Goal: Task Accomplishment & Management: Use online tool/utility

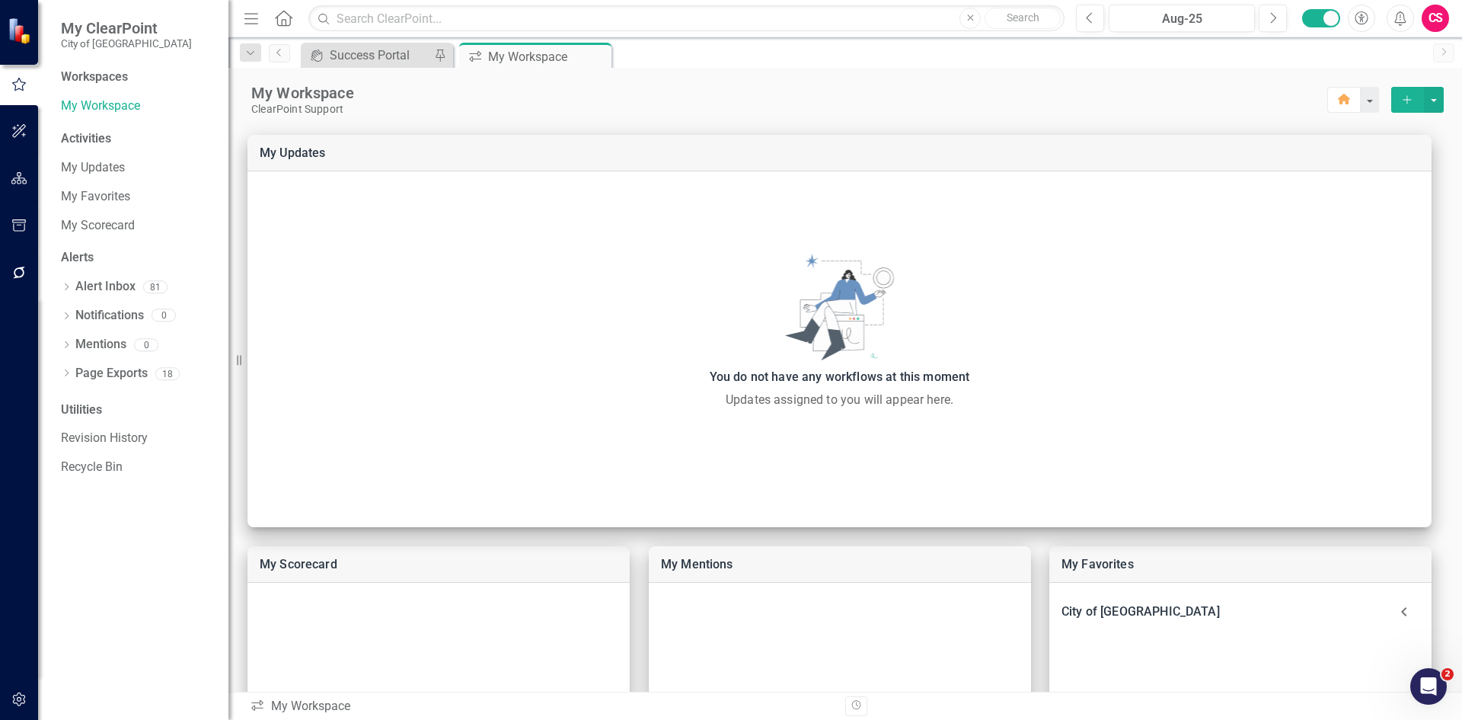
click at [1432, 5] on div "CS" at bounding box center [1435, 18] width 27 height 27
click at [21, 176] on icon "button" at bounding box center [19, 178] width 16 height 12
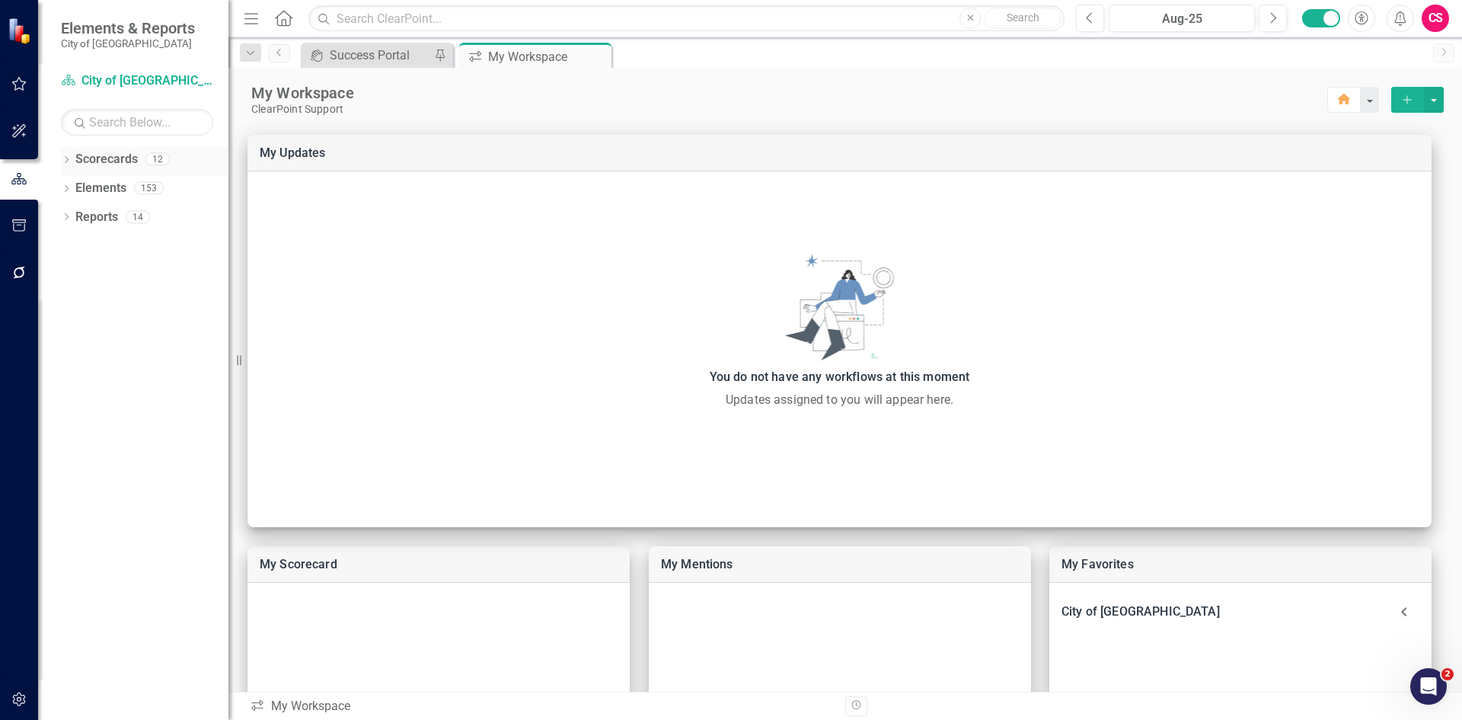
click at [65, 161] on icon "Dropdown" at bounding box center [66, 161] width 11 height 8
click at [72, 191] on icon "Dropdown" at bounding box center [74, 187] width 11 height 9
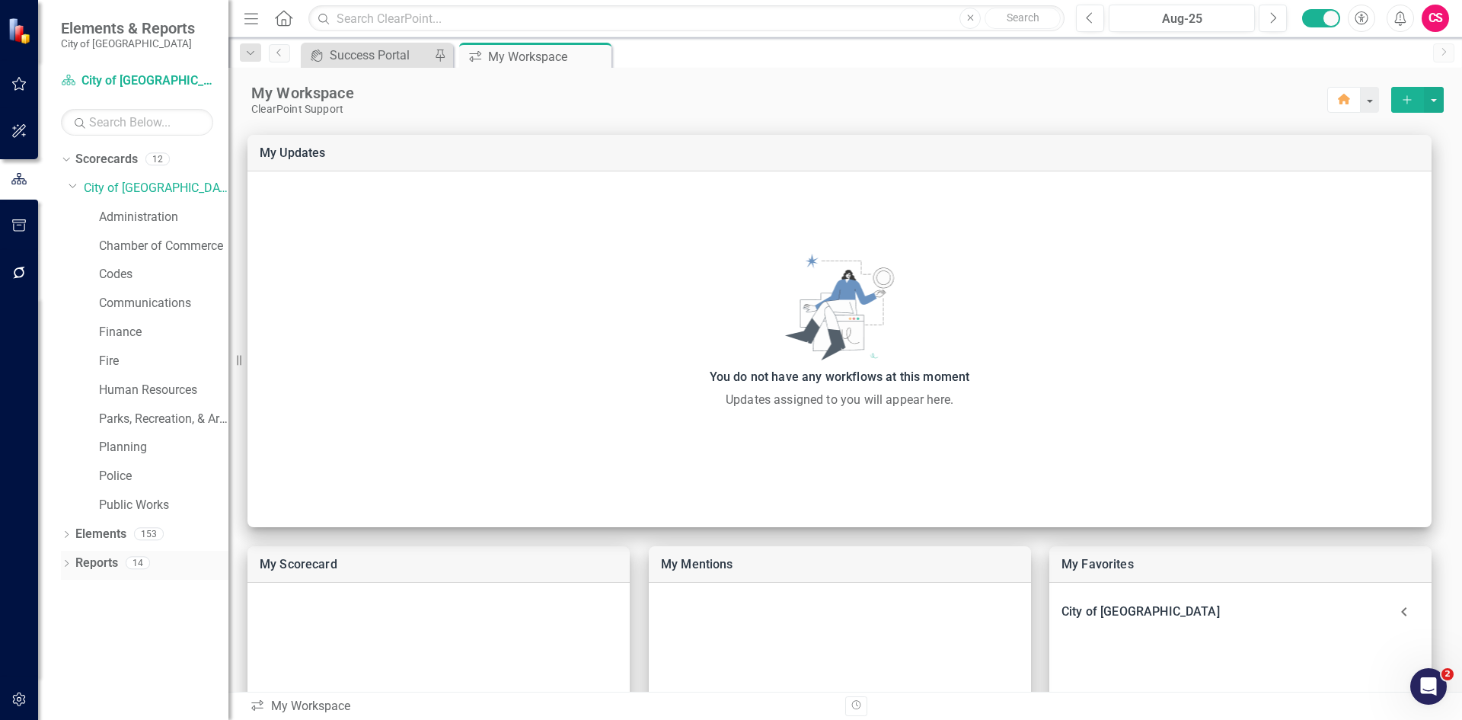
click at [68, 559] on div "Dropdown" at bounding box center [66, 564] width 11 height 13
click at [73, 588] on icon "Dropdown" at bounding box center [73, 590] width 11 height 8
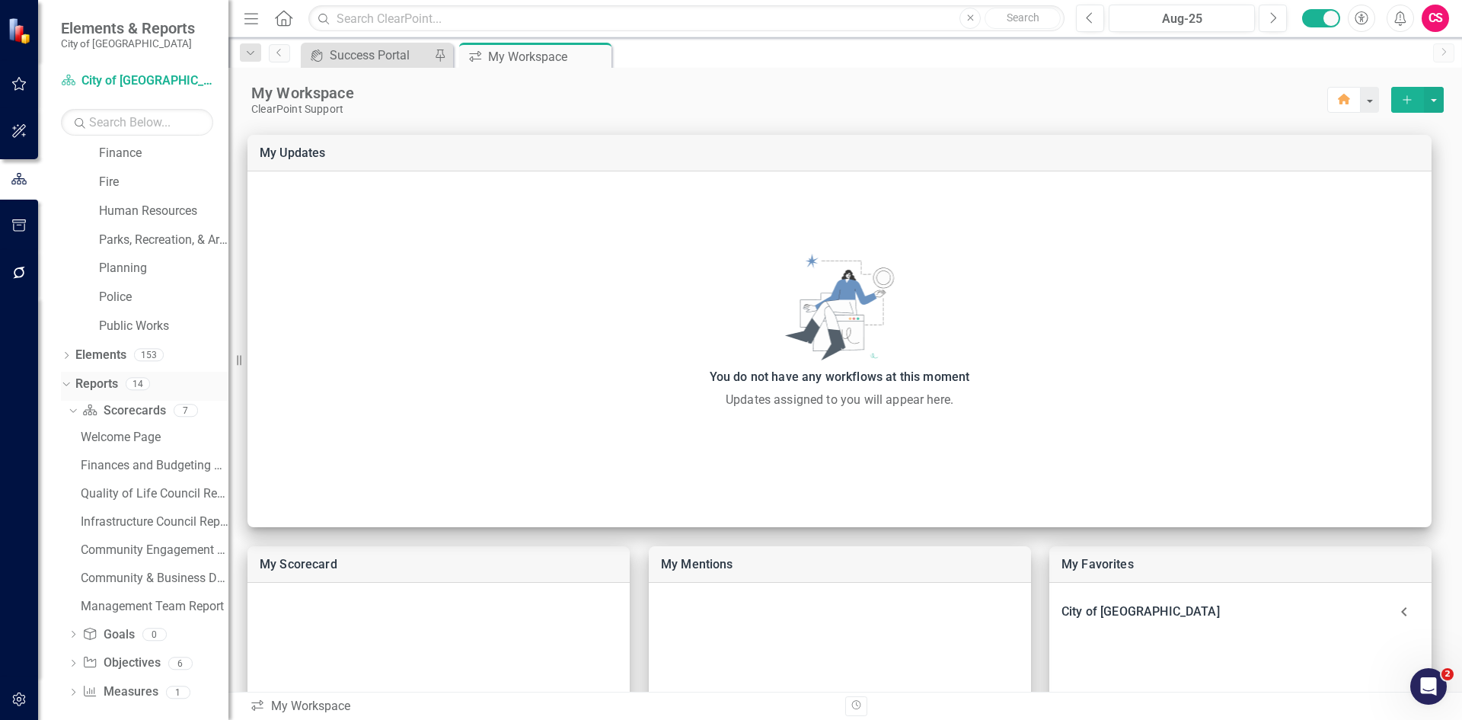
scroll to position [190, 0]
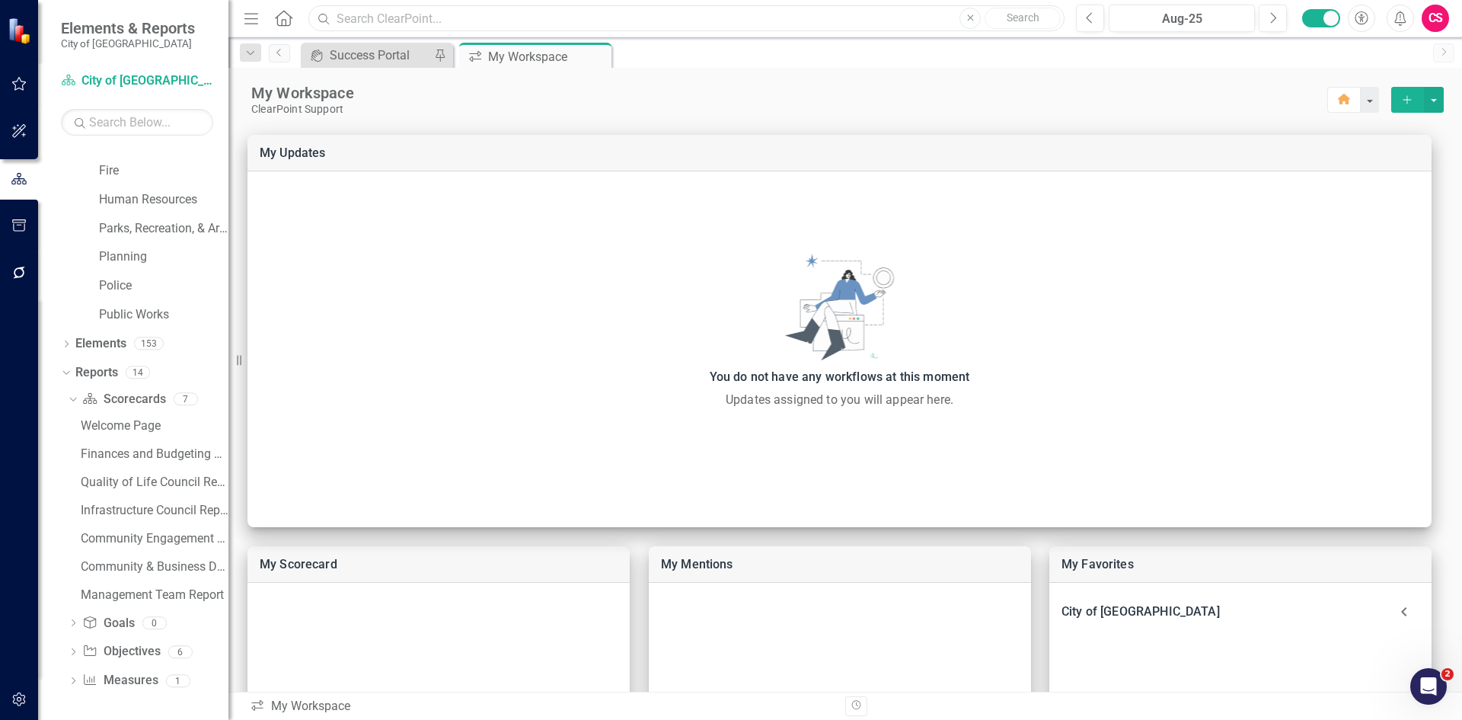
click at [444, 18] on input "text" at bounding box center [686, 18] width 756 height 27
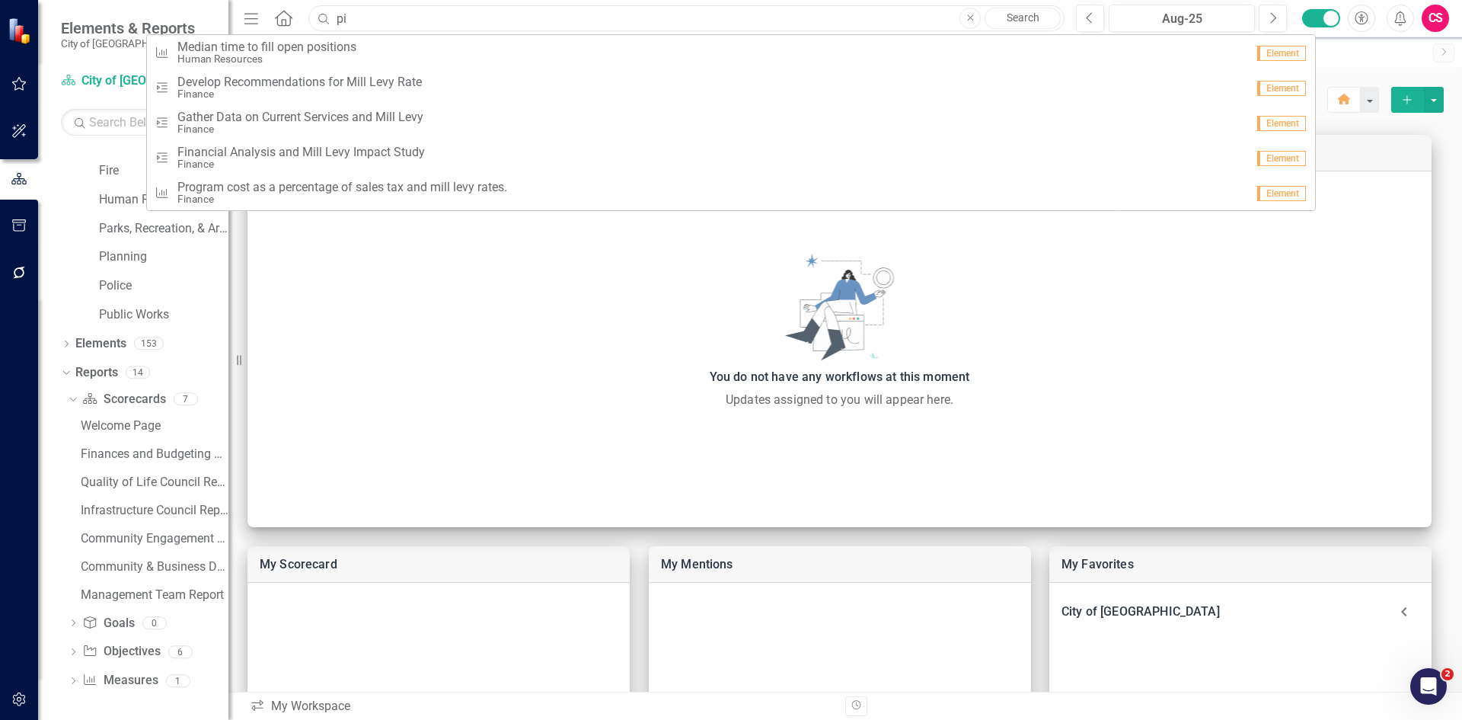
type input "p"
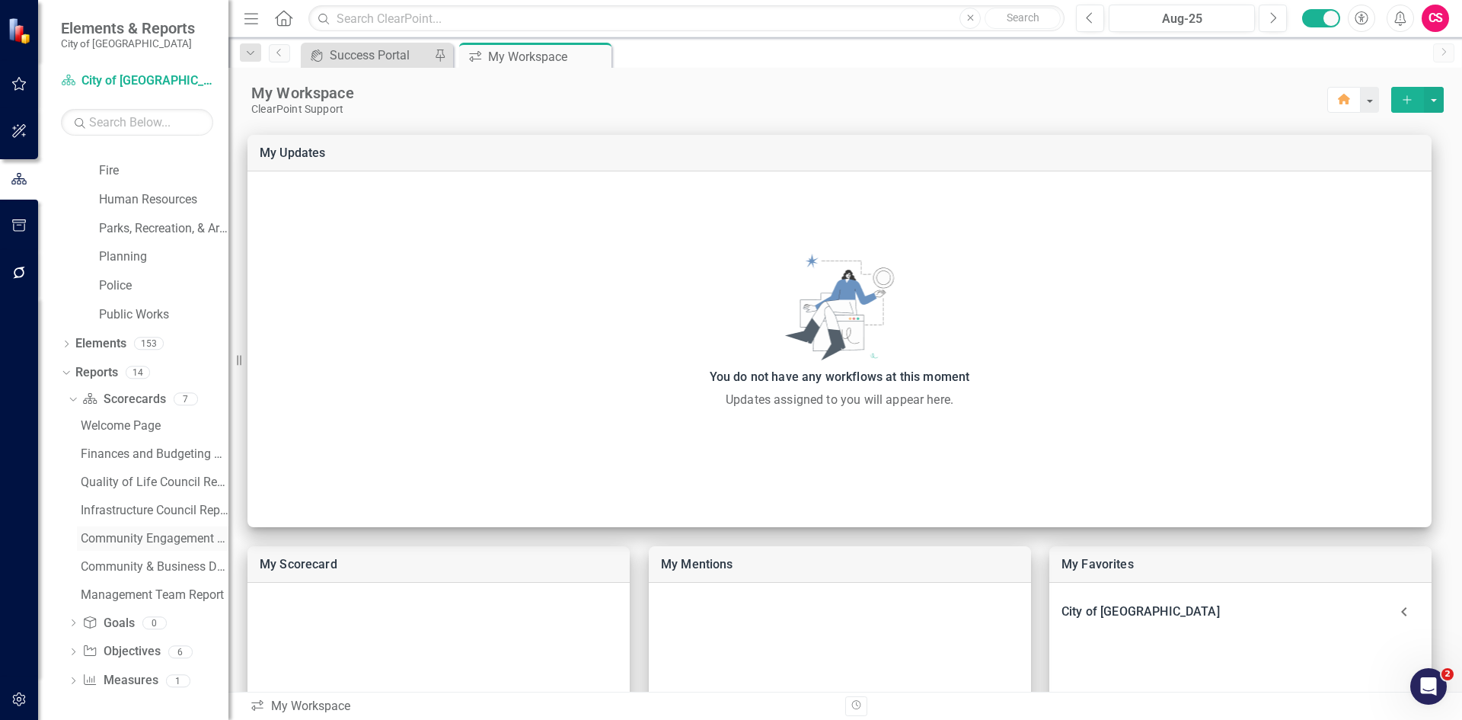
click at [155, 536] on div "Community Engagement & Communication Council Report" at bounding box center [155, 538] width 148 height 14
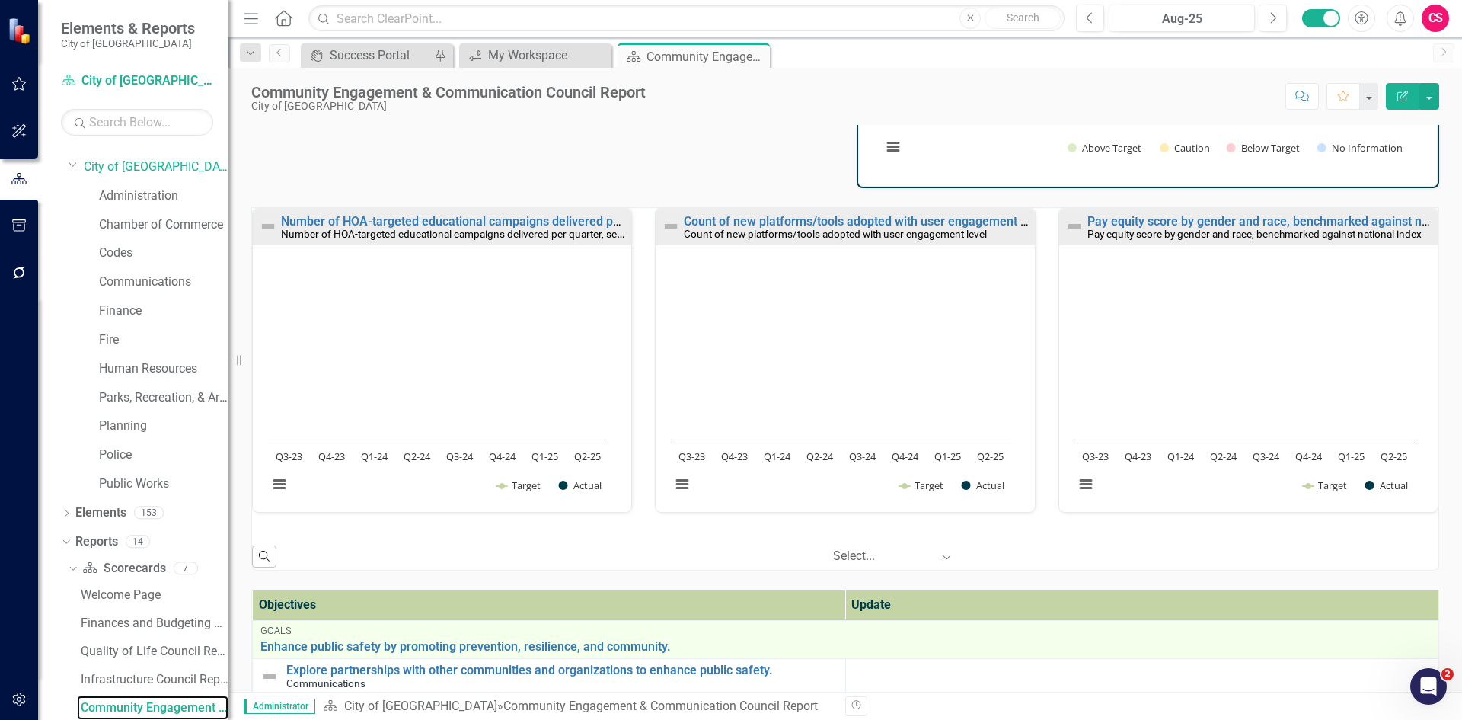
scroll to position [305, 0]
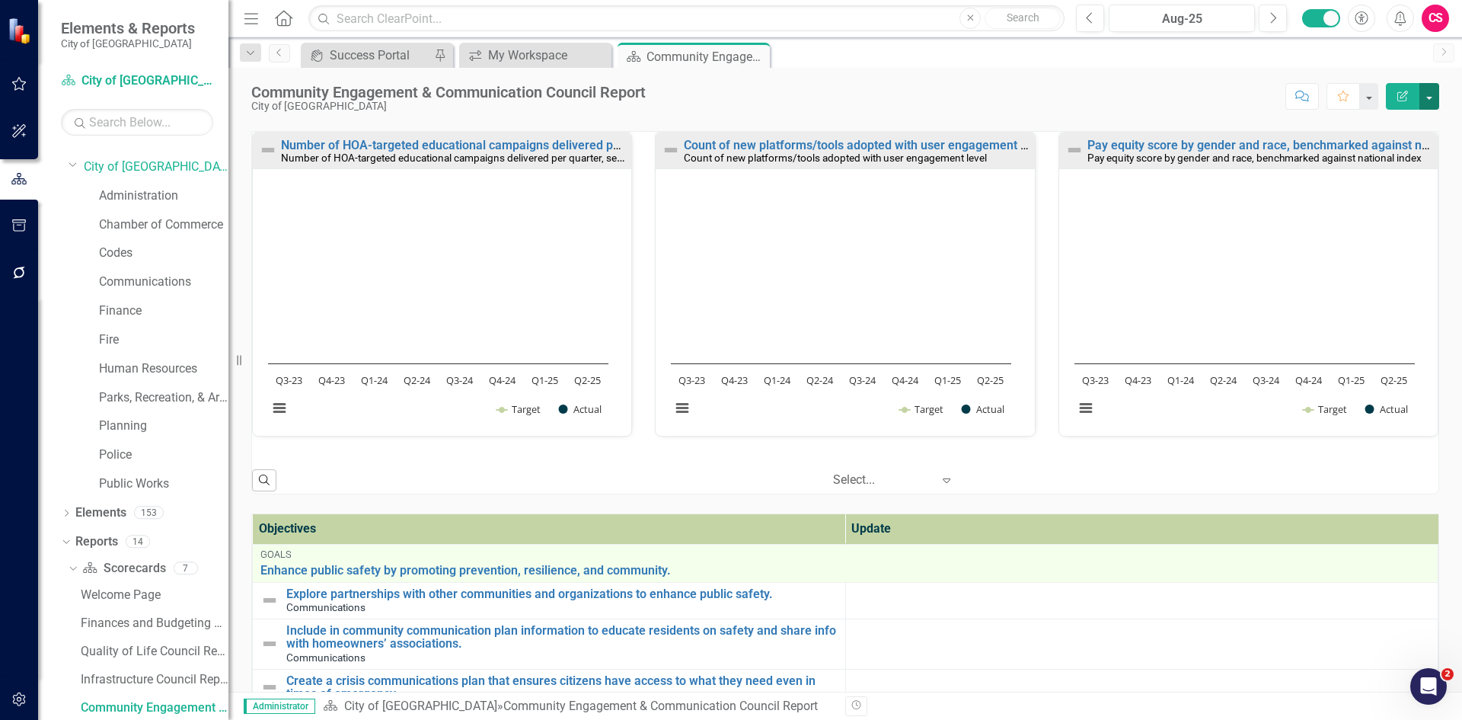
click at [1431, 97] on button "button" at bounding box center [1429, 96] width 20 height 27
click at [1392, 212] on link "PDF Export to PDF" at bounding box center [1376, 213] width 123 height 28
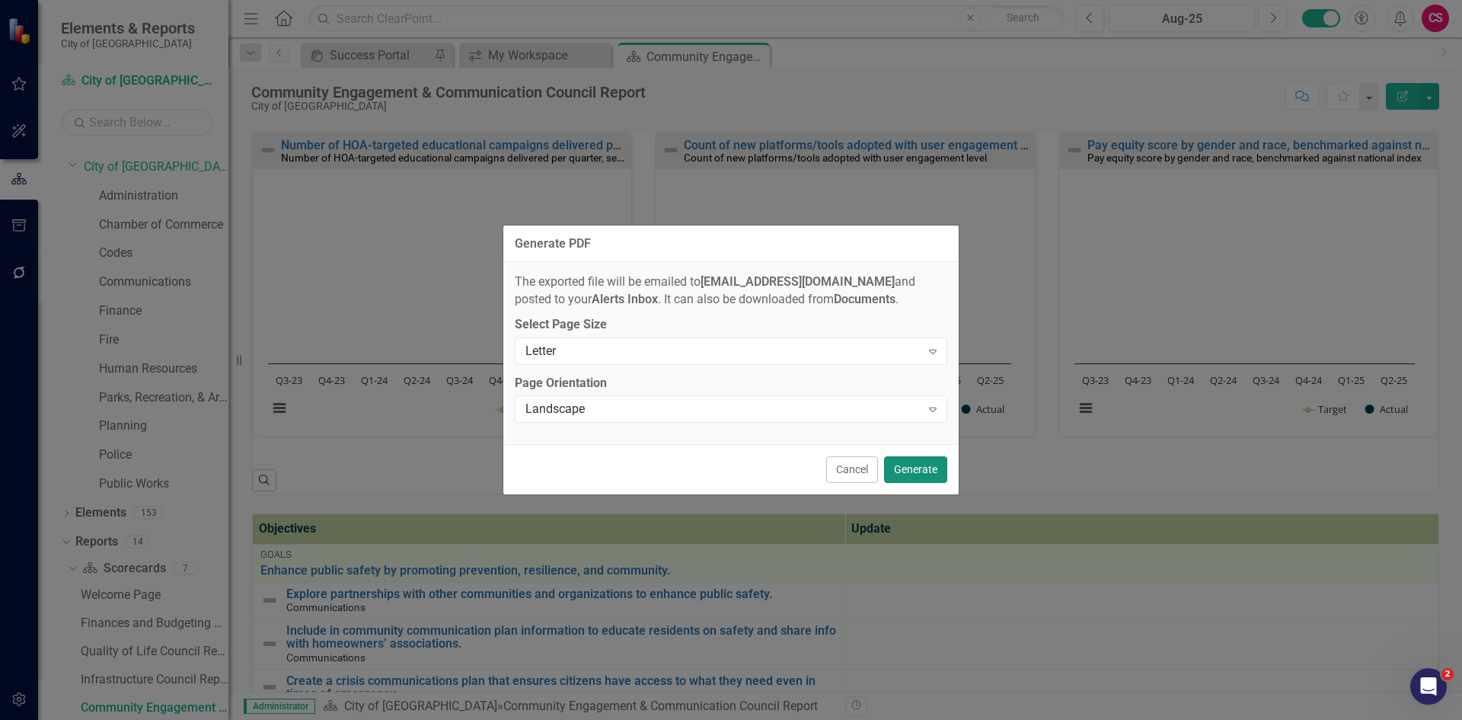
click at [908, 467] on button "Generate" at bounding box center [915, 469] width 63 height 27
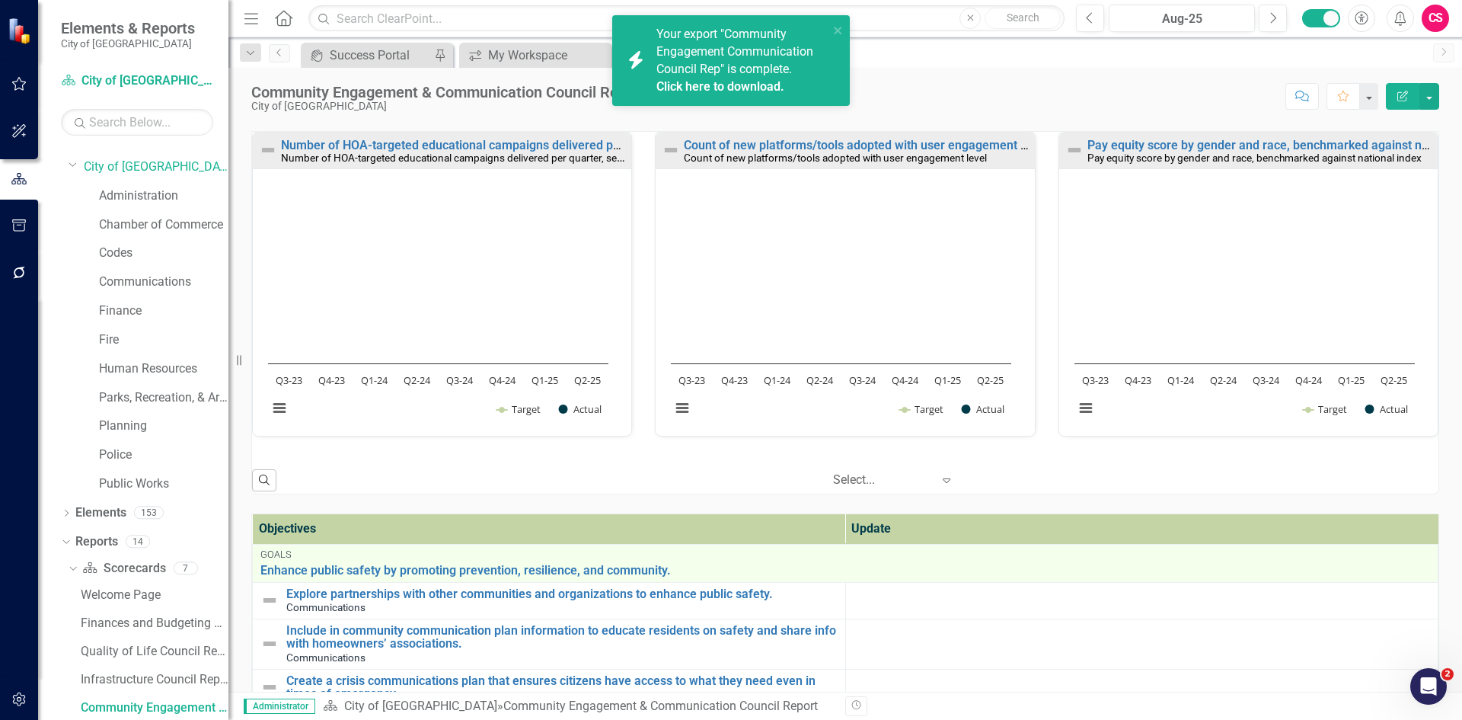
click at [710, 84] on link "Click here to download." at bounding box center [720, 86] width 128 height 14
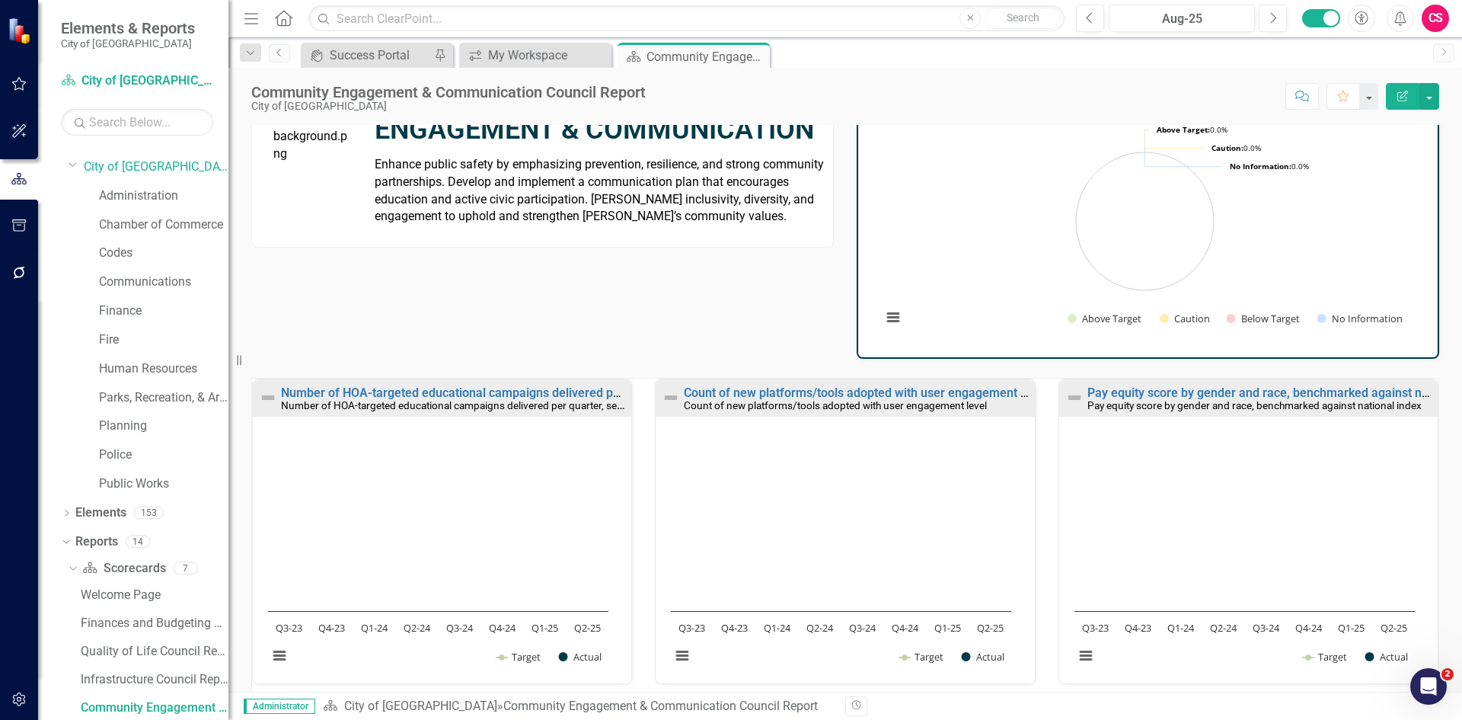
scroll to position [0, 0]
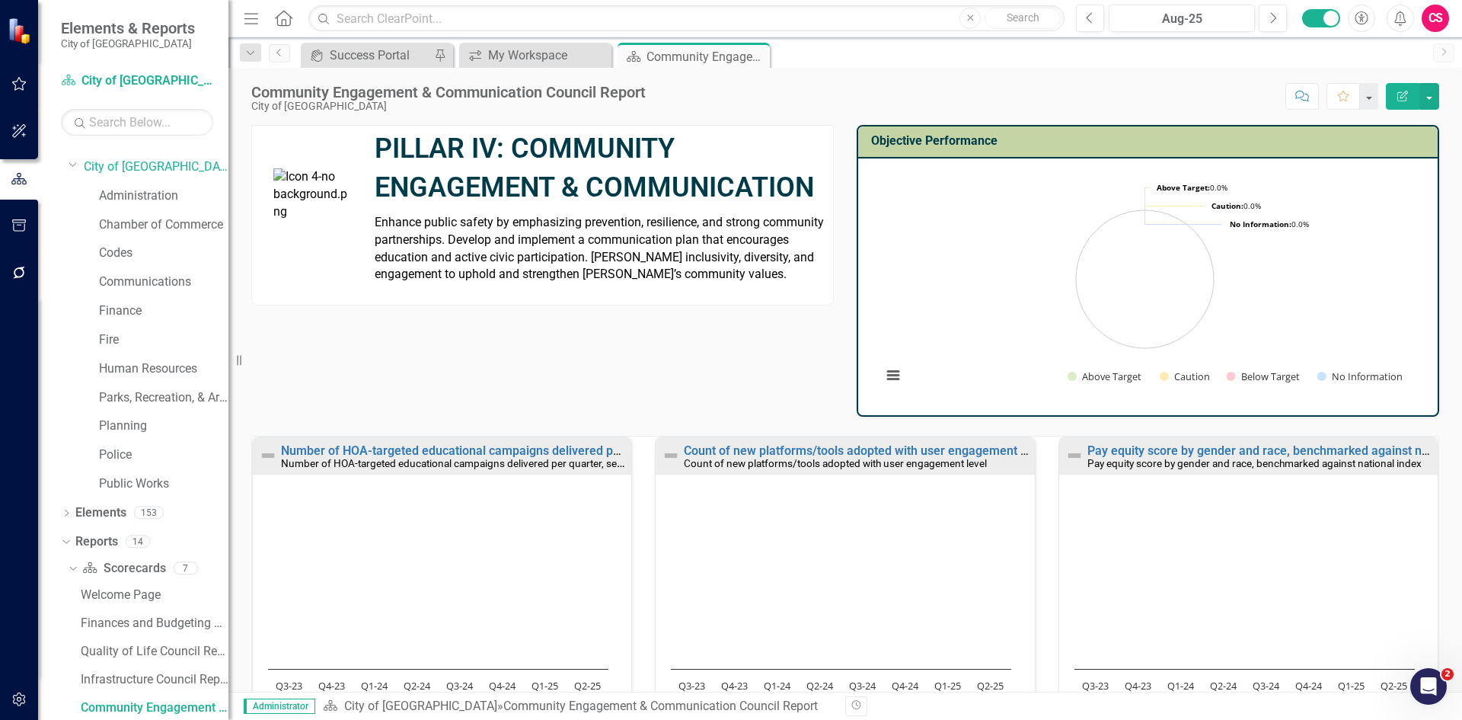
click at [643, 470] on div "Count of new platforms/tools adopted with user engagement level Count of new pl…" at bounding box center [844, 598] width 403 height 325
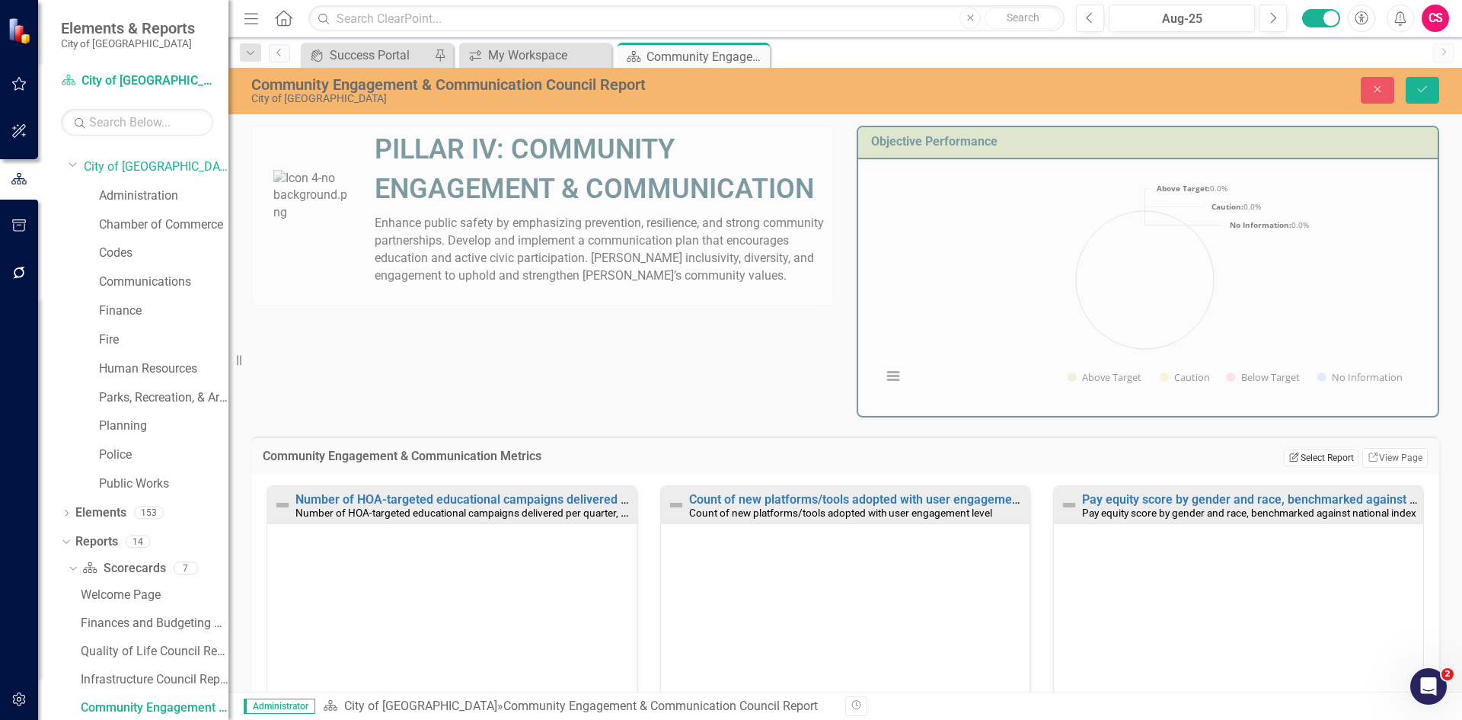
click at [1307, 461] on button "Edit Report Select Report" at bounding box center [1321, 457] width 74 height 17
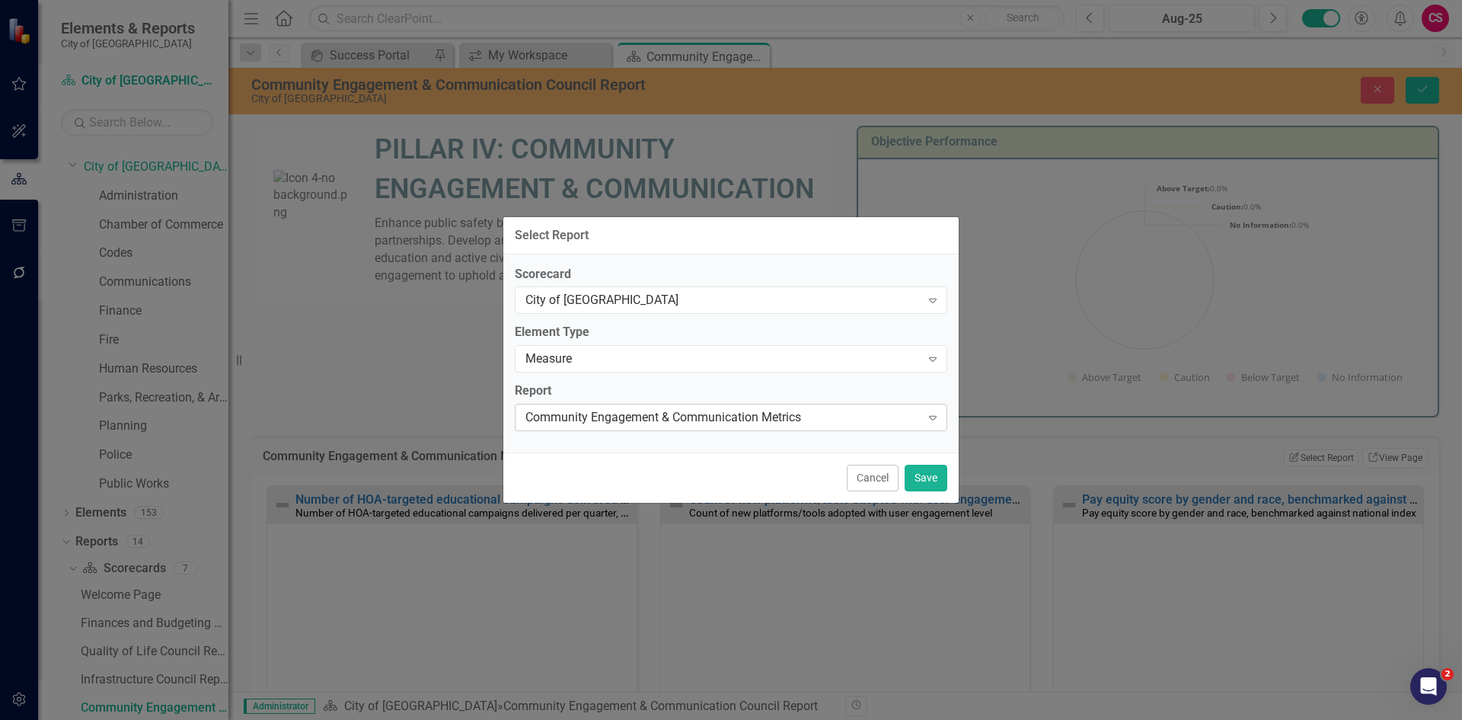
click at [569, 419] on div "Community Engagement & Communication Metrics" at bounding box center [722, 418] width 395 height 18
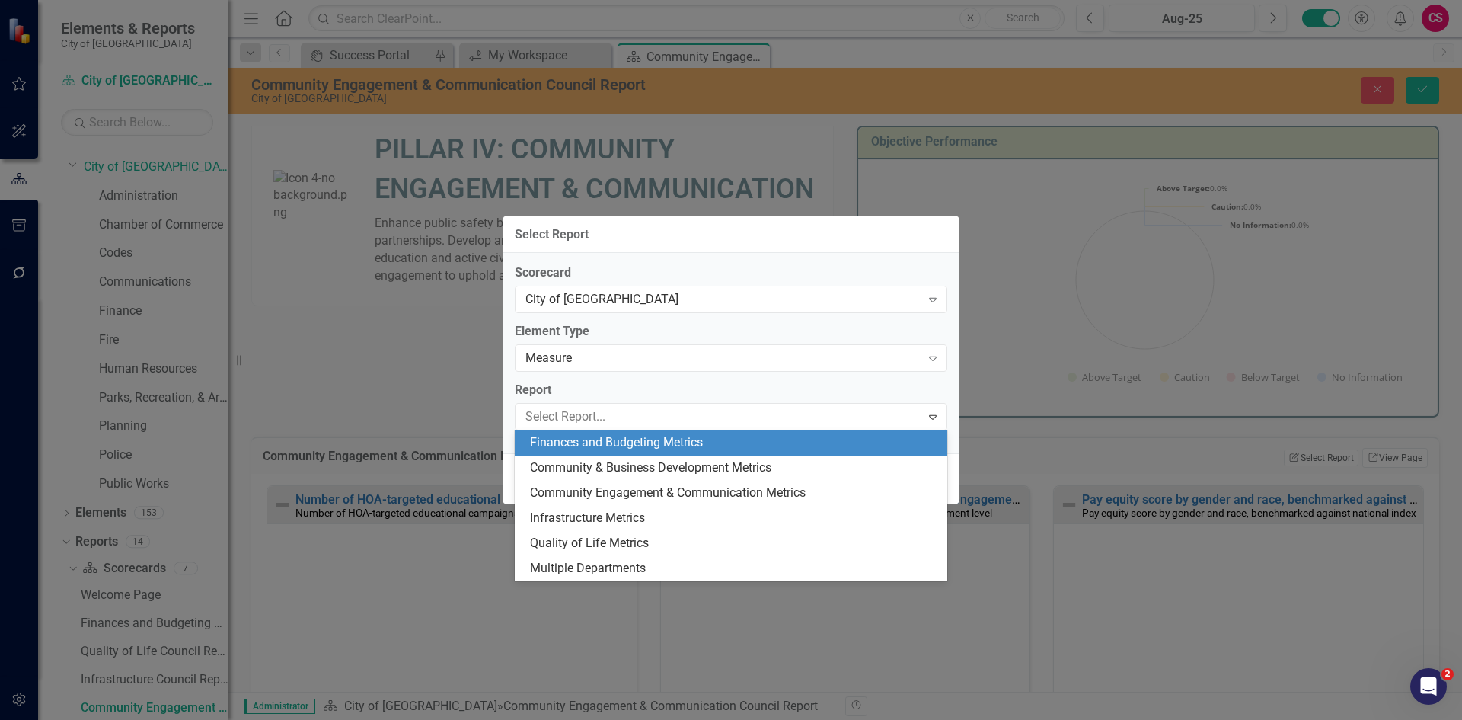
click at [1055, 433] on div "Select Report Scorecard City of Leawood Expand Element Type Measure Expand Repo…" at bounding box center [731, 360] width 1462 height 720
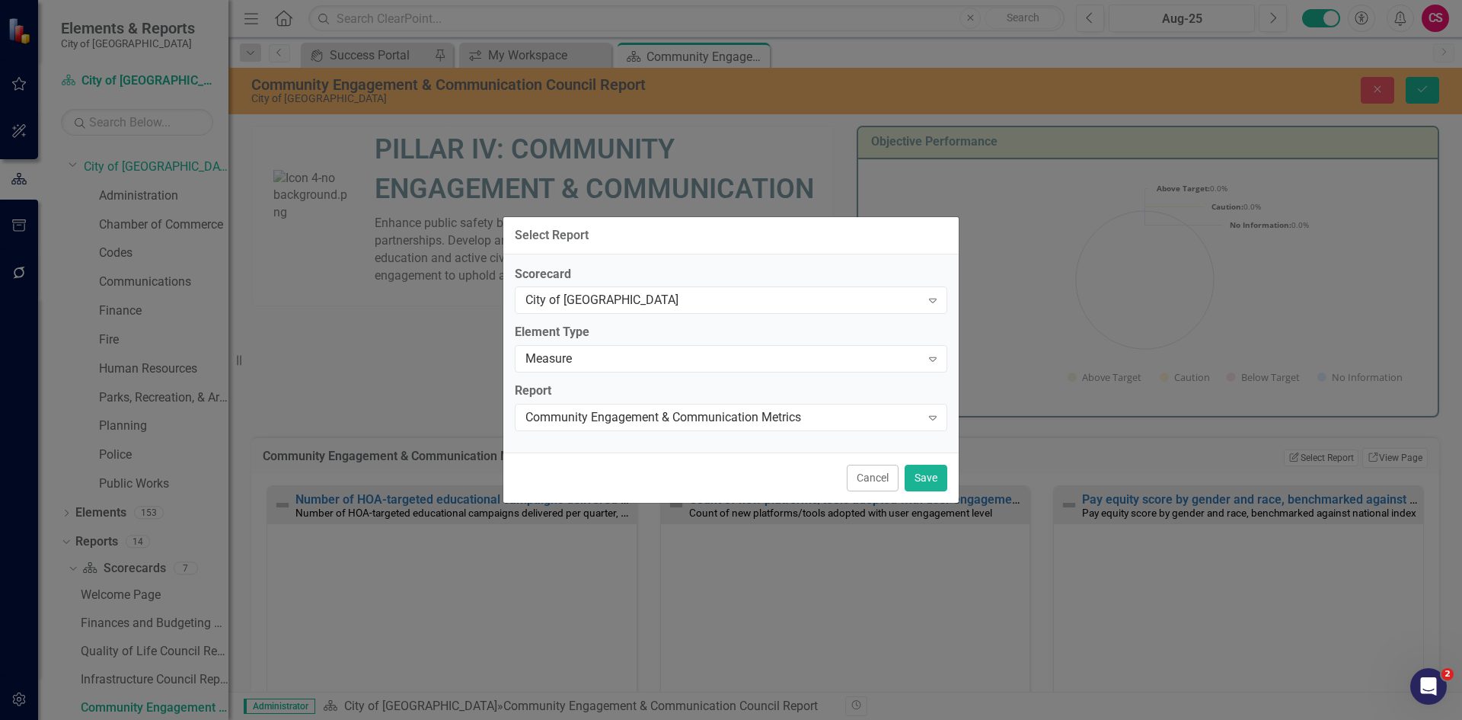
click at [864, 474] on button "Cancel" at bounding box center [873, 477] width 52 height 27
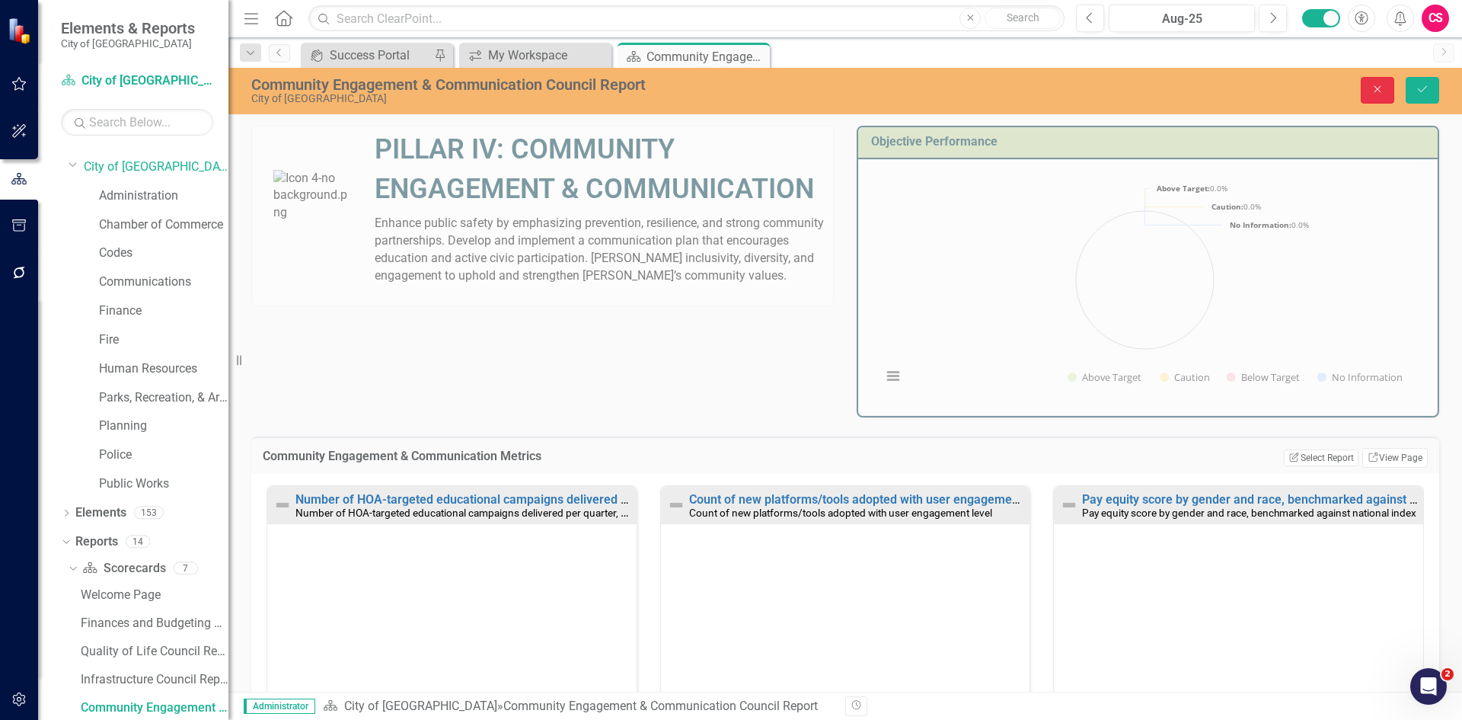
click at [1374, 83] on button "Close" at bounding box center [1378, 90] width 34 height 27
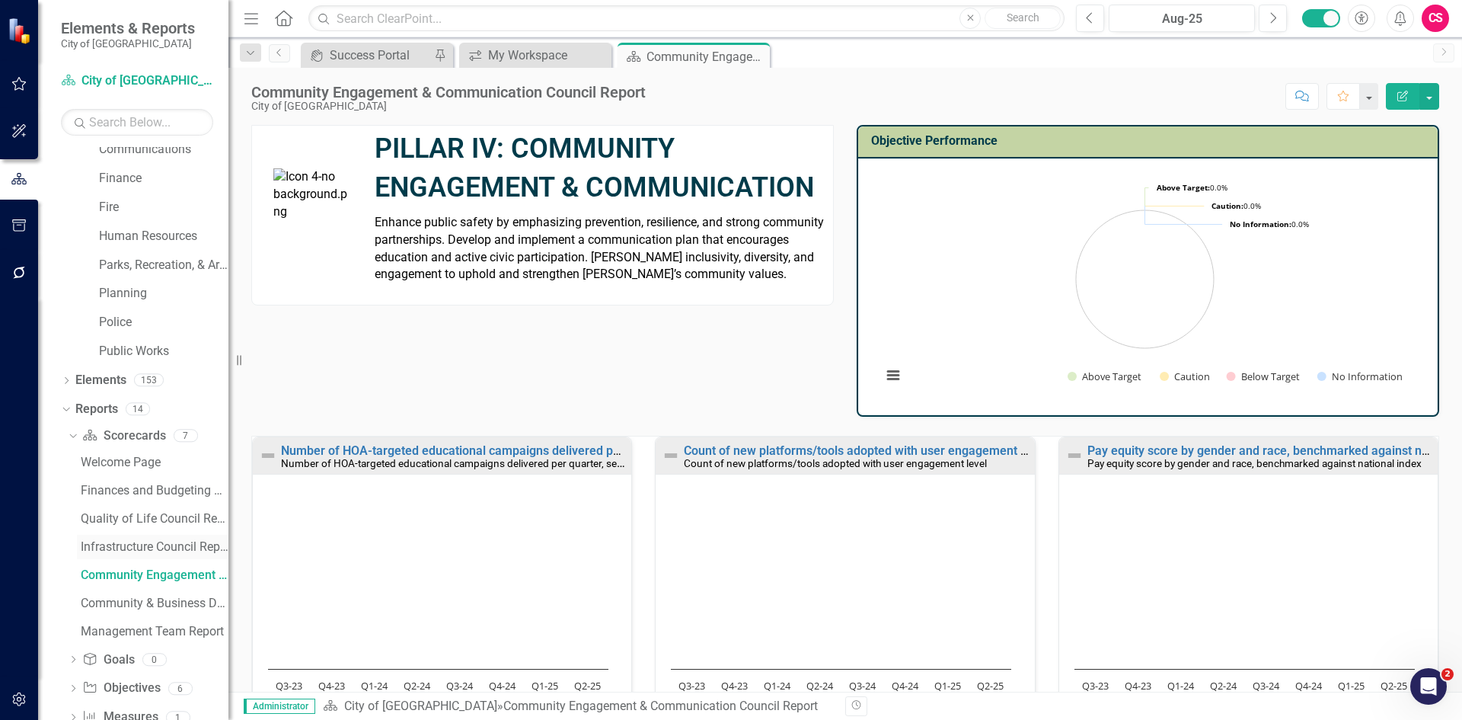
scroll to position [174, 0]
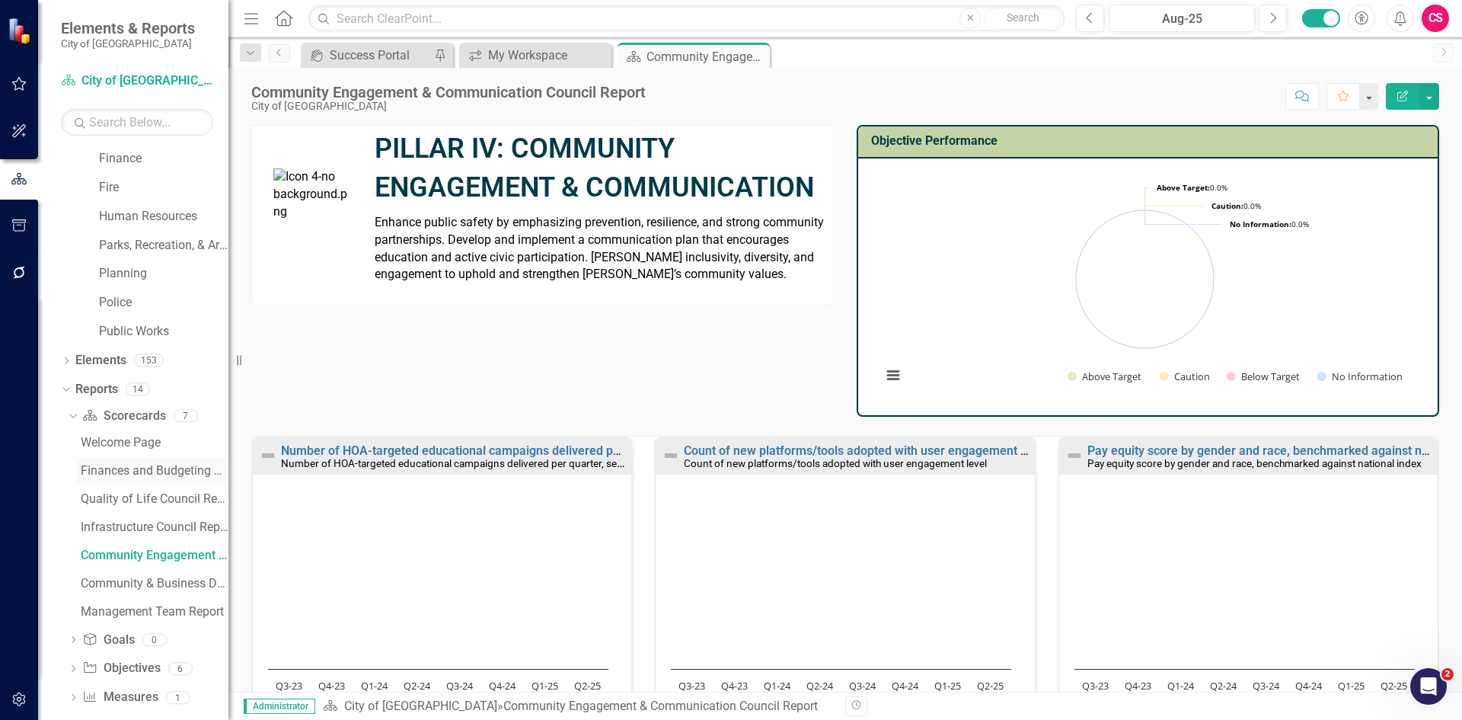
click at [137, 467] on div "Finances and Budgeting Council Report" at bounding box center [155, 471] width 148 height 14
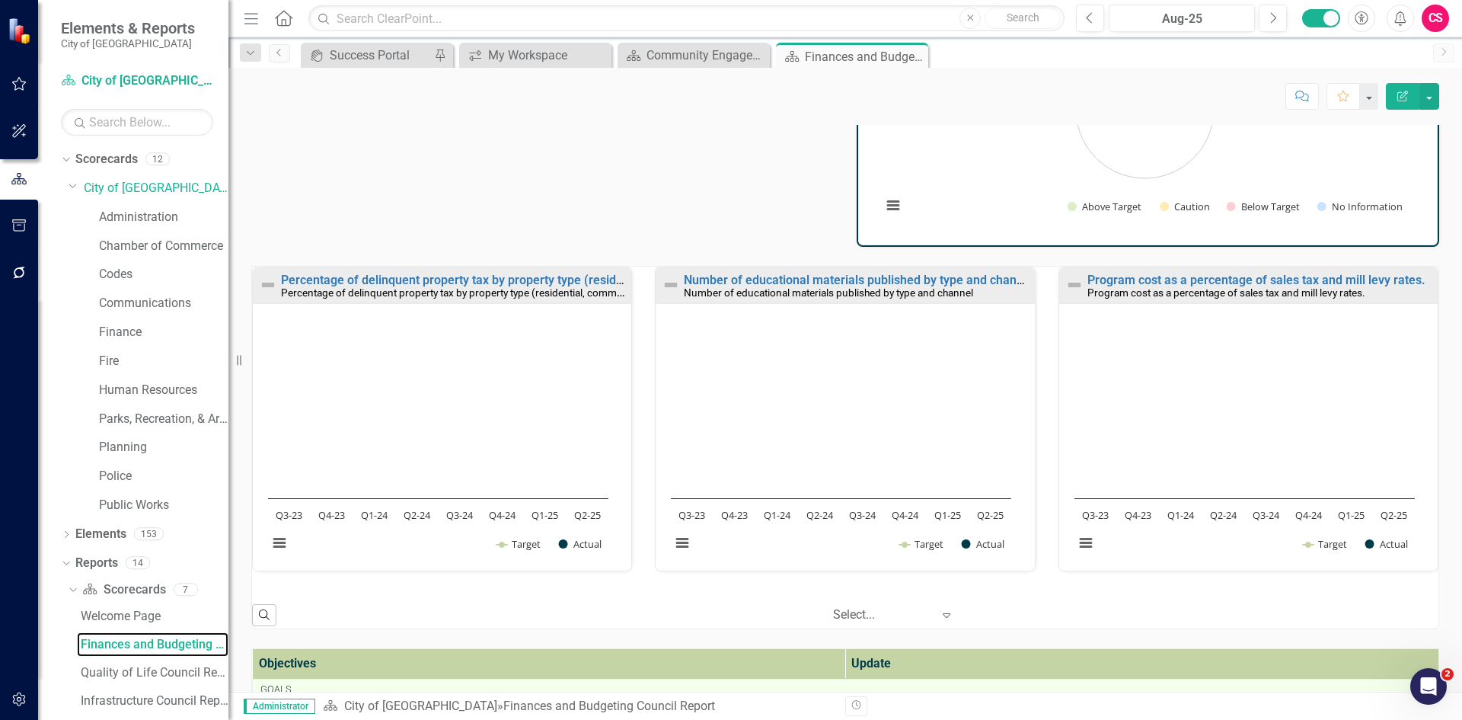
scroll to position [305, 0]
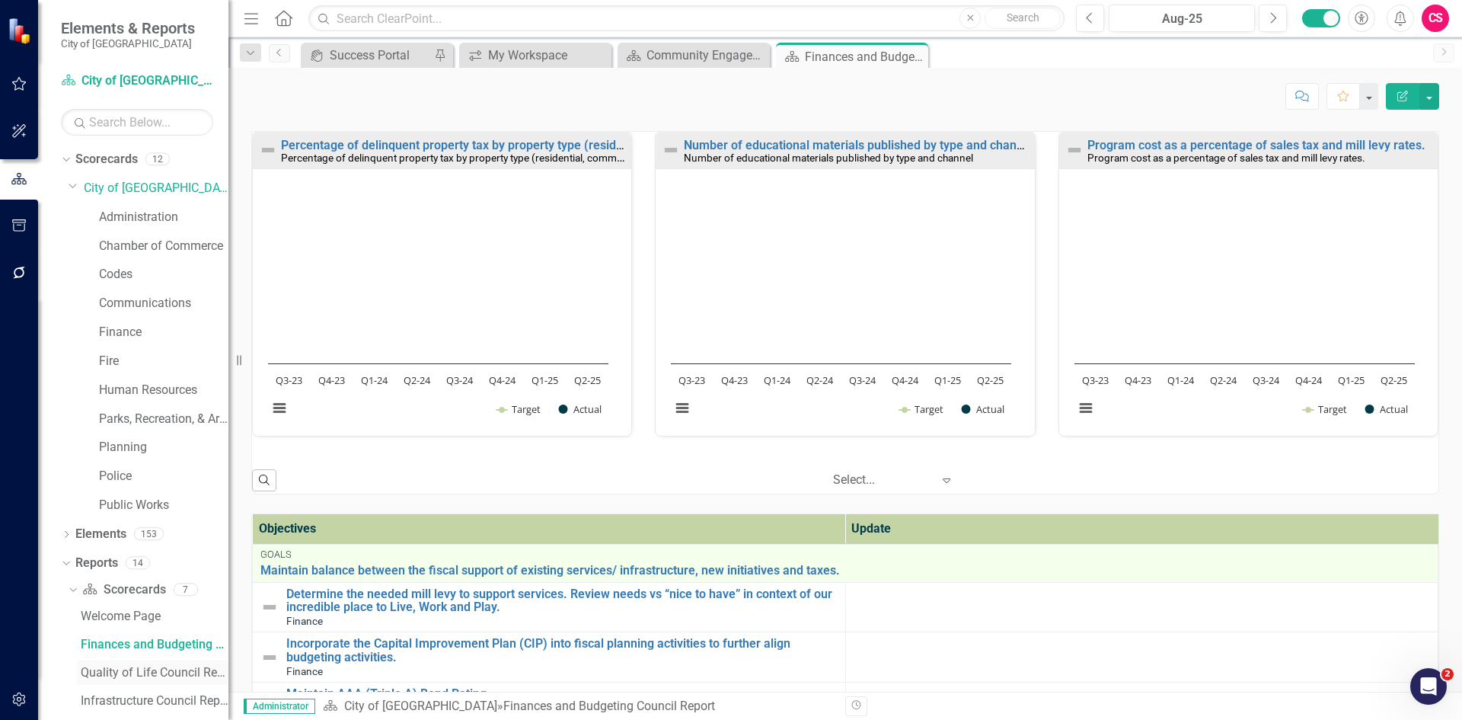
click at [136, 672] on div "Quality of Life Council Report" at bounding box center [155, 672] width 148 height 14
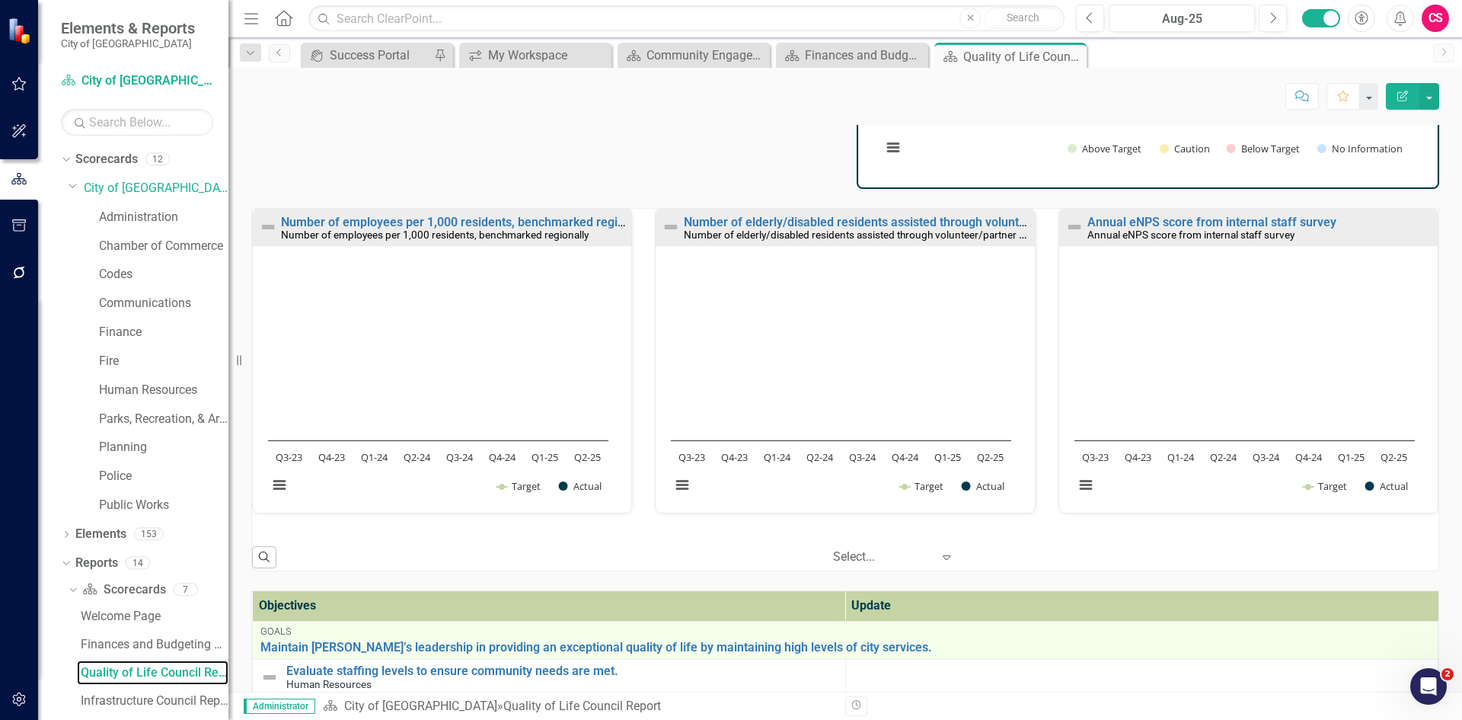
scroll to position [305, 0]
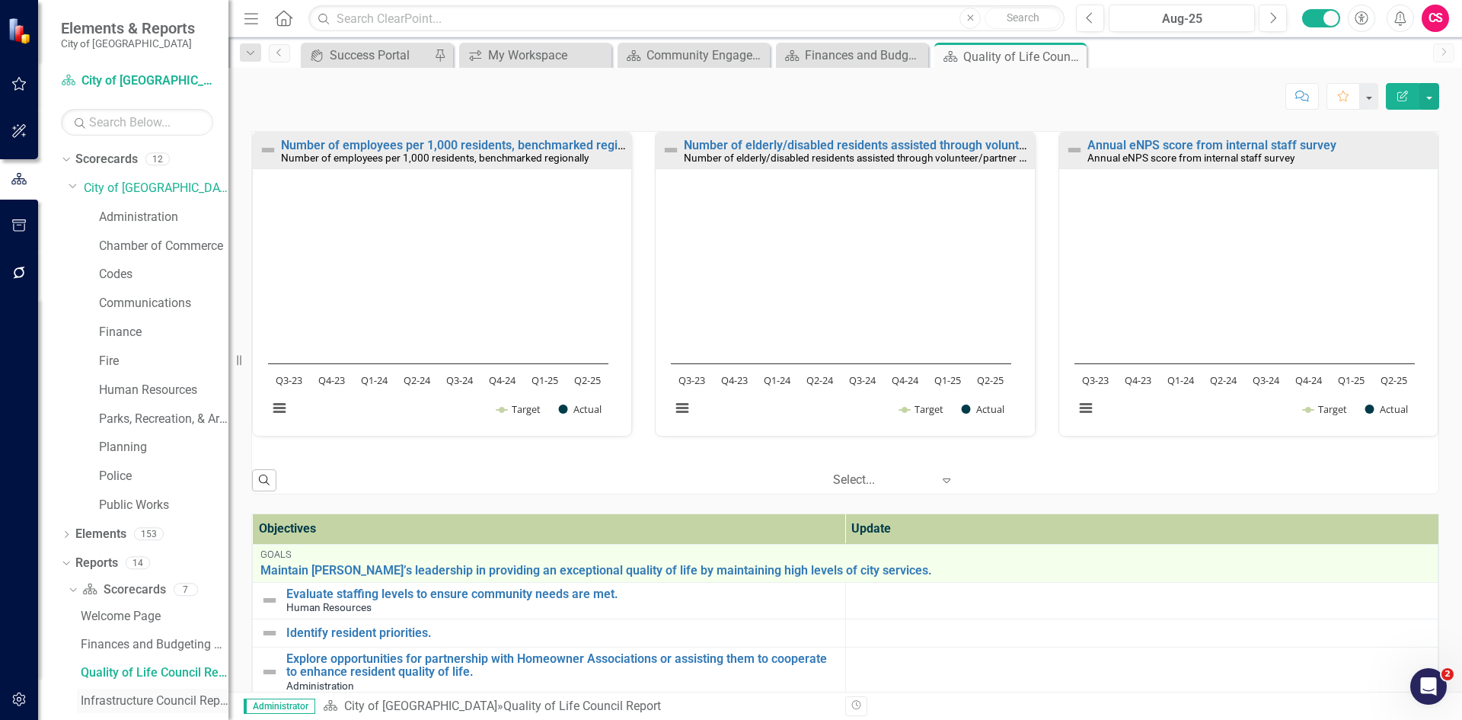
click at [126, 697] on div "Infrastructure Council Report" at bounding box center [155, 701] width 148 height 14
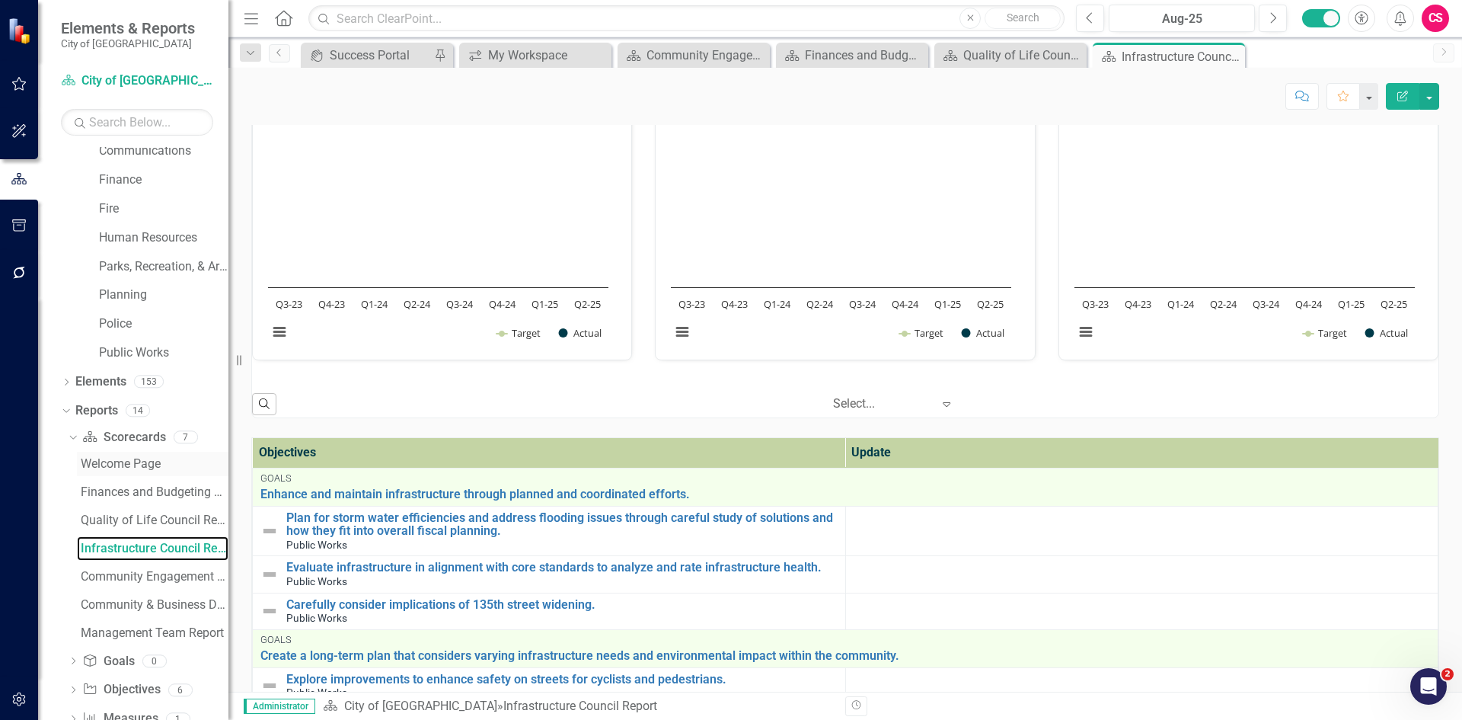
scroll to position [190, 0]
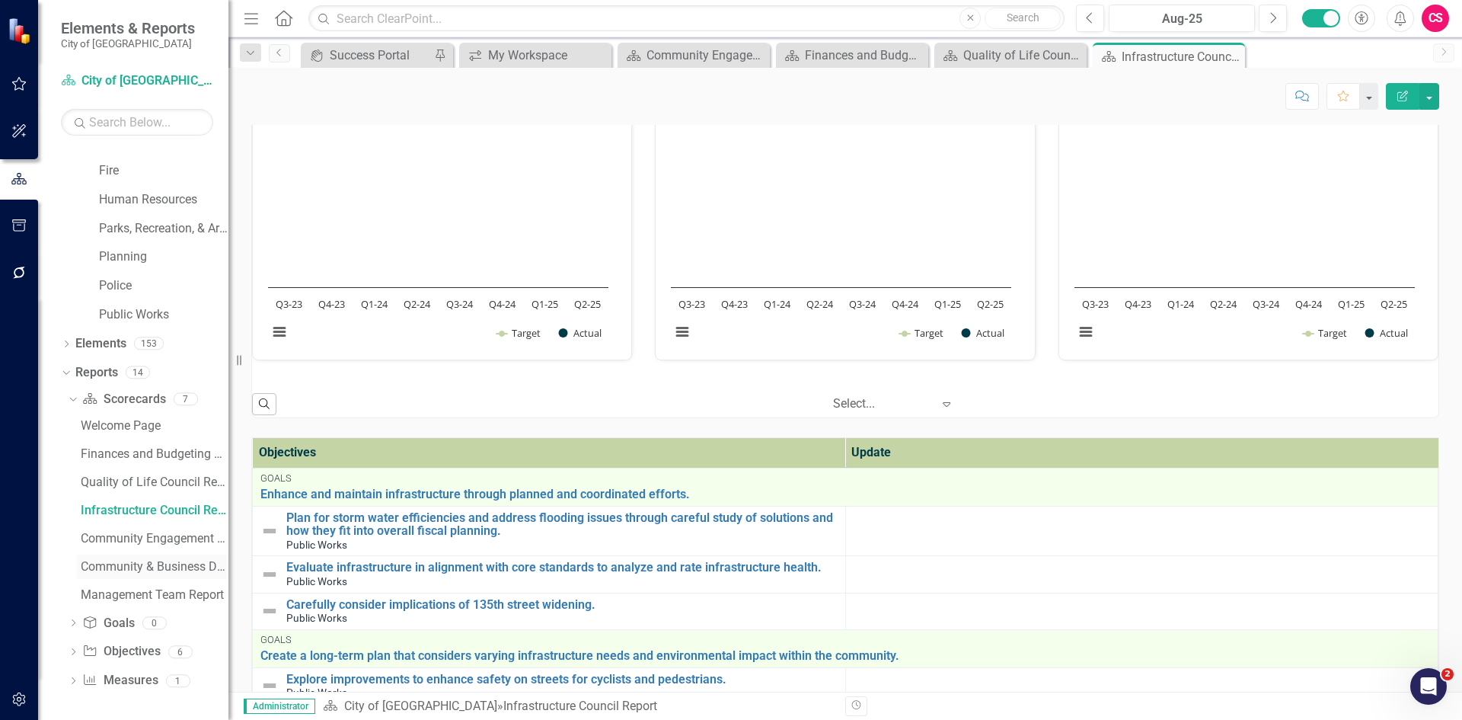
click at [113, 570] on div "Community & Business Development Council Report" at bounding box center [155, 567] width 148 height 14
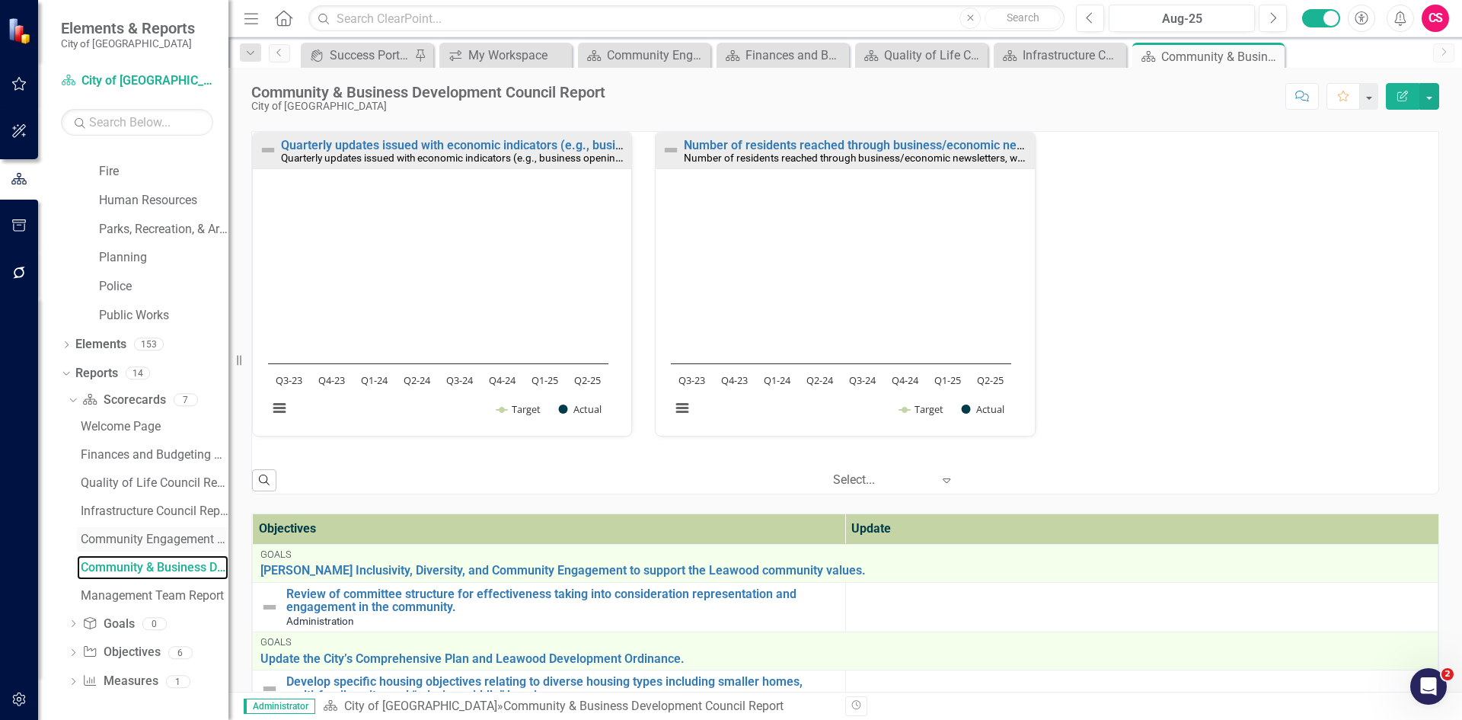
scroll to position [190, 0]
click at [145, 602] on link "Management Team Report" at bounding box center [153, 594] width 152 height 24
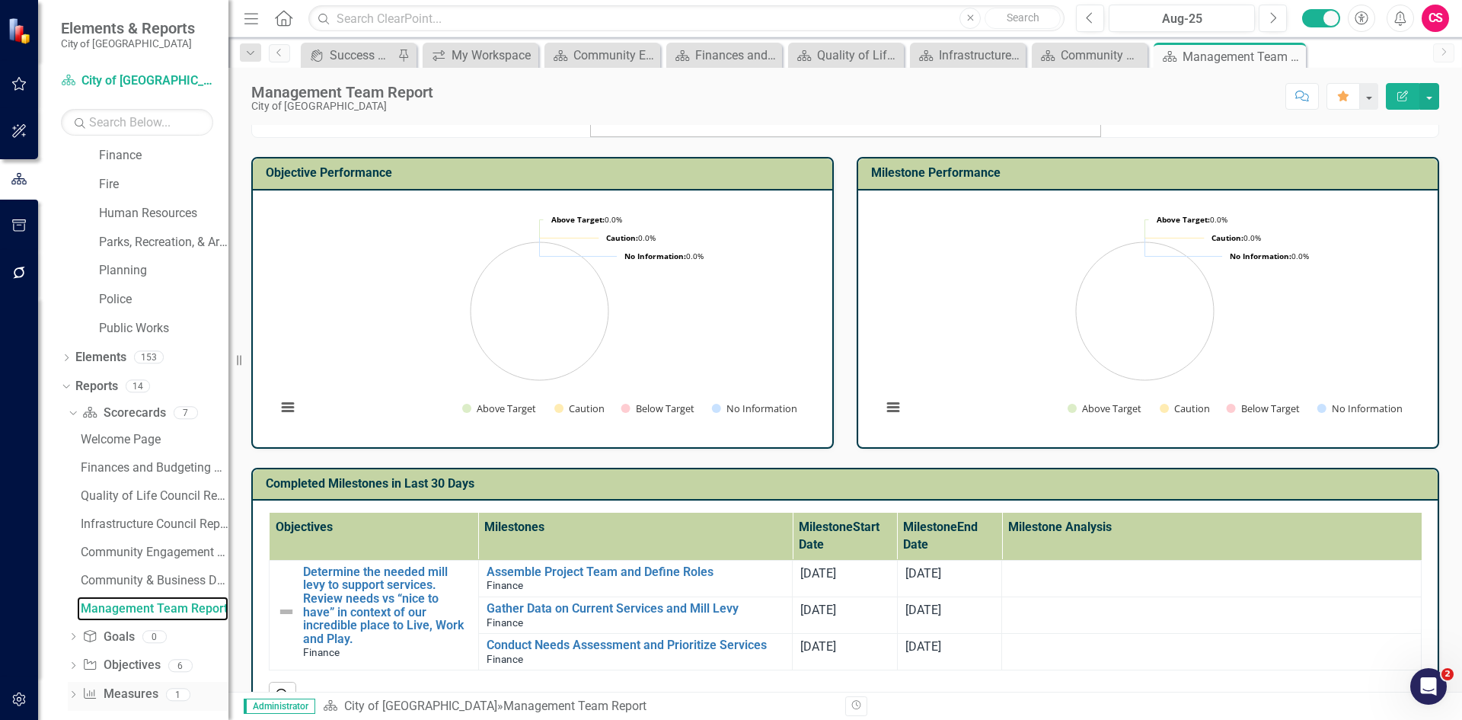
scroll to position [190, 0]
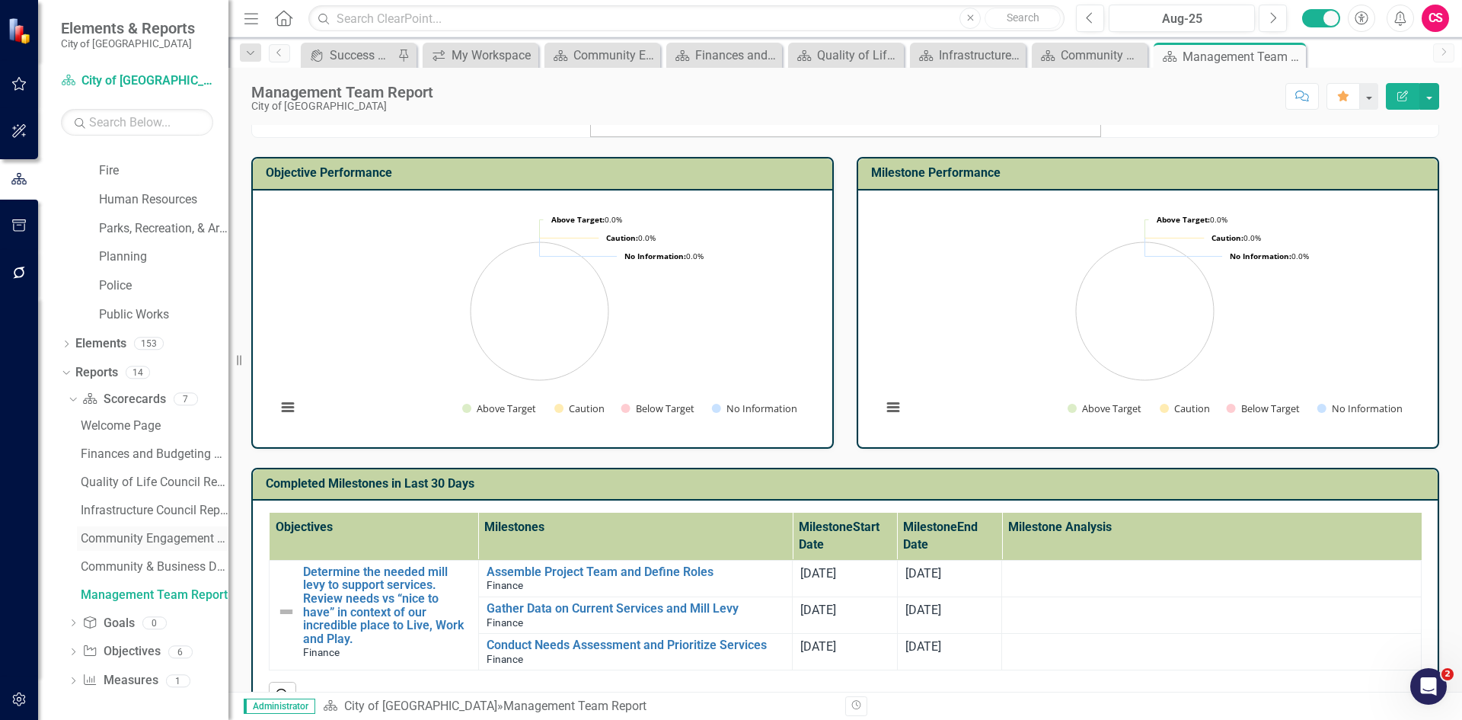
click at [141, 544] on div "Community Engagement & Communication Council Report" at bounding box center [155, 538] width 148 height 14
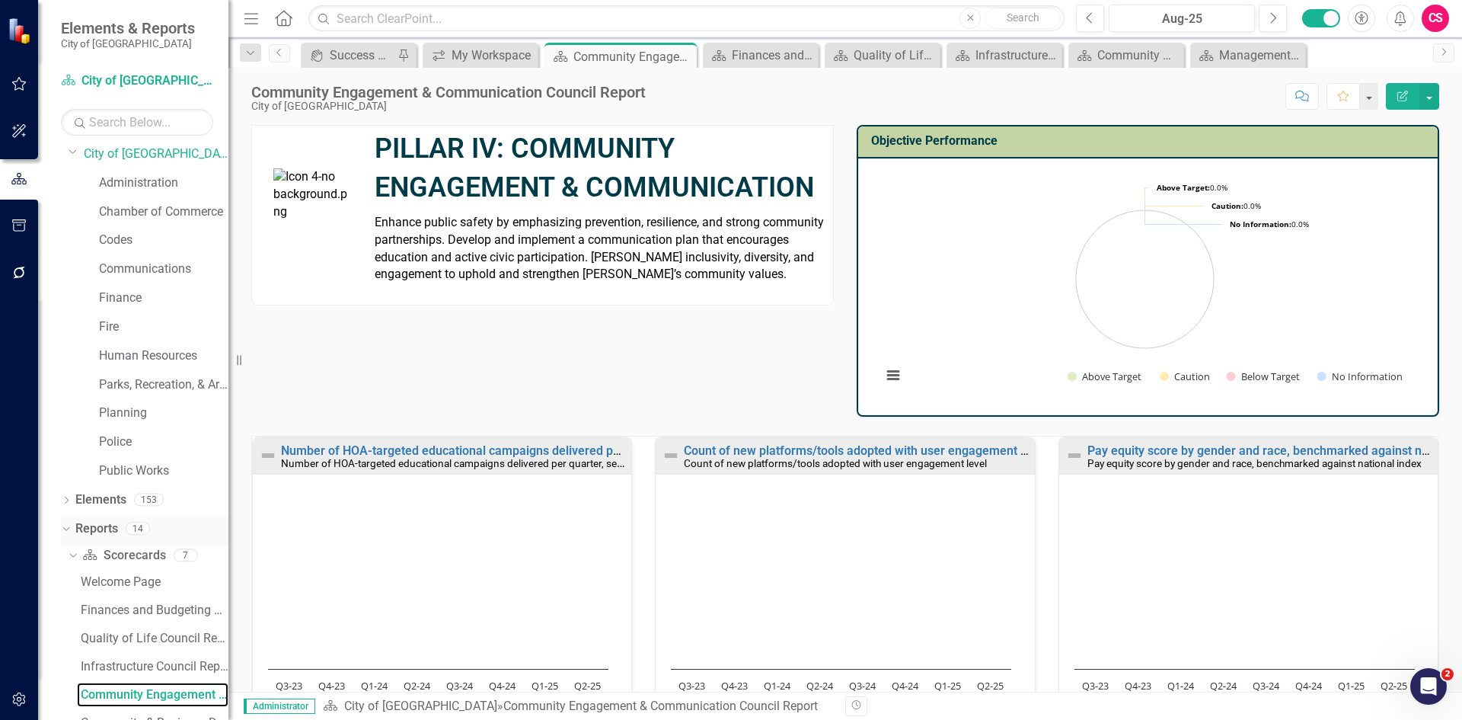
scroll to position [21, 0]
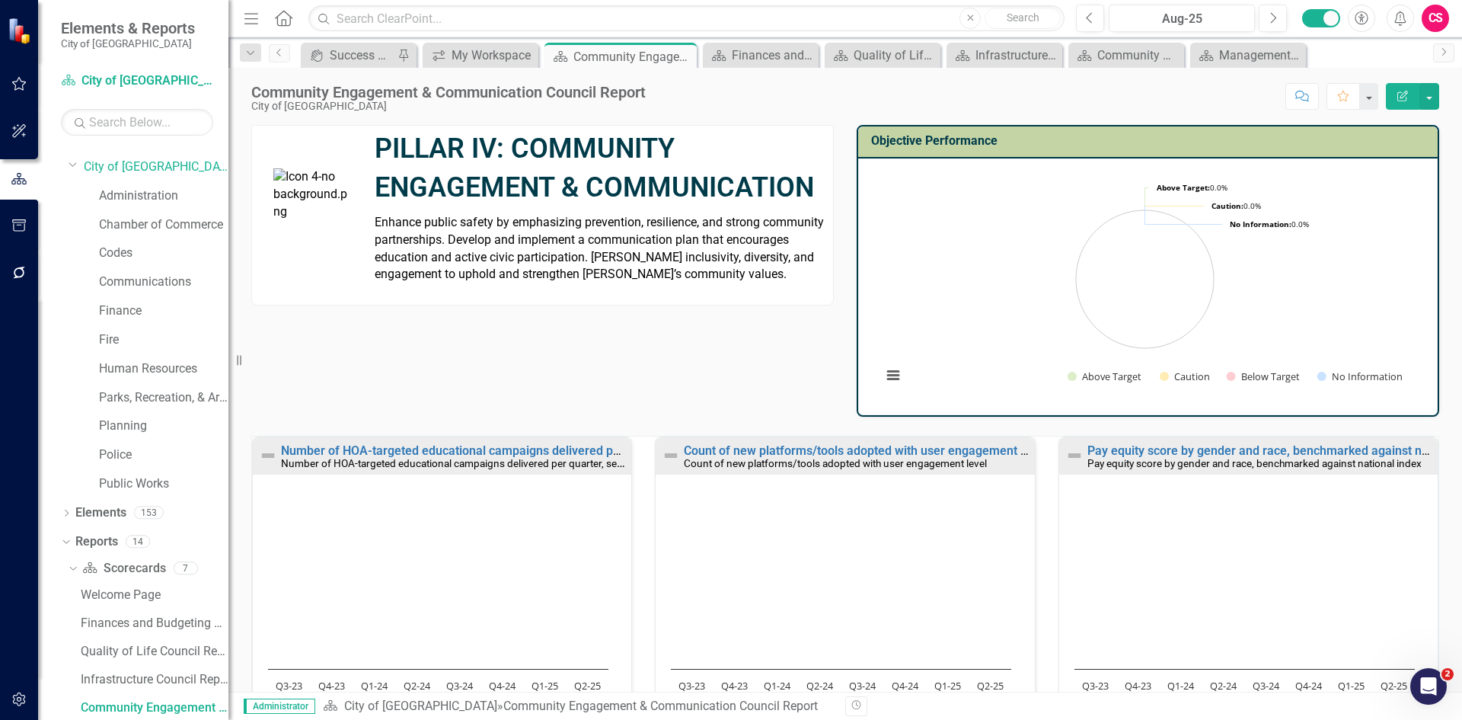
click at [1047, 474] on div "Pay equity score by gender and race, benchmarked against national index Pay equ…" at bounding box center [1248, 598] width 403 height 325
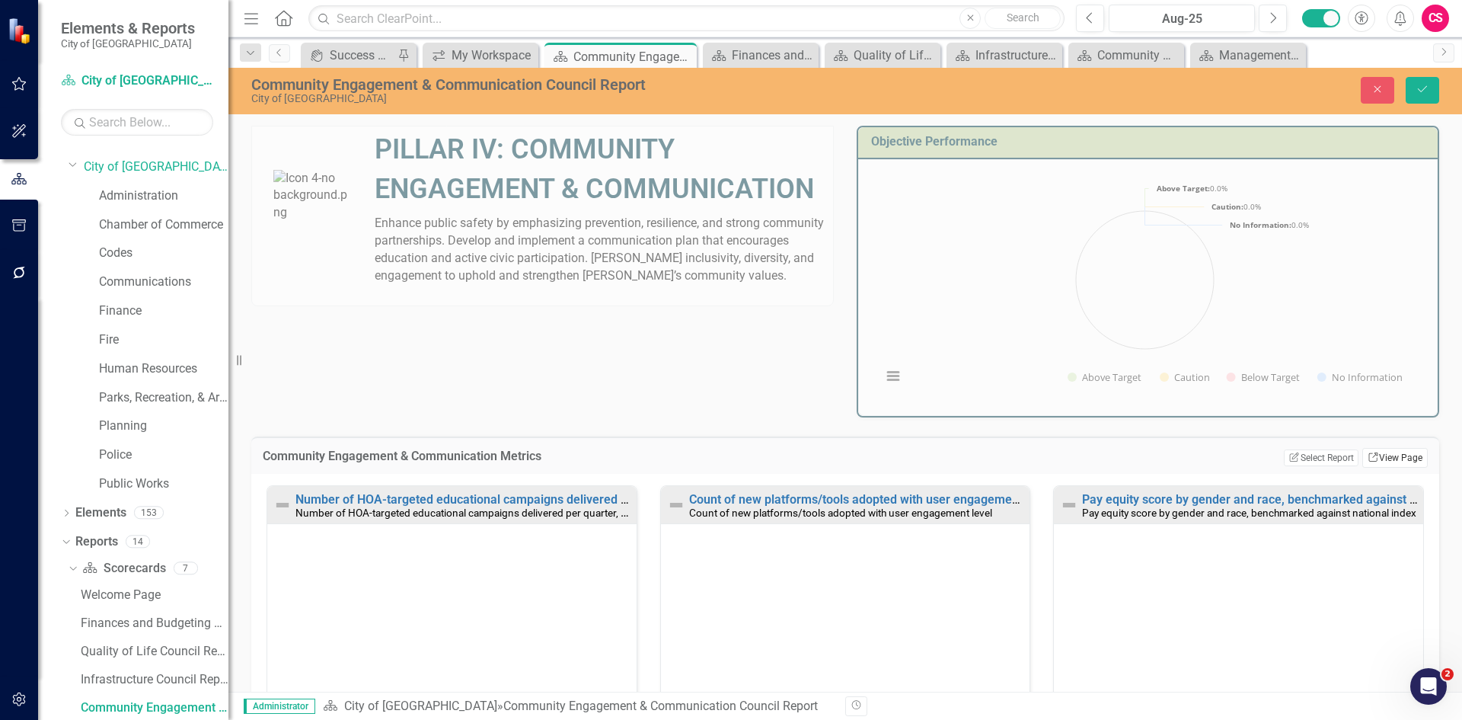
click at [1368, 455] on link "Link View Page" at bounding box center [1394, 458] width 65 height 20
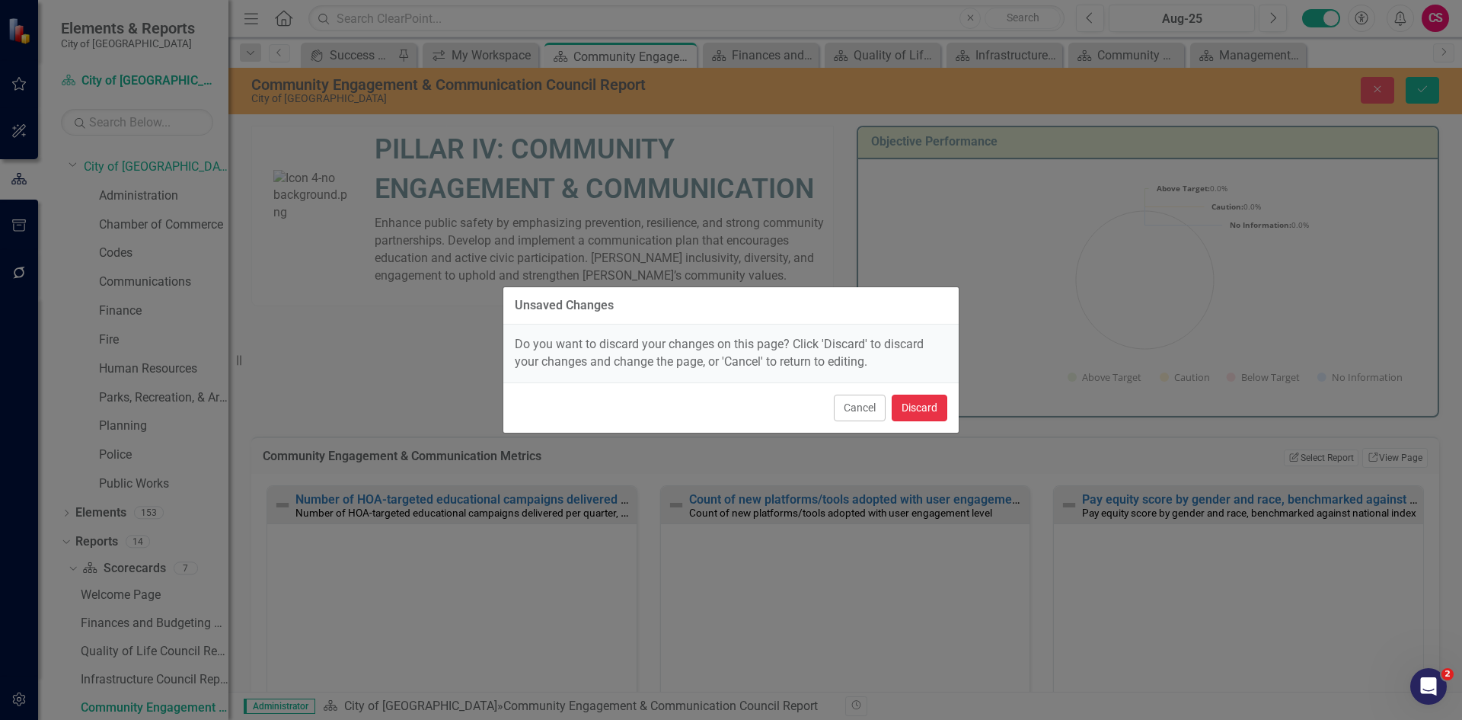
click at [936, 411] on button "Discard" at bounding box center [920, 407] width 56 height 27
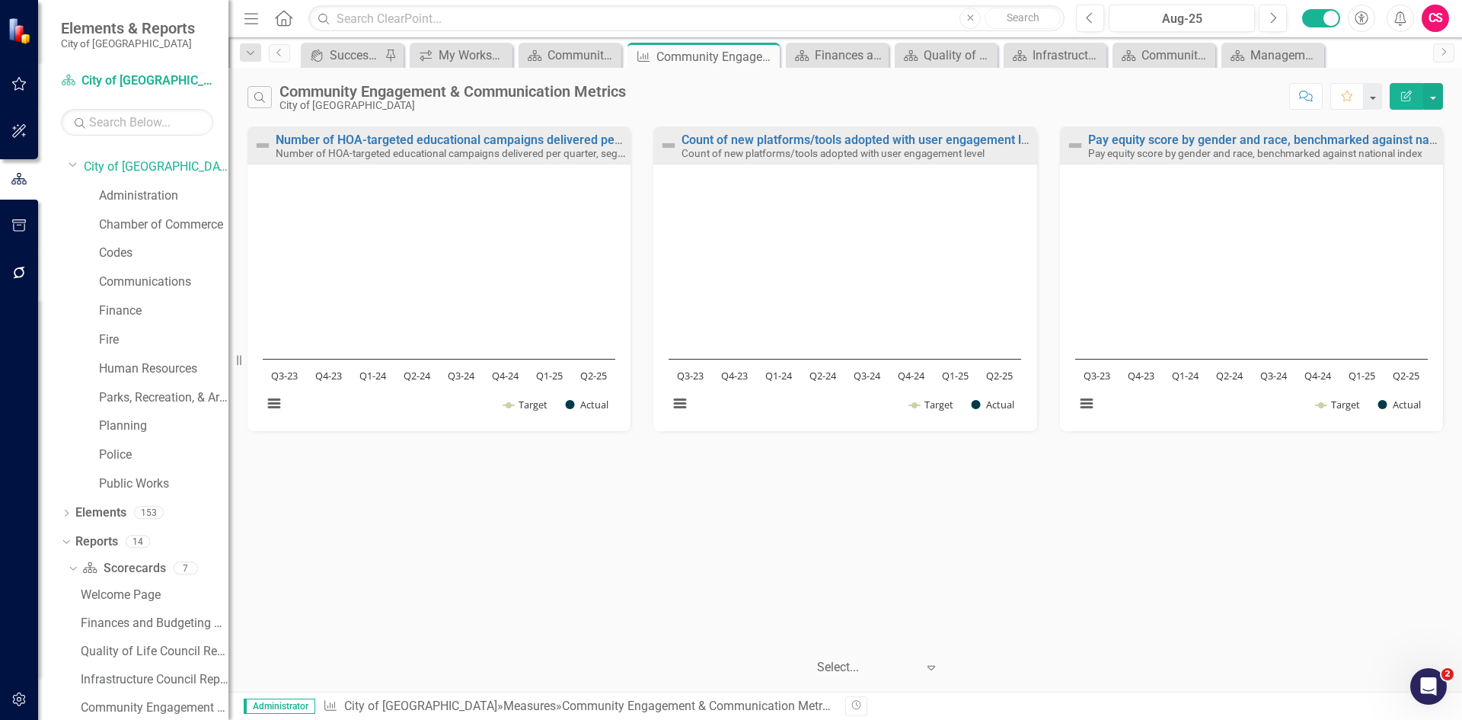
click at [1406, 97] on icon "Edit Report" at bounding box center [1406, 96] width 14 height 11
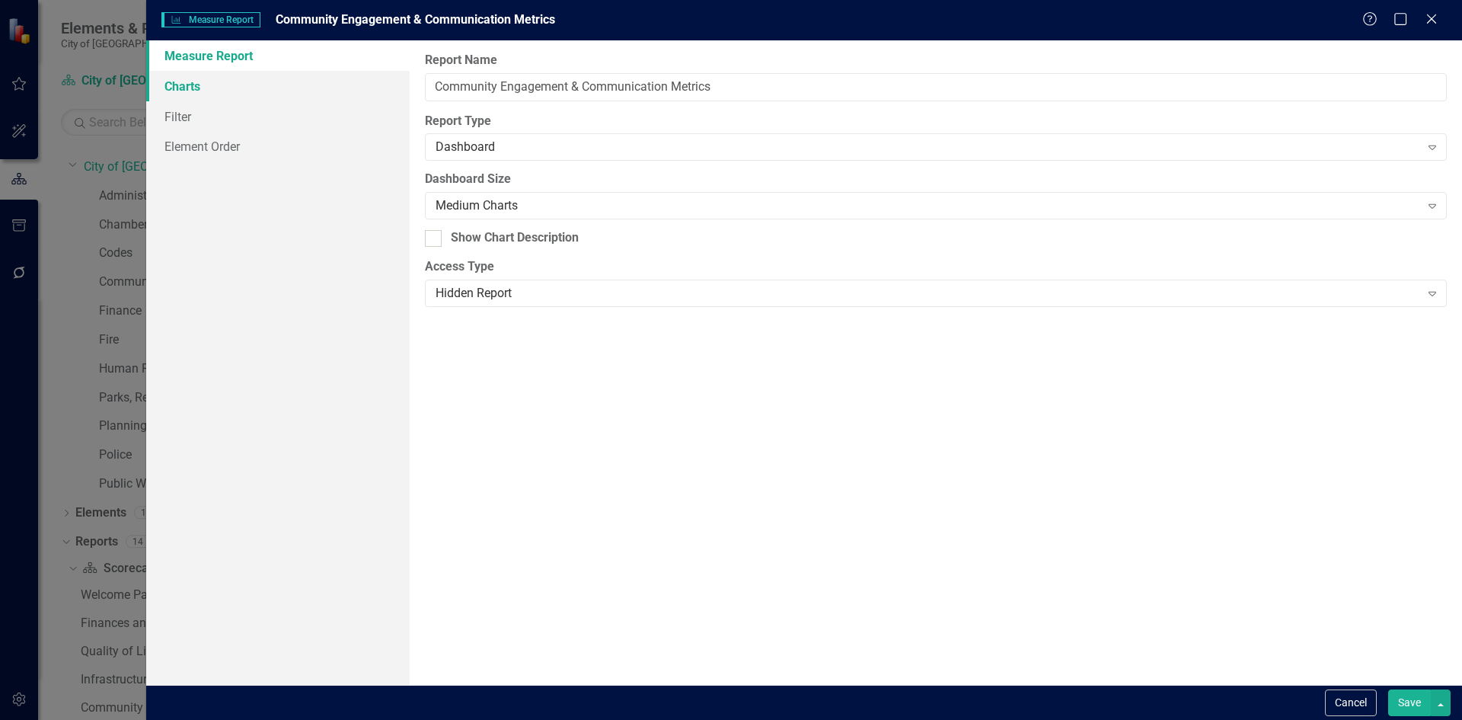
click at [172, 86] on link "Charts" at bounding box center [277, 86] width 263 height 30
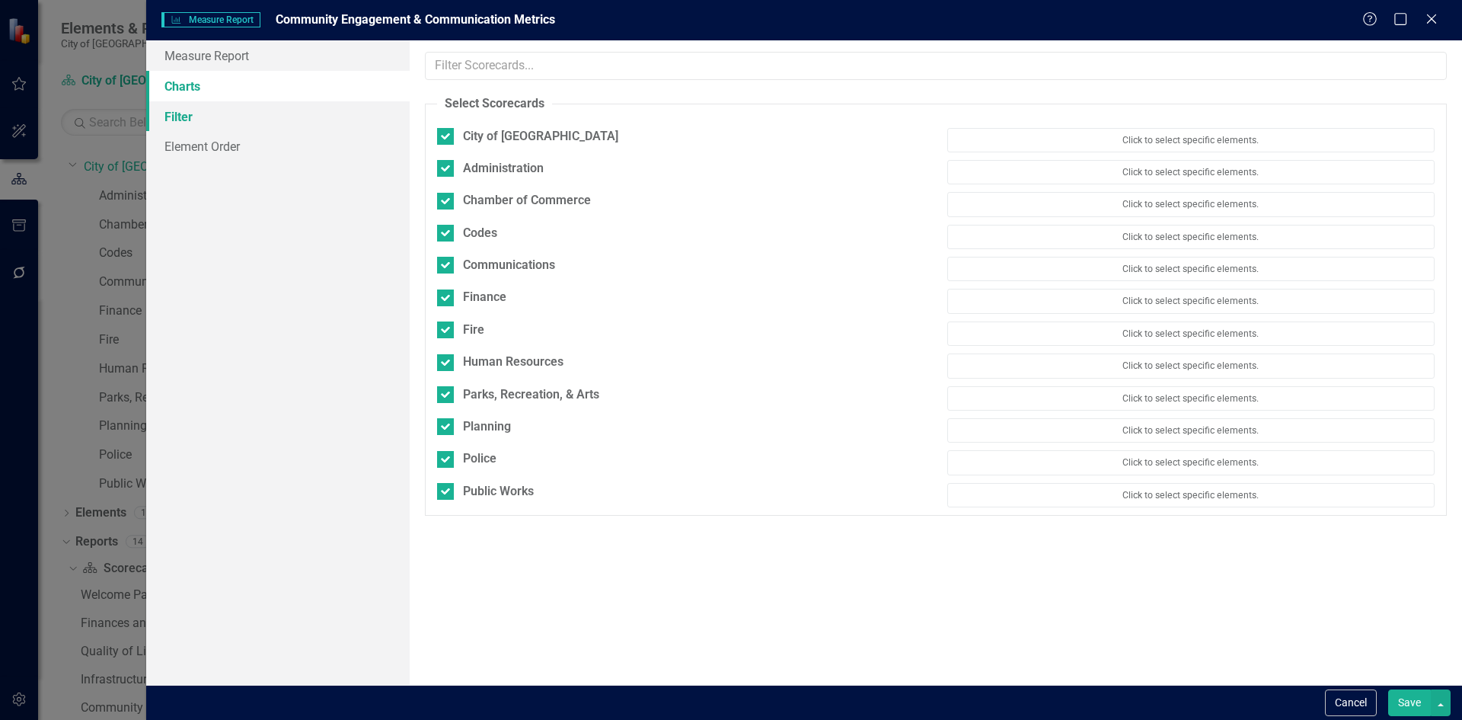
click at [174, 121] on link "Filter" at bounding box center [277, 116] width 263 height 30
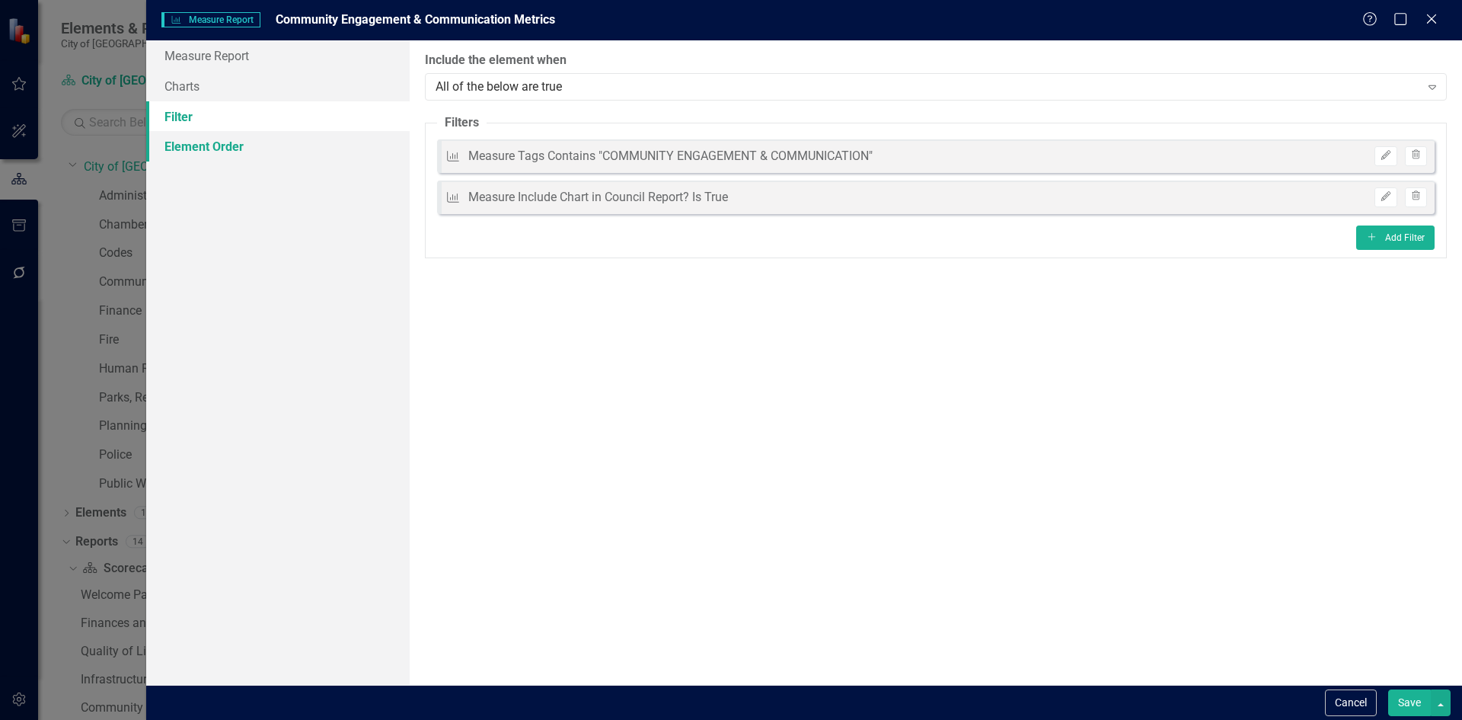
click at [193, 151] on link "Element Order" at bounding box center [277, 146] width 263 height 30
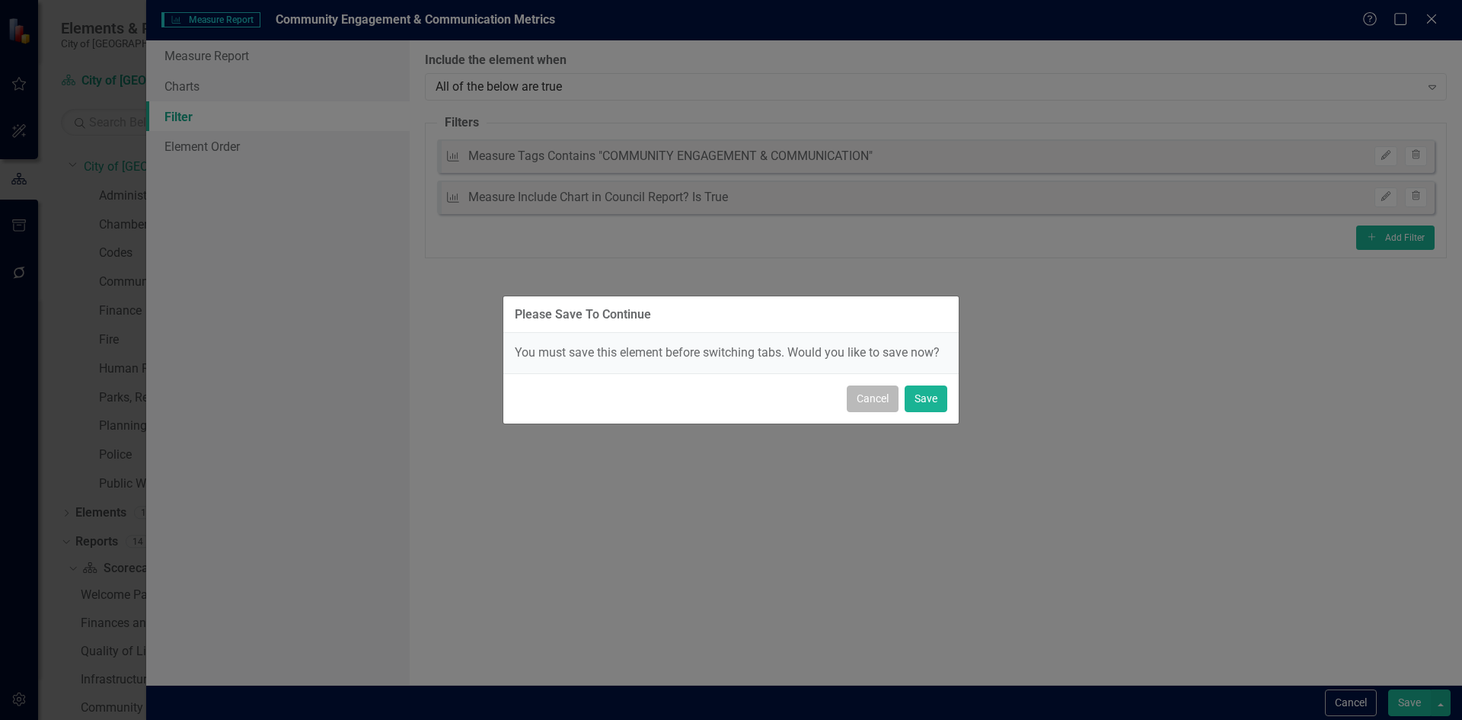
click at [877, 402] on button "Cancel" at bounding box center [873, 398] width 52 height 27
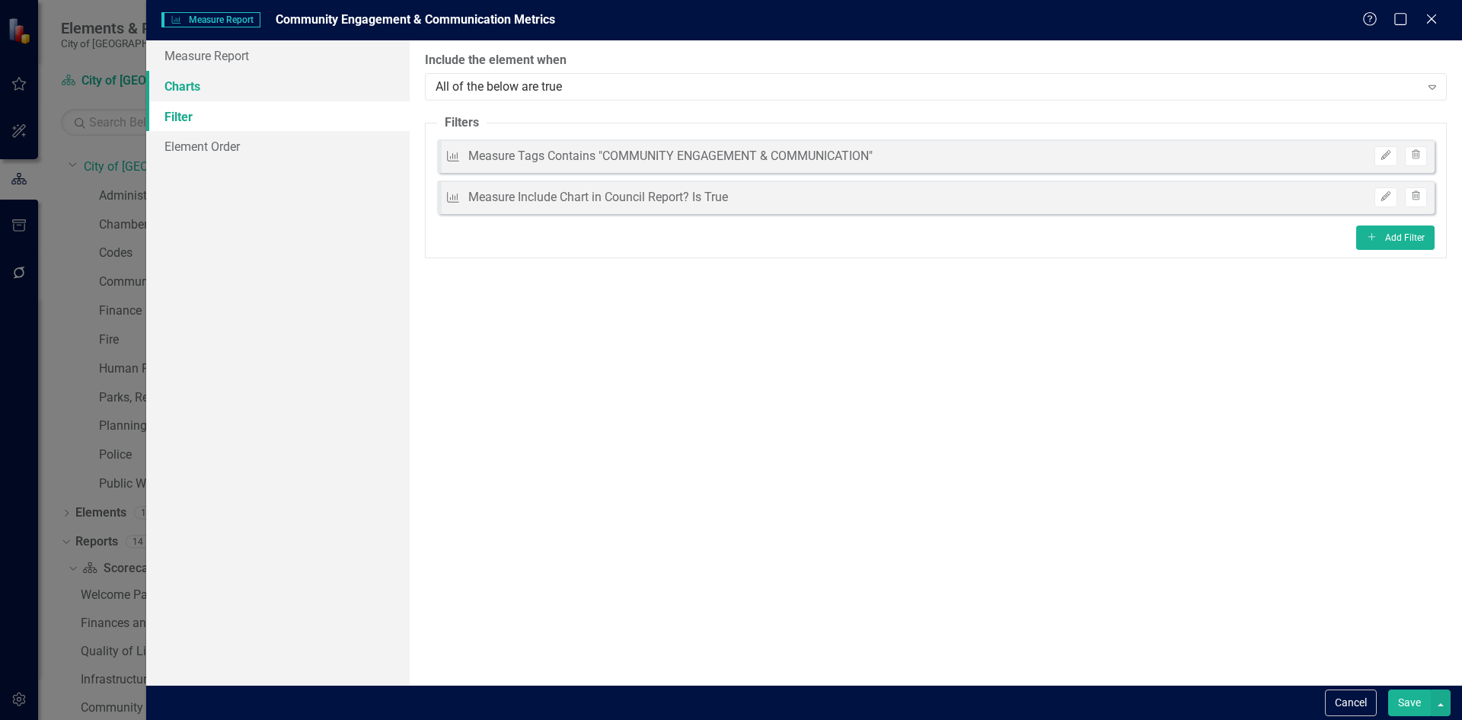
click at [179, 97] on link "Charts" at bounding box center [277, 86] width 263 height 30
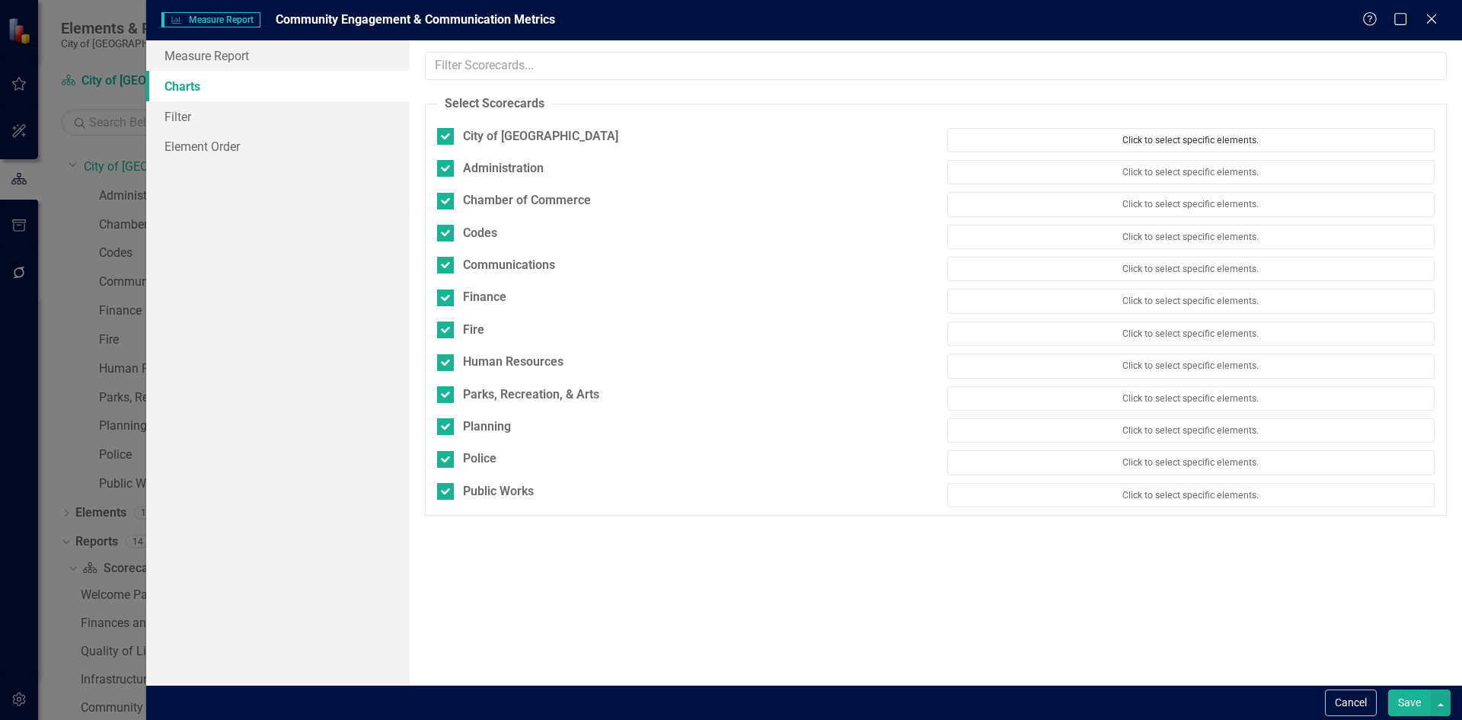
click at [1222, 141] on button "Click to select specific elements." at bounding box center [1190, 140] width 487 height 24
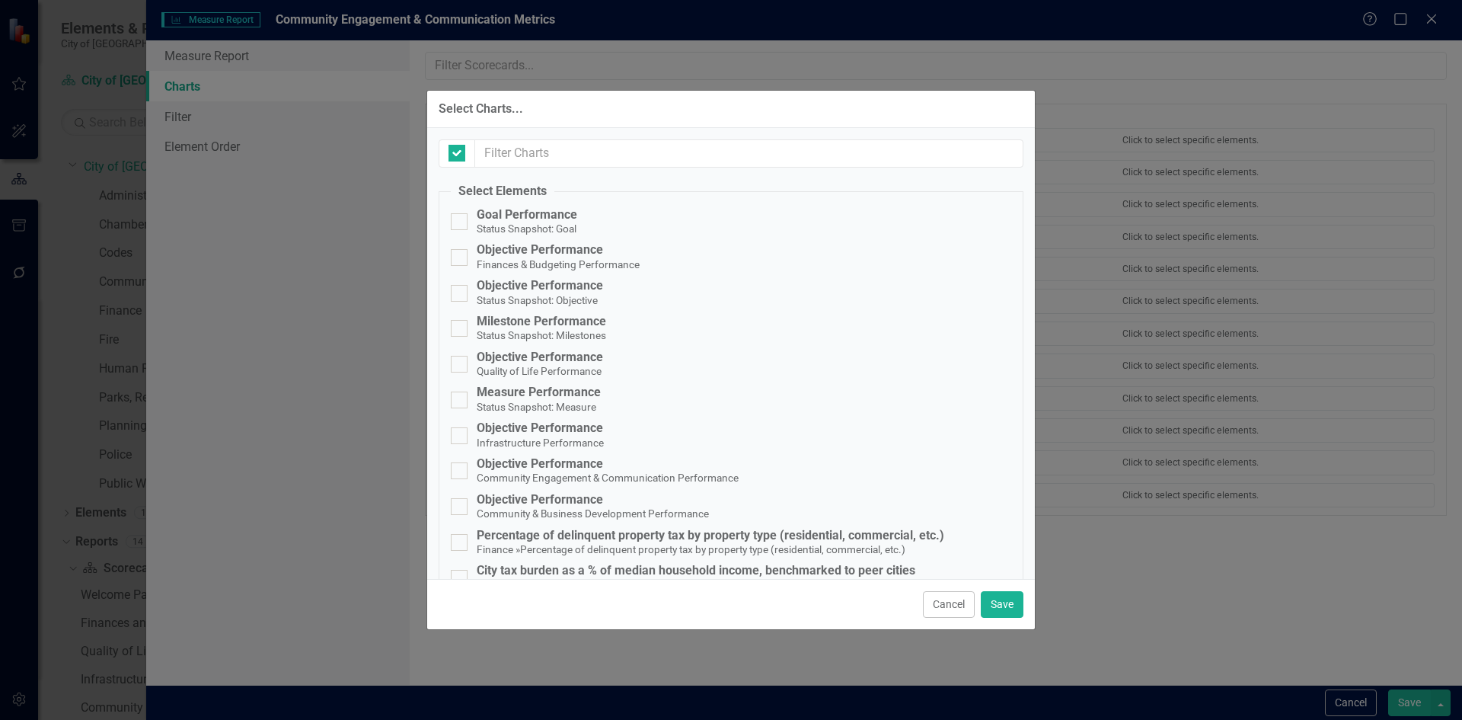
checkbox input "false"
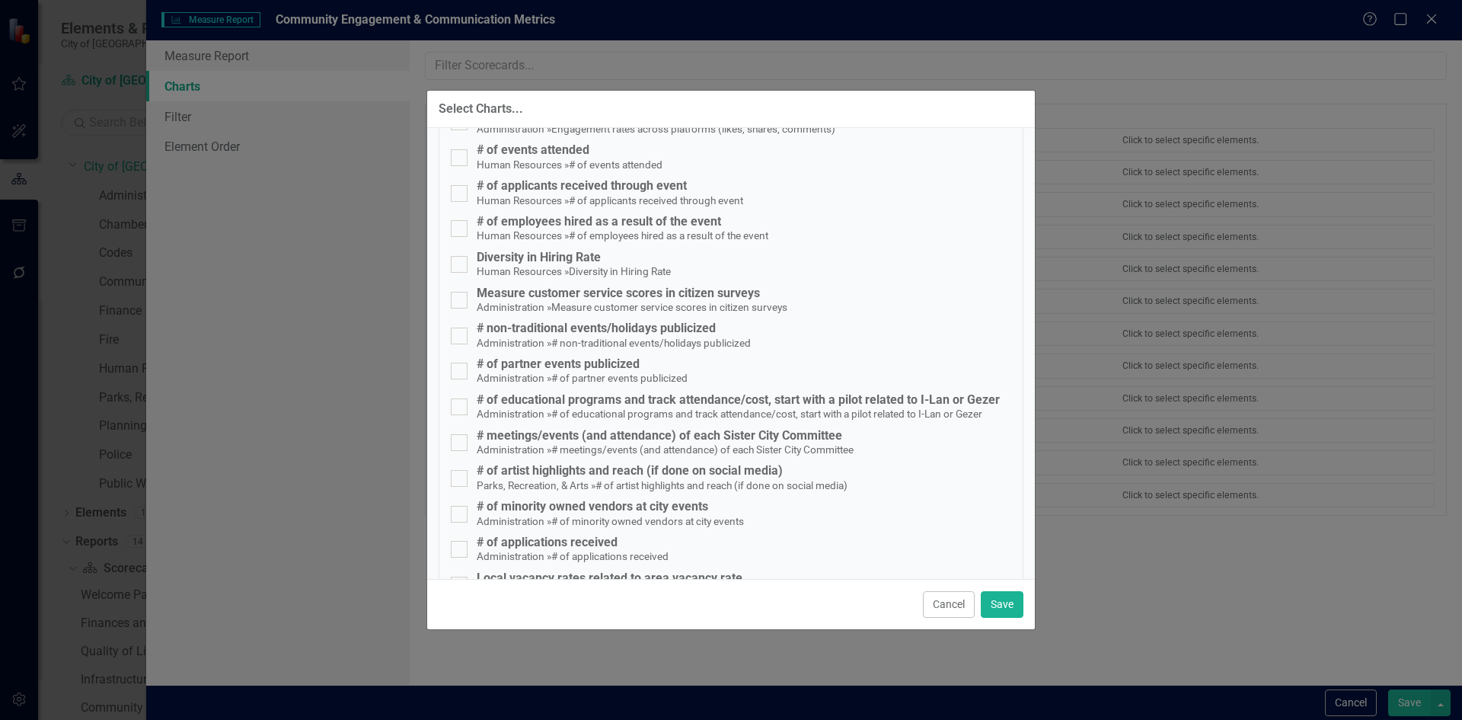
scroll to position [2740, 0]
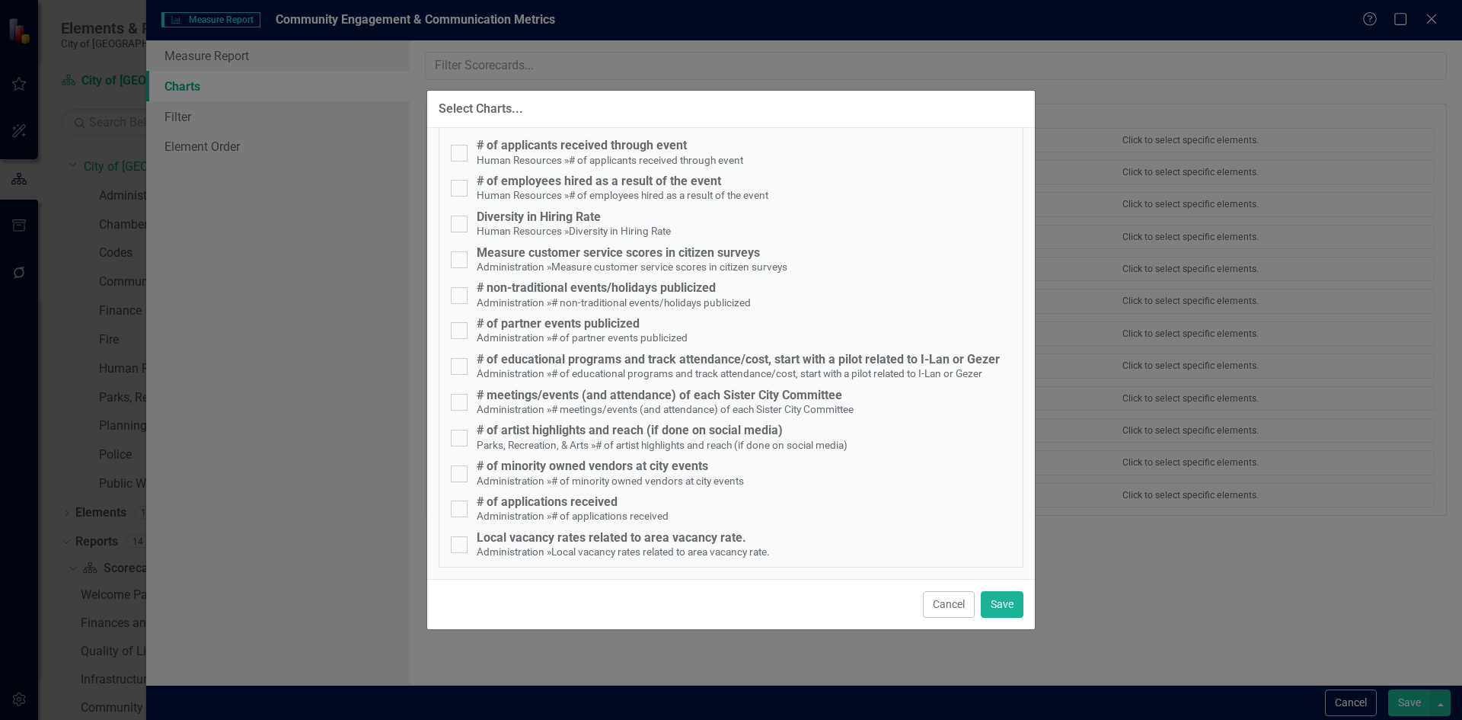
click at [958, 602] on button "Cancel" at bounding box center [949, 604] width 52 height 27
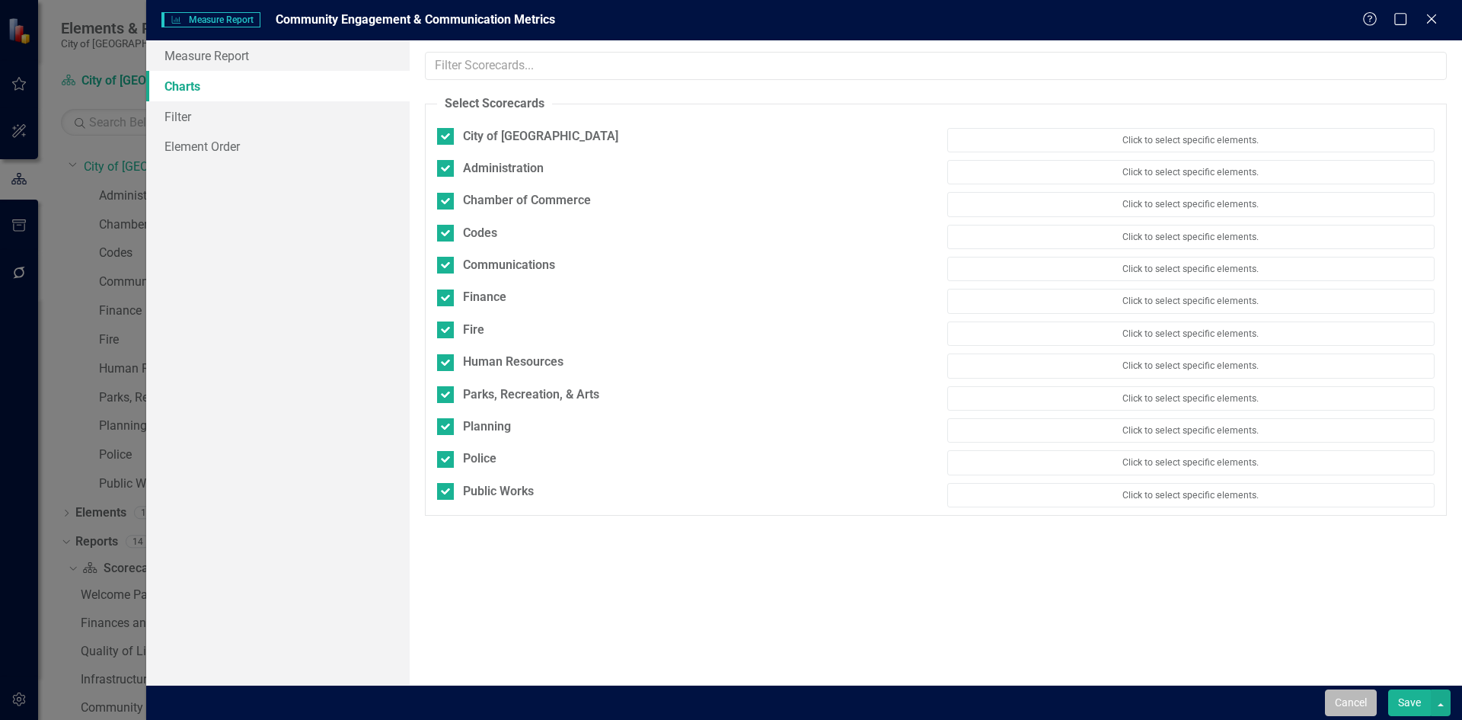
click at [1350, 705] on button "Cancel" at bounding box center [1351, 702] width 52 height 27
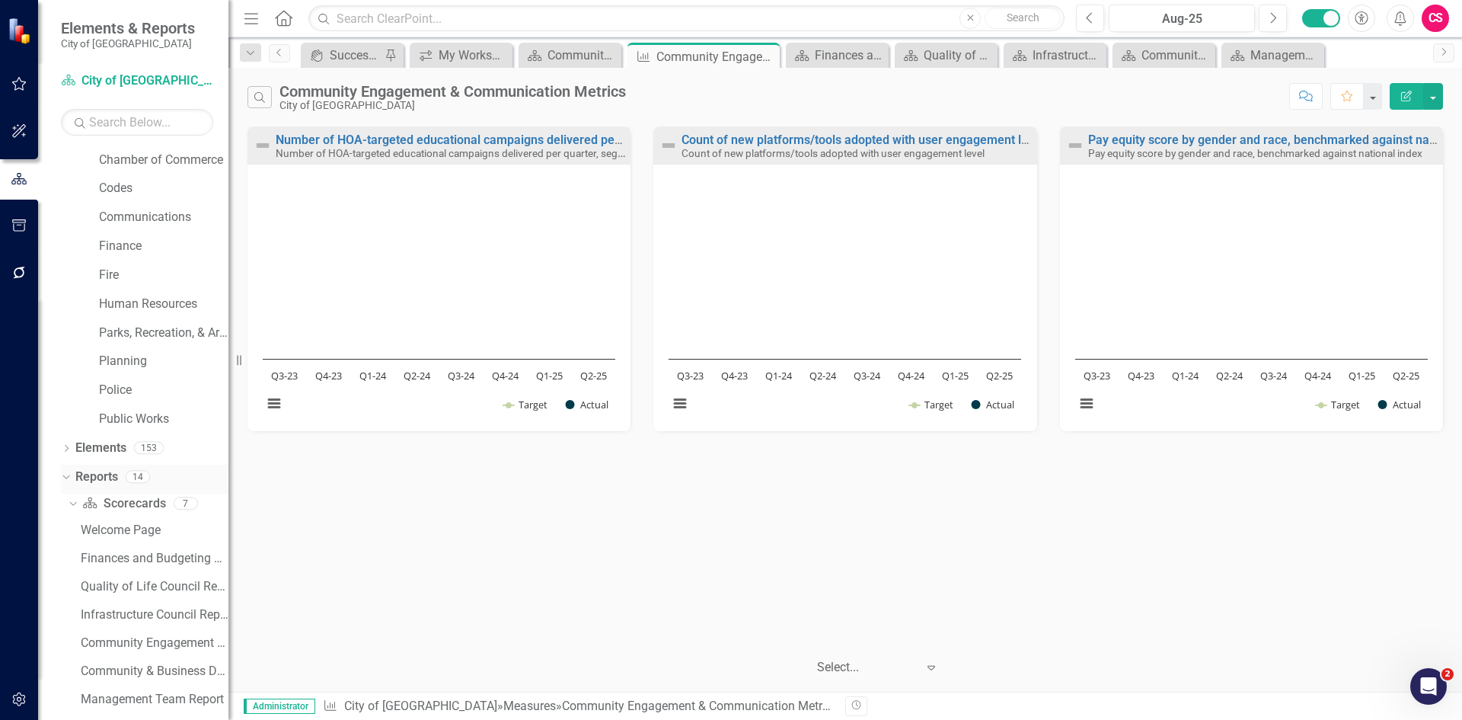
scroll to position [190, 0]
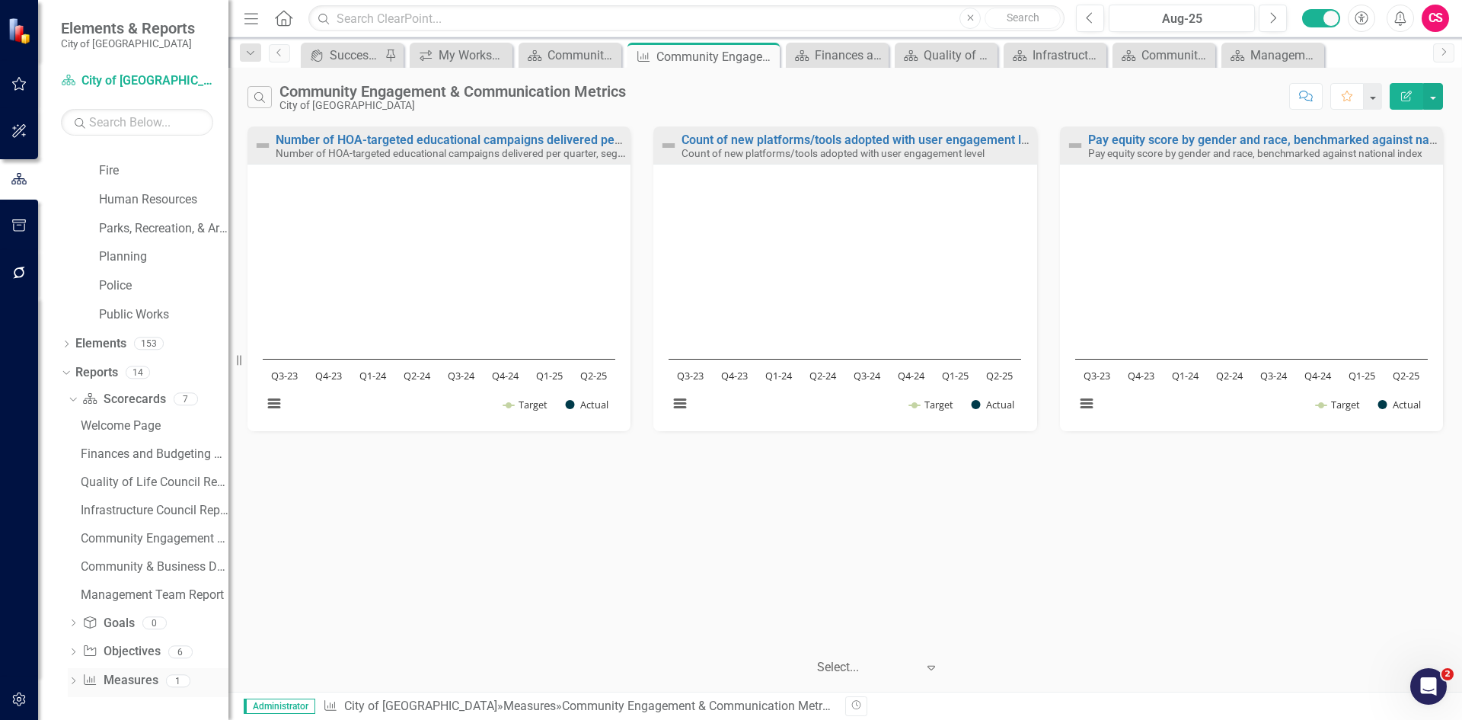
click at [73, 680] on icon "Dropdown" at bounding box center [73, 682] width 11 height 8
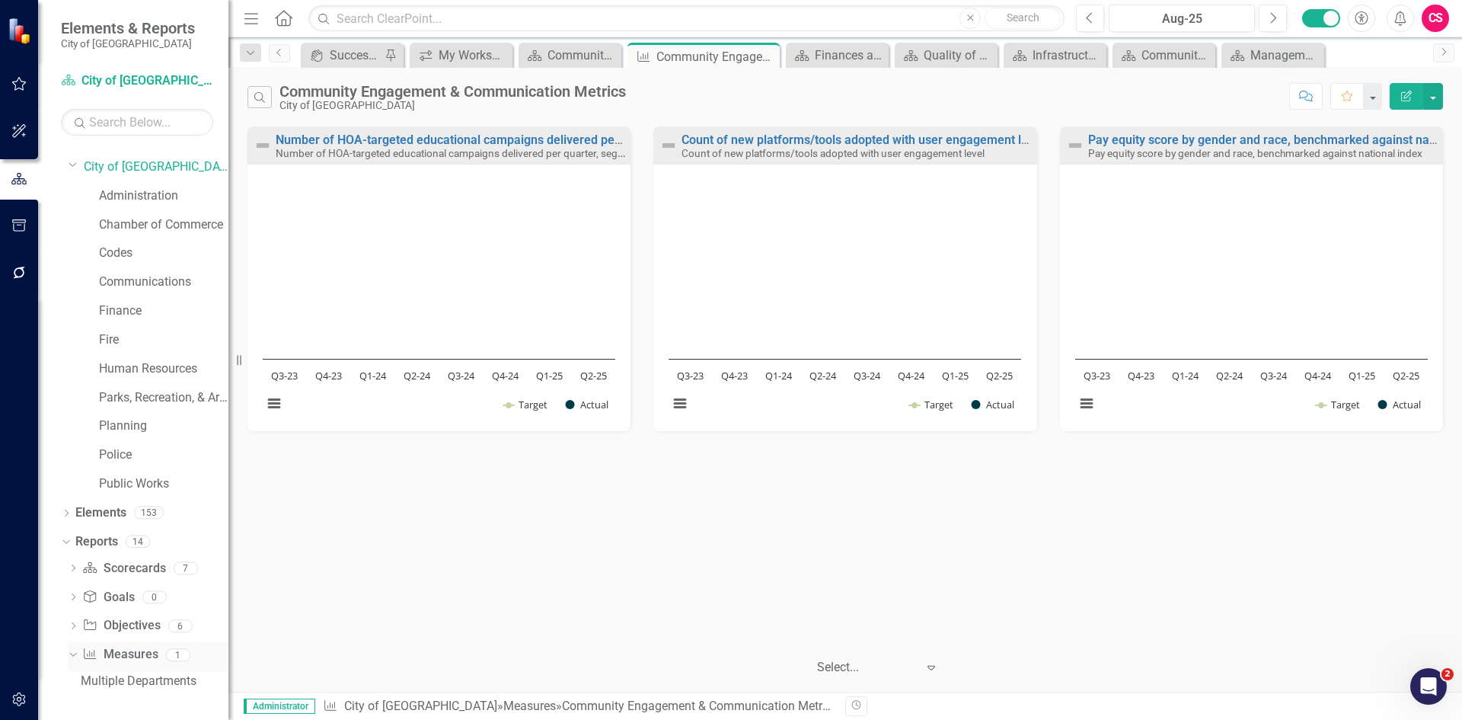
click at [130, 657] on link "Measure Measures" at bounding box center [119, 655] width 75 height 18
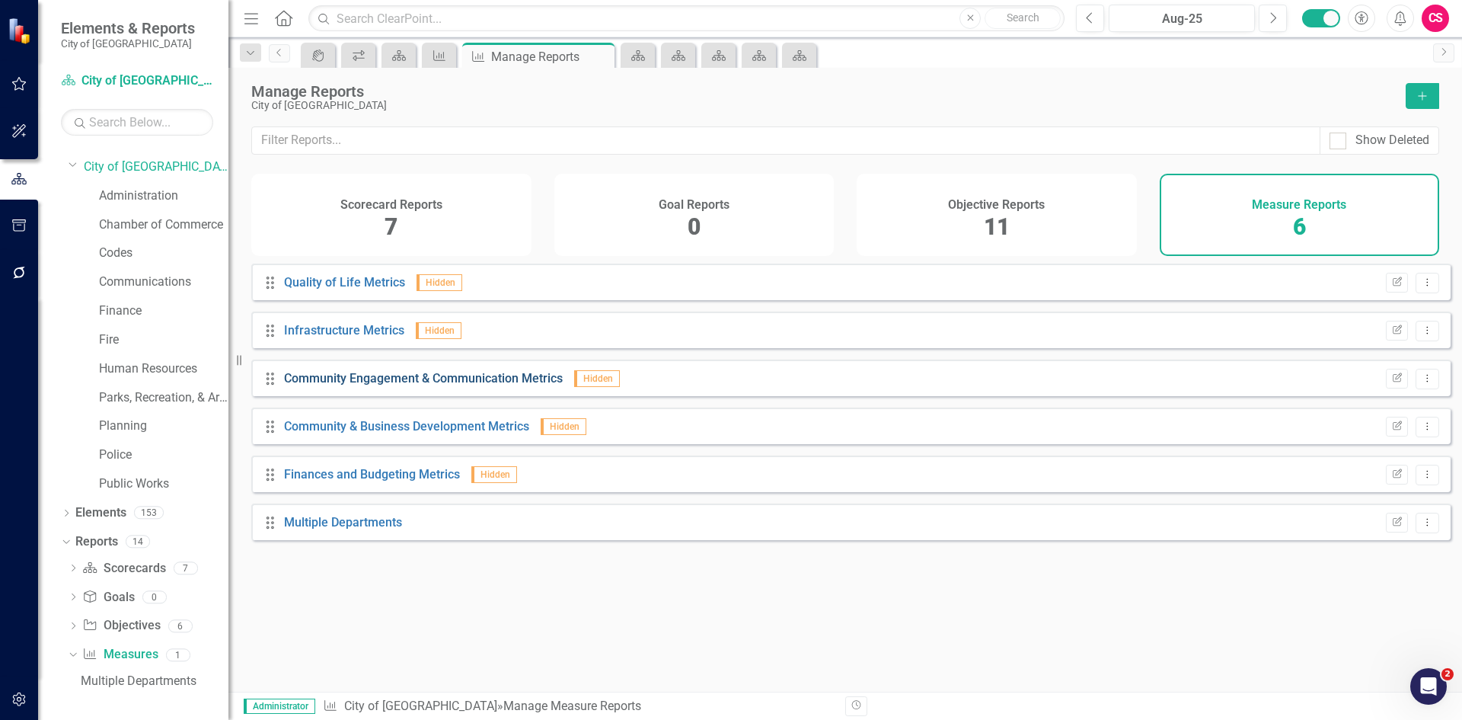
click at [423, 385] on link "Community Engagement & Communication Metrics" at bounding box center [423, 378] width 279 height 14
click at [337, 531] on div "Multiple Departments" at bounding box center [343, 523] width 118 height 18
click at [345, 529] on link "Multiple Departments" at bounding box center [343, 522] width 118 height 14
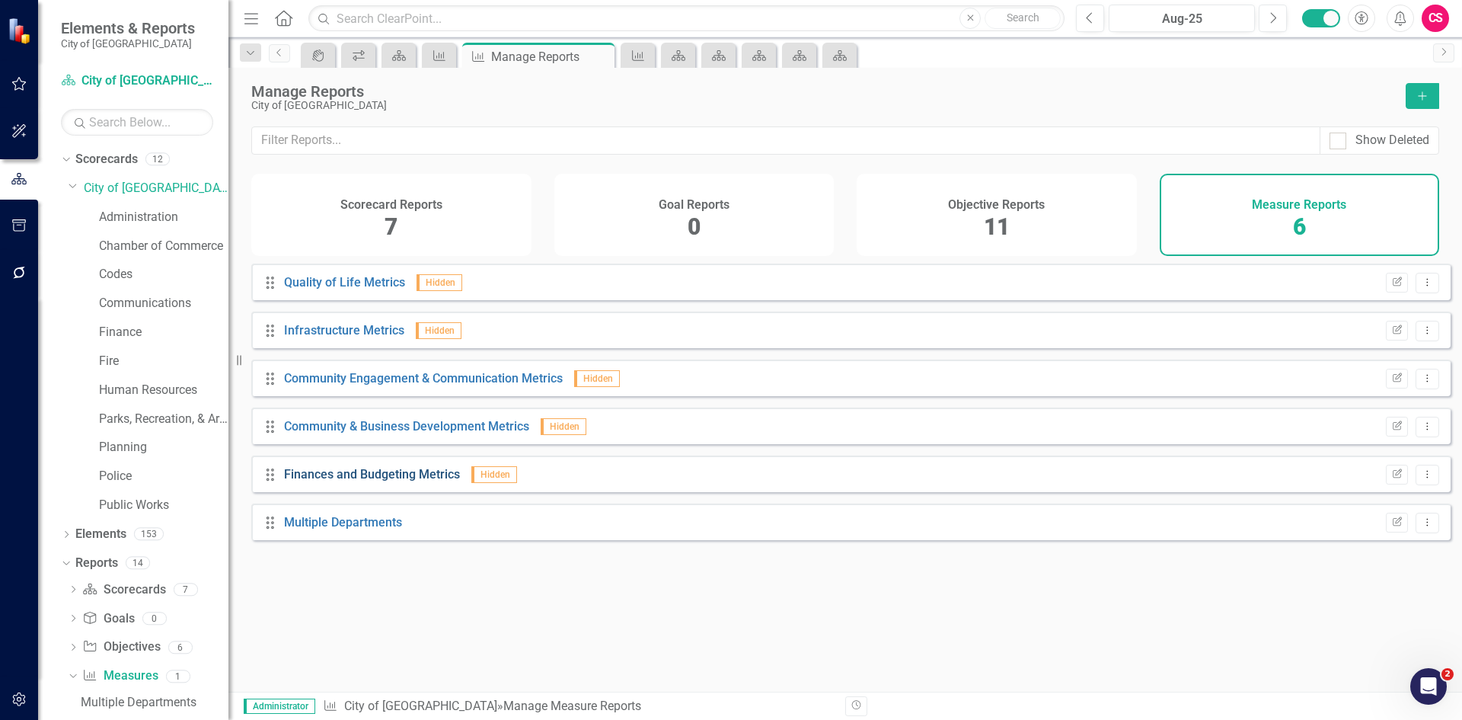
click at [337, 481] on link "Finances and Budgeting Metrics" at bounding box center [372, 474] width 176 height 14
click at [1422, 97] on icon "Add" at bounding box center [1422, 96] width 14 height 11
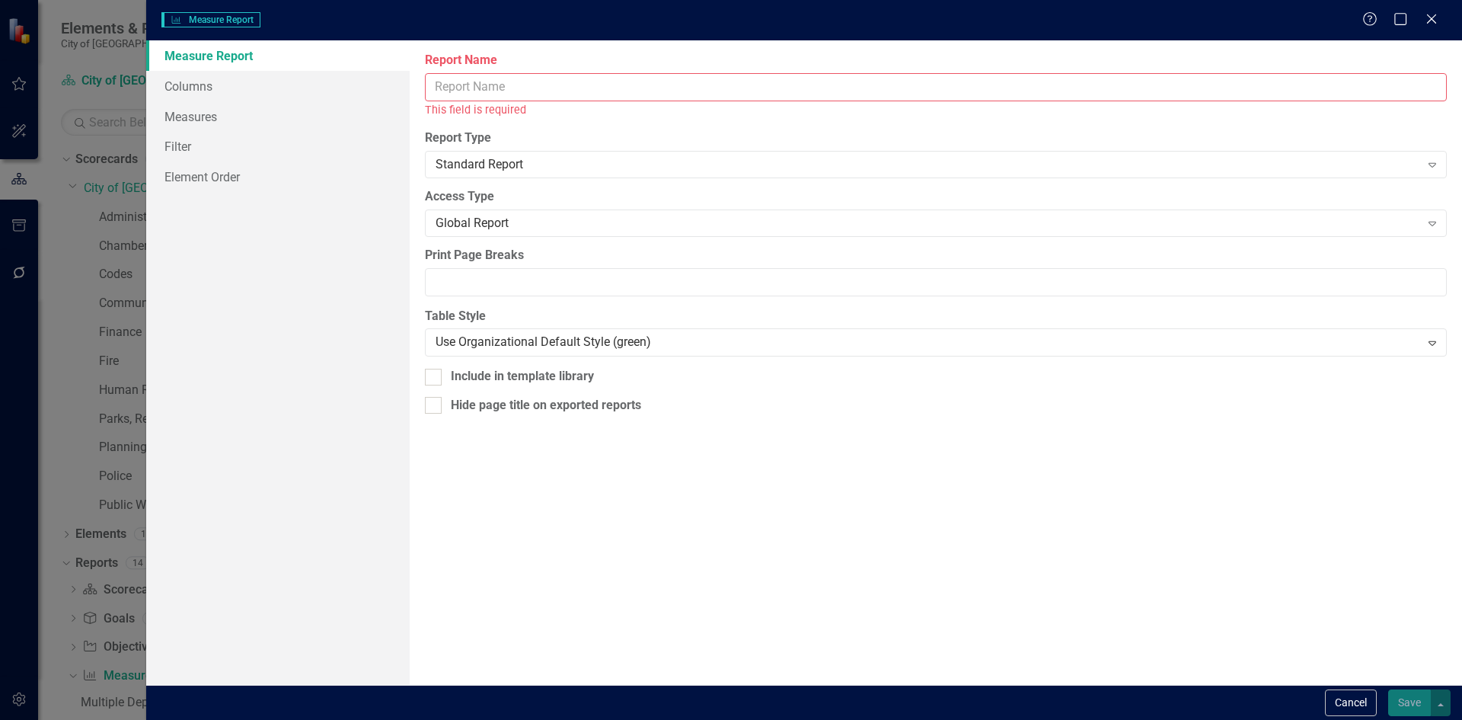
click at [480, 81] on input "Report Name" at bounding box center [936, 87] width 1022 height 28
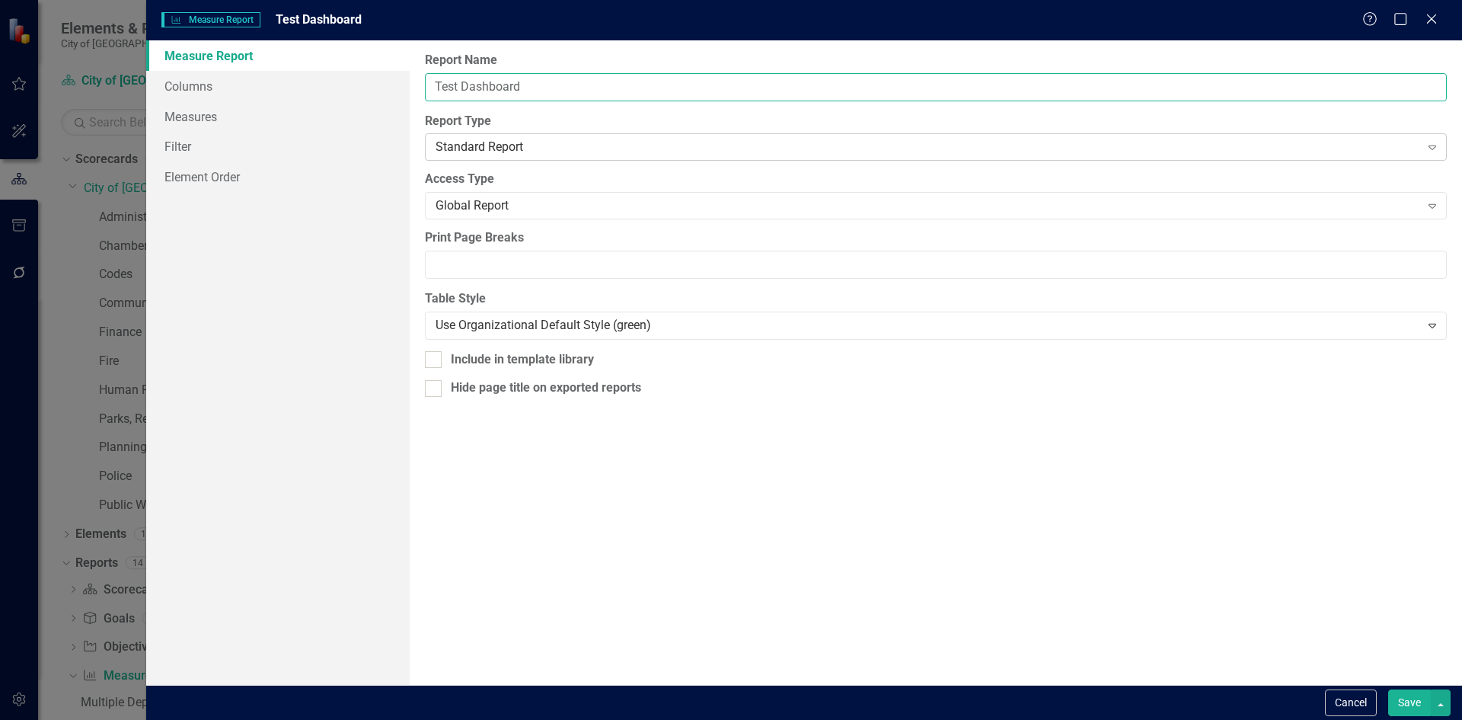
type input "Test Dashboard"
click at [521, 152] on div "Standard Report" at bounding box center [928, 148] width 984 height 18
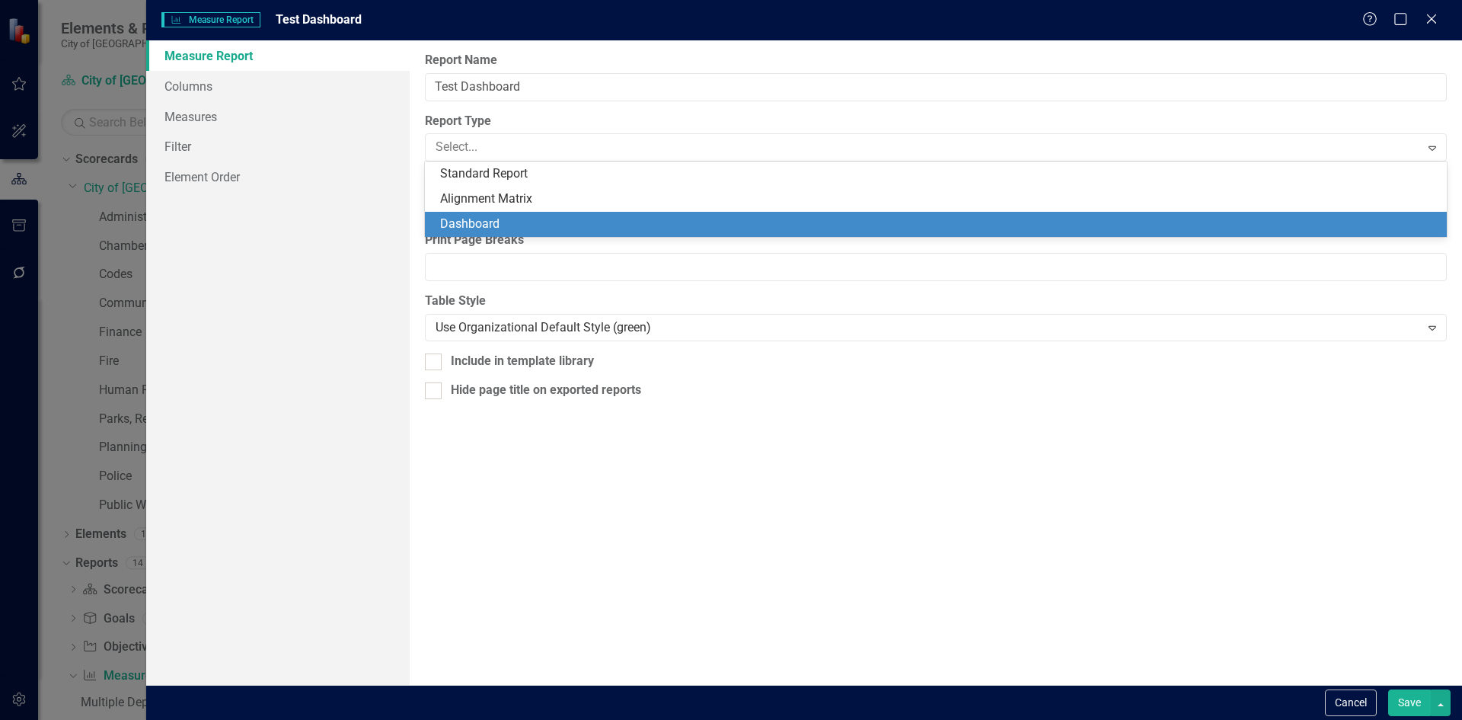
click at [516, 222] on div "Dashboard" at bounding box center [938, 224] width 997 height 18
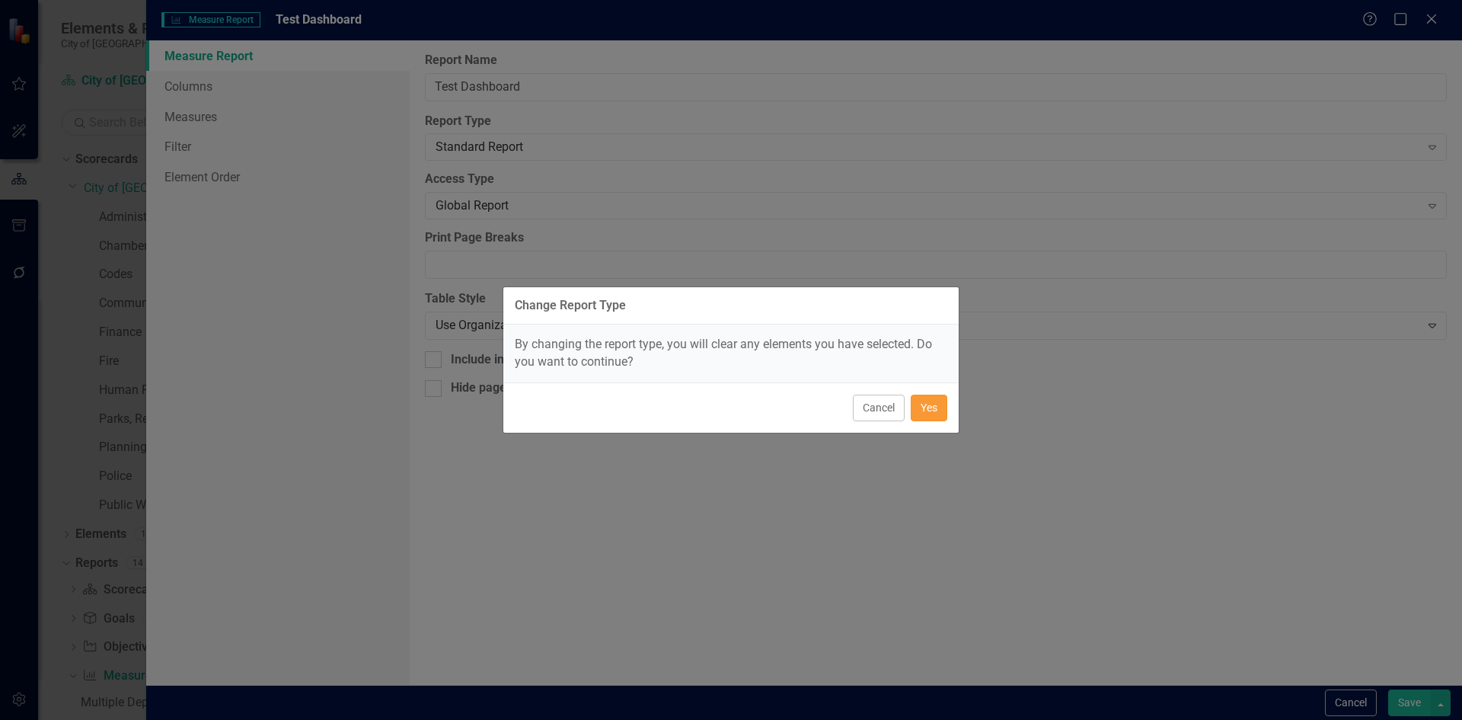
click at [936, 406] on button "Yes" at bounding box center [929, 407] width 37 height 27
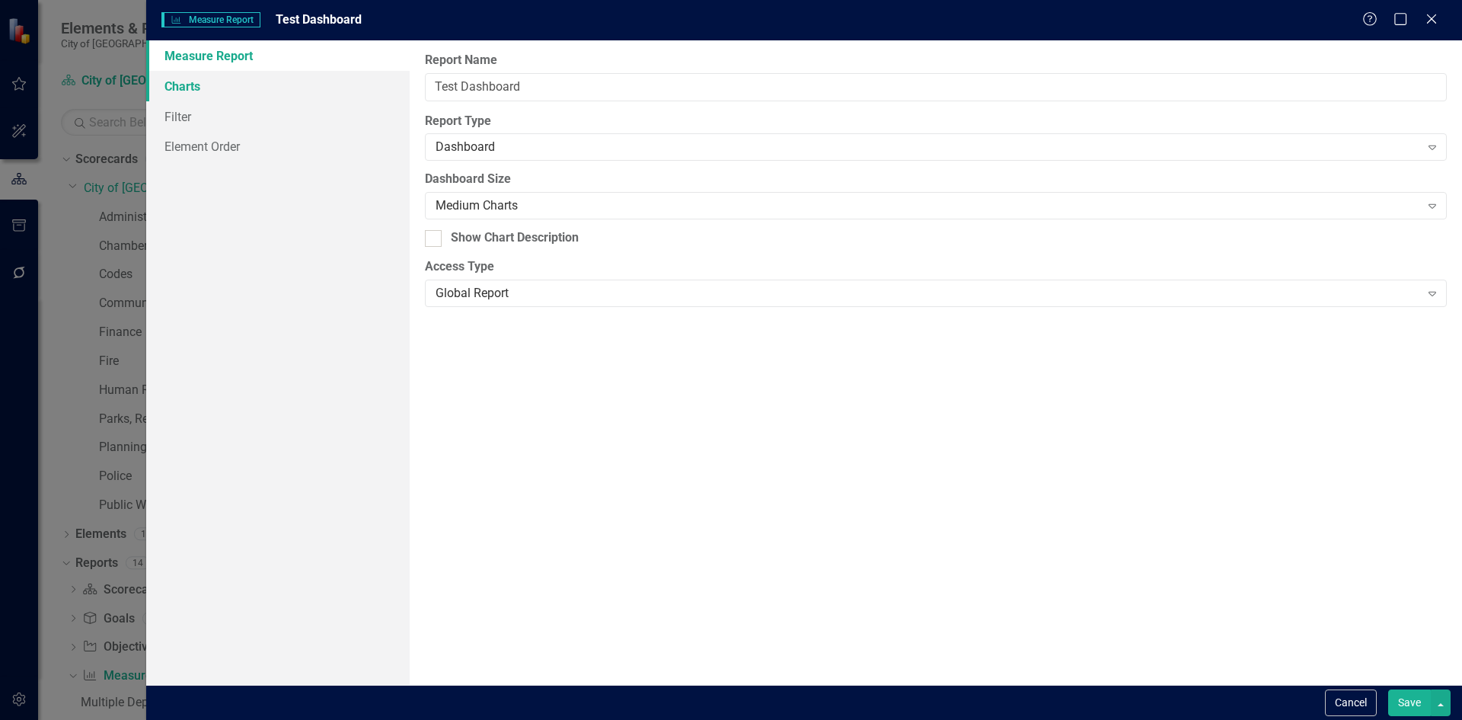
click at [197, 85] on link "Charts" at bounding box center [277, 86] width 263 height 30
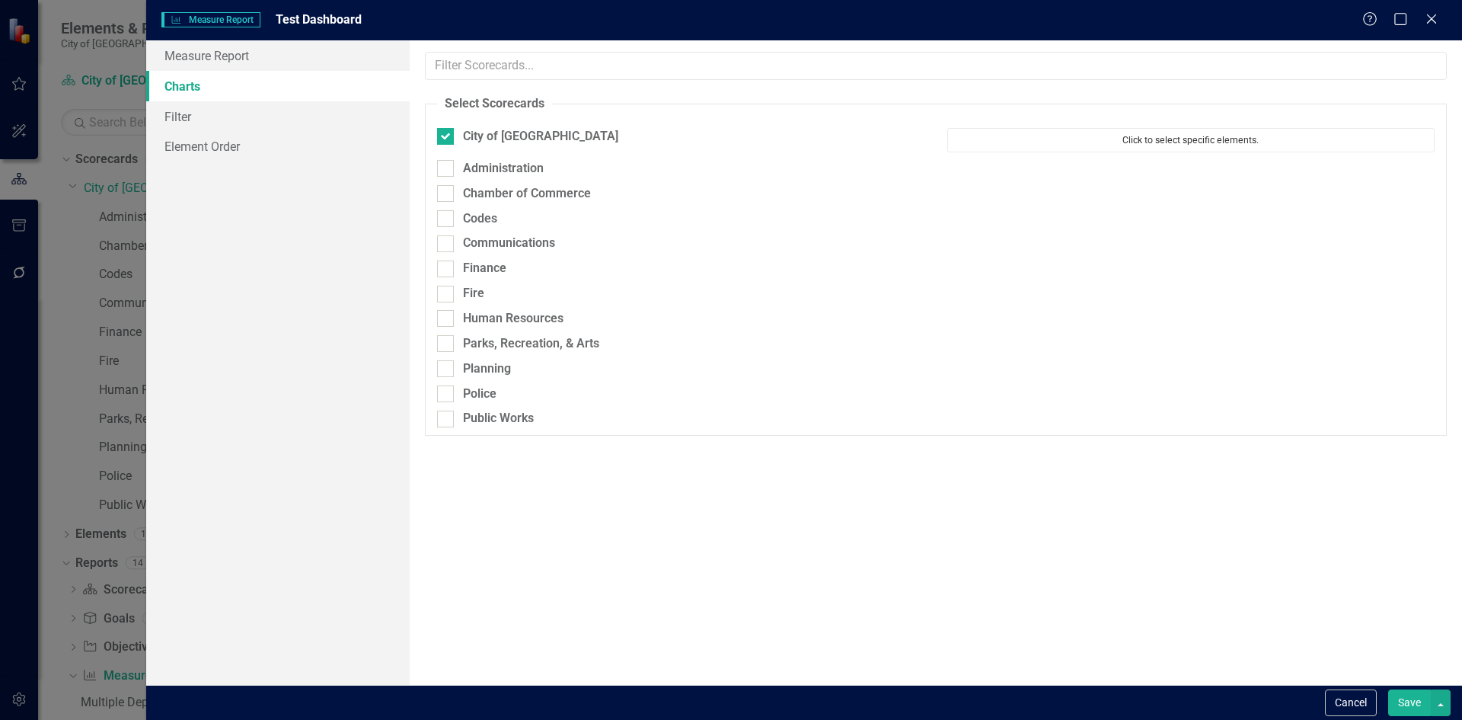
click at [1074, 138] on button "Click to select specific elements." at bounding box center [1190, 140] width 487 height 24
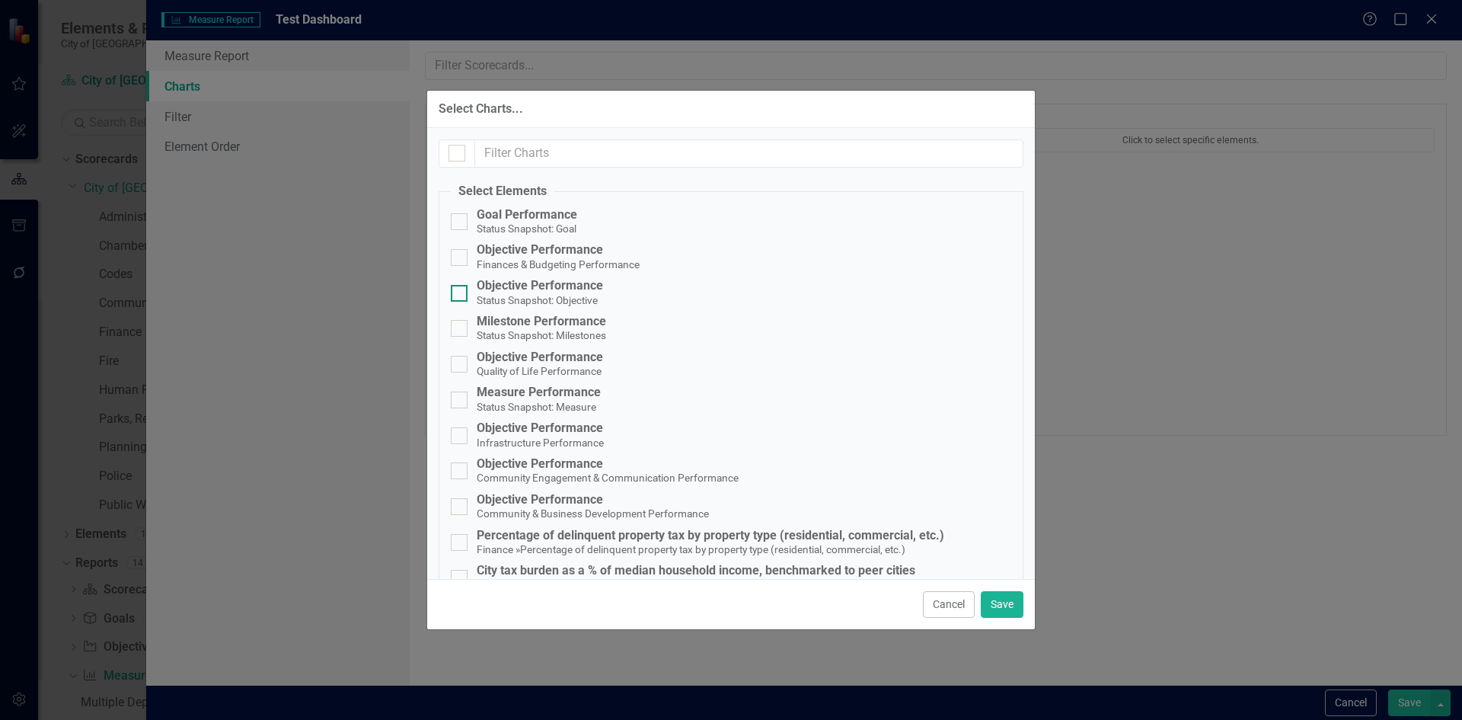
click at [455, 292] on input "Objective Performance Status Snapshot: Objective" at bounding box center [456, 290] width 10 height 10
checkbox input "true"
click at [457, 327] on input "Milestone Performance Status Snapshot: Milestones" at bounding box center [456, 325] width 10 height 10
checkbox input "true"
click at [457, 357] on input "Objective Performance Quality of Life Performance" at bounding box center [456, 361] width 10 height 10
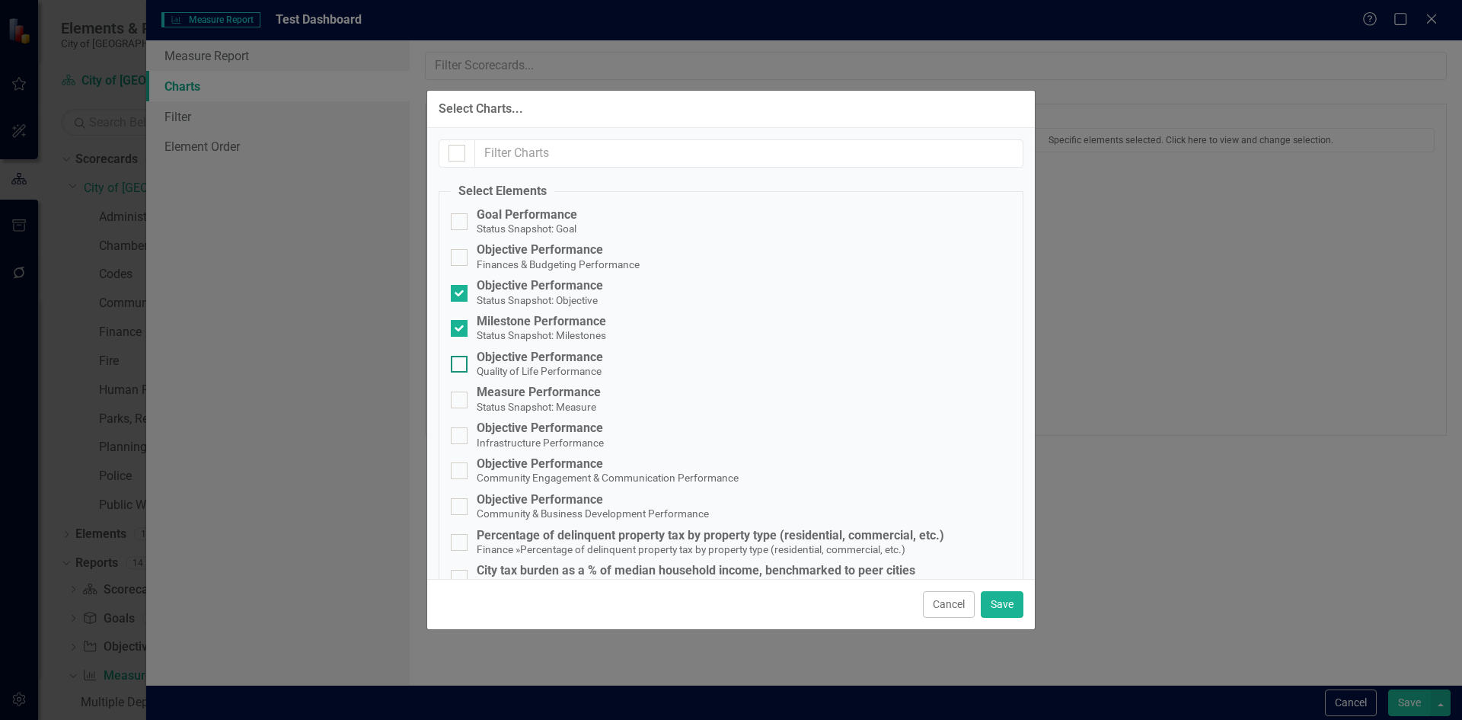
checkbox input "true"
click at [457, 395] on input "Measure Performance Status Snapshot: Measure" at bounding box center [456, 396] width 10 height 10
checkbox input "true"
click at [989, 603] on button "Save" at bounding box center [1002, 604] width 43 height 27
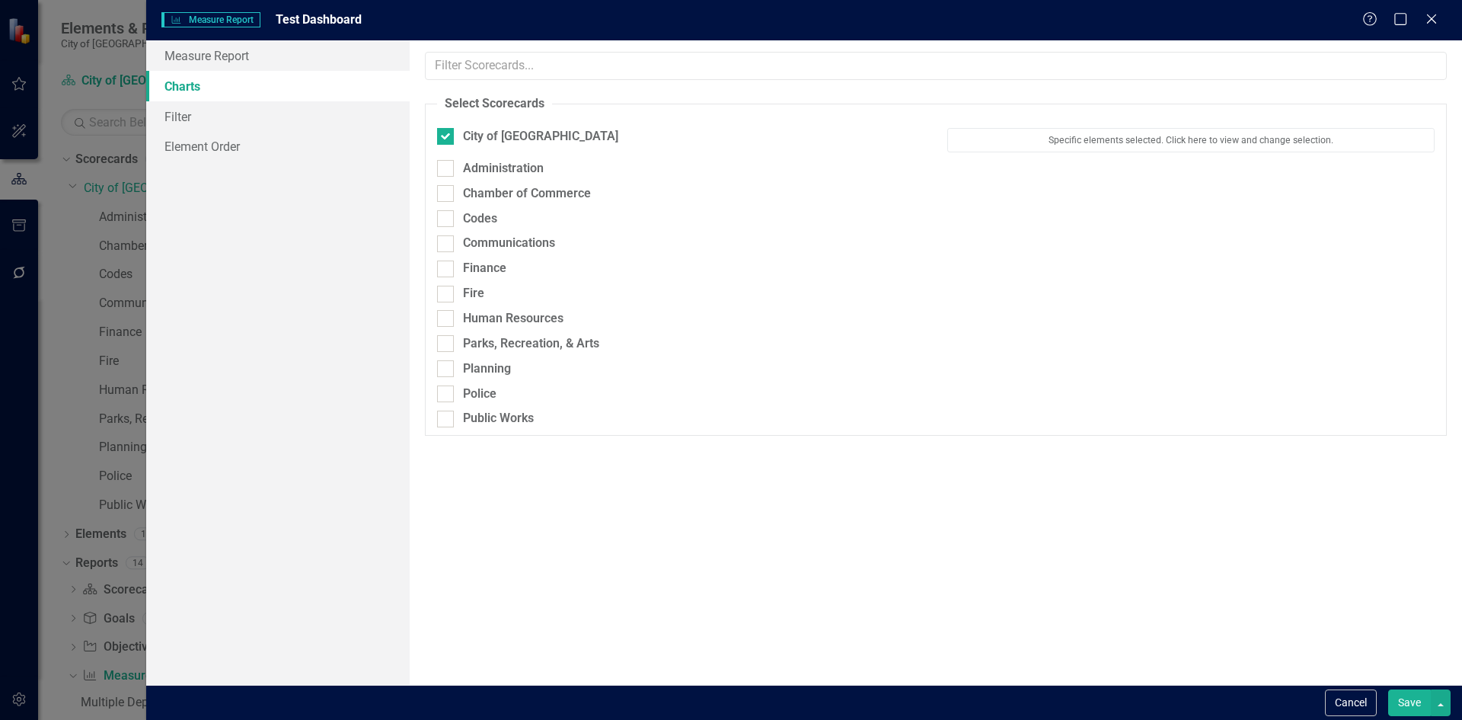
click at [1409, 699] on button "Save" at bounding box center [1409, 702] width 43 height 27
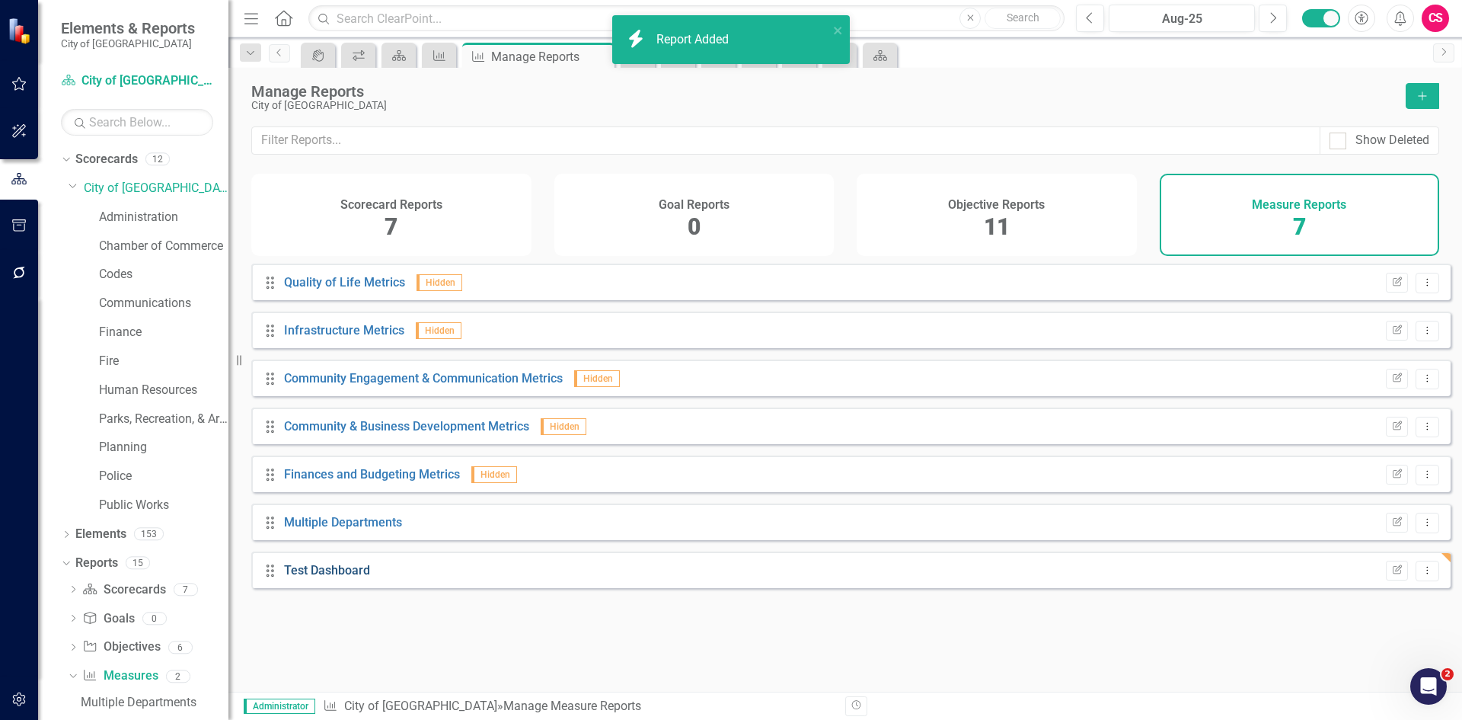
click at [355, 577] on link "Test Dashboard" at bounding box center [327, 570] width 86 height 14
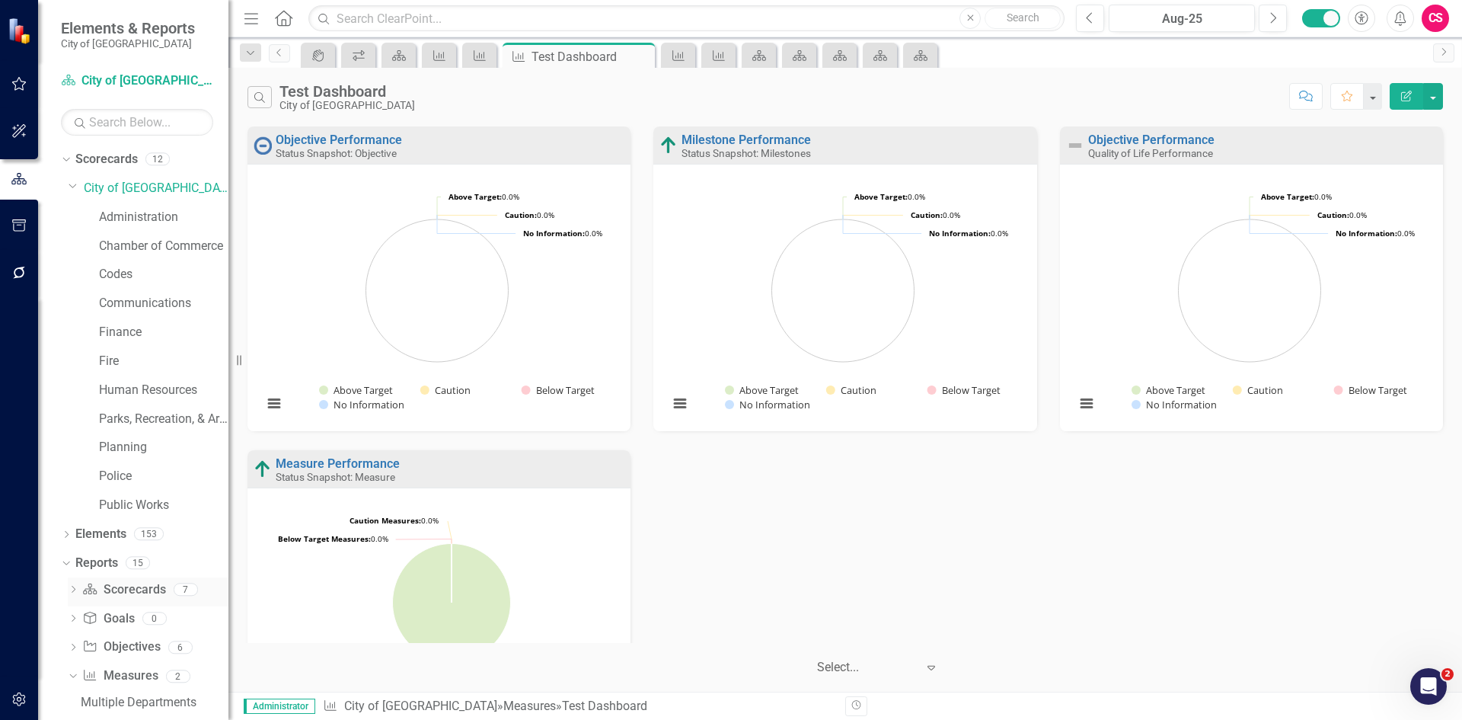
click at [72, 586] on icon at bounding box center [74, 589] width 4 height 7
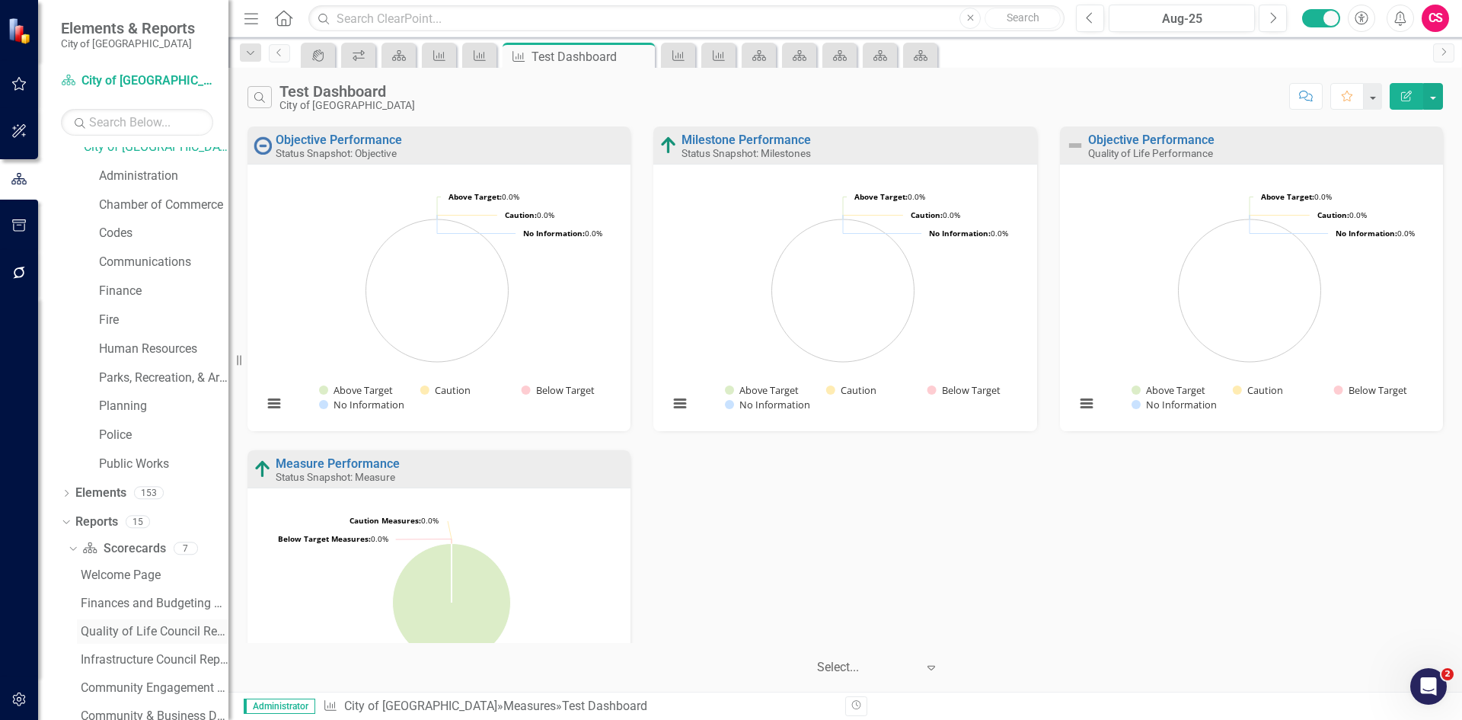
scroll to position [190, 0]
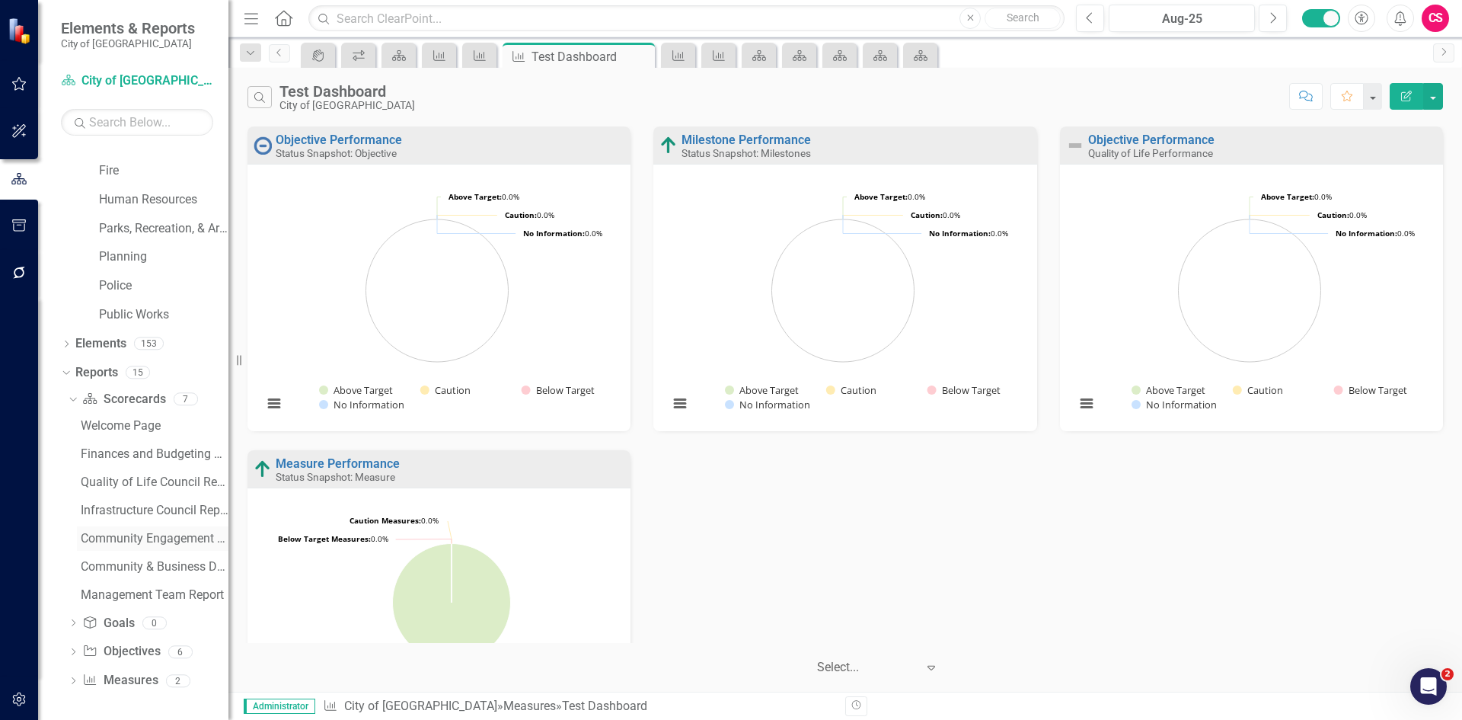
click at [148, 531] on div "Community Engagement & Communication Council Report" at bounding box center [155, 538] width 148 height 14
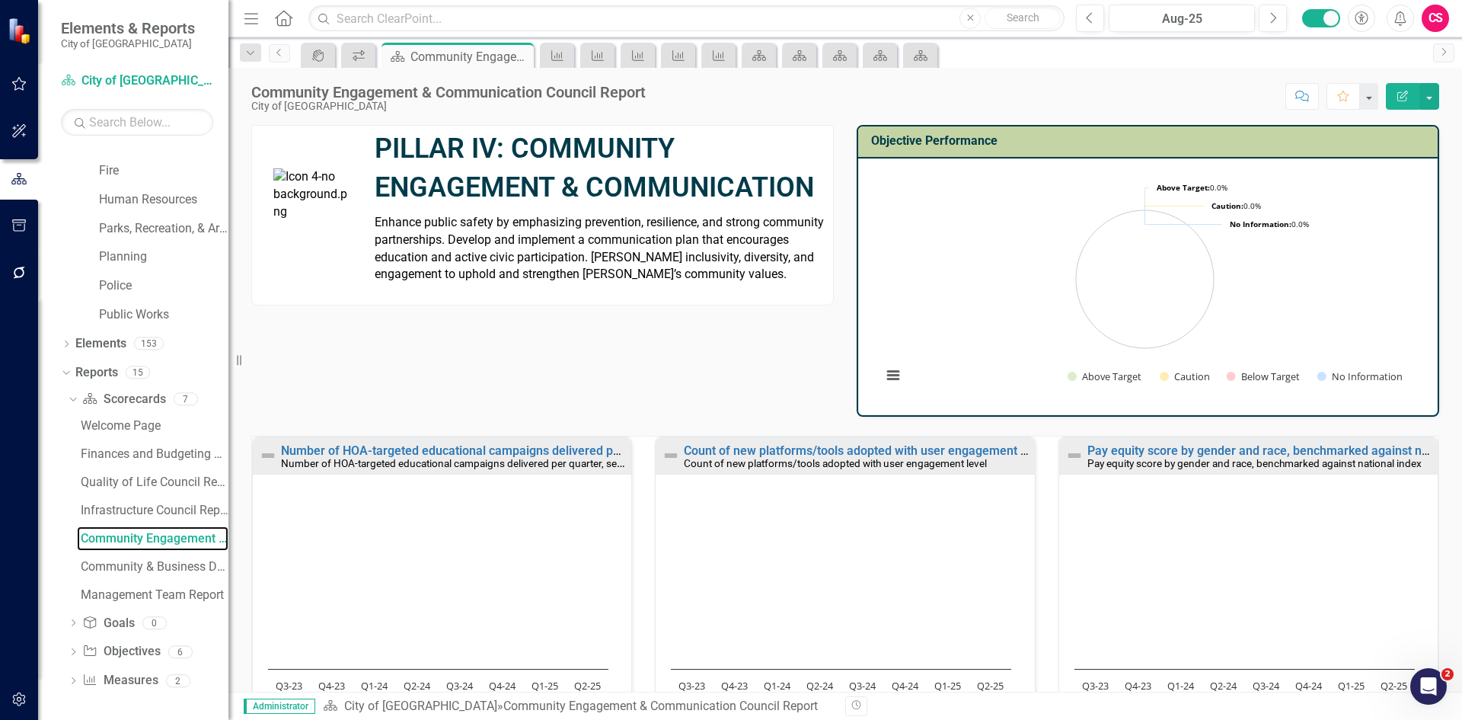
scroll to position [21, 0]
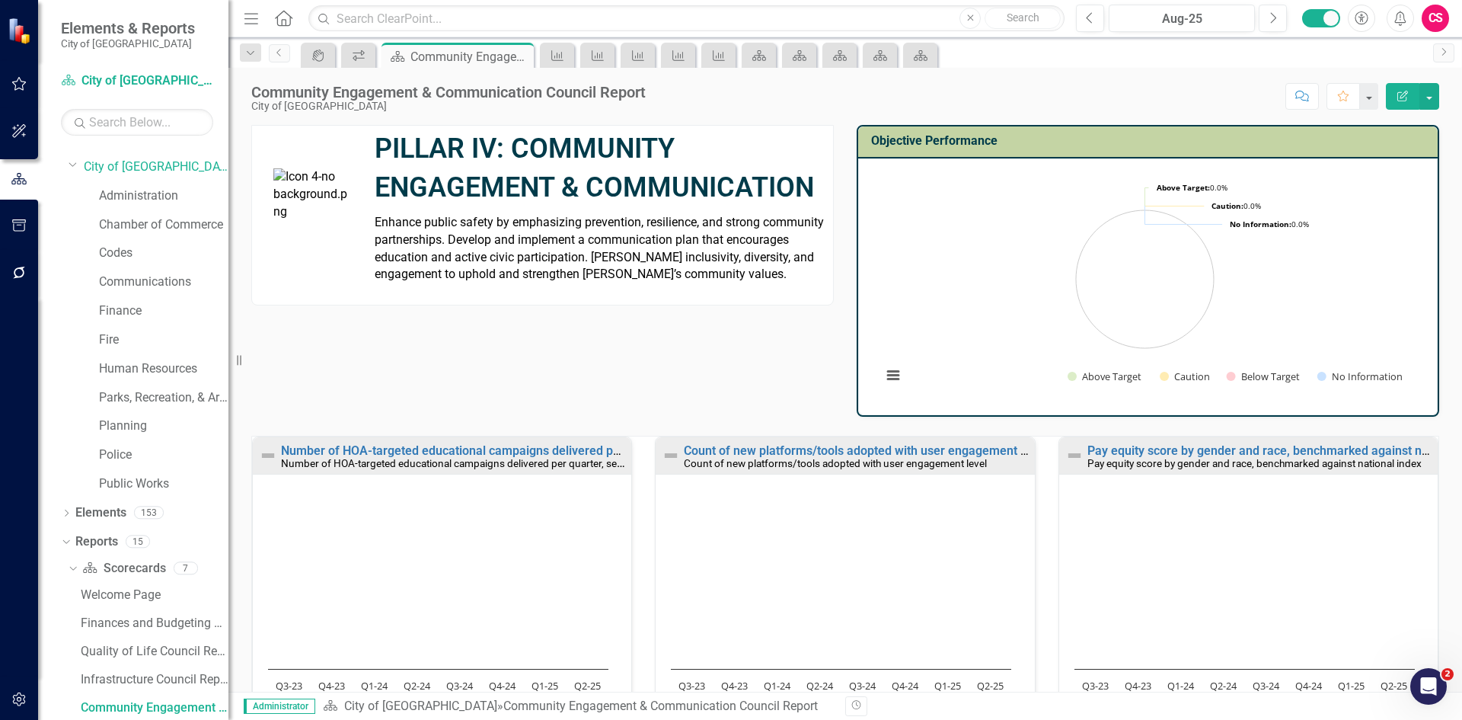
click at [1027, 443] on div "Count of new platforms/tools adopted with user engagement level Count of new pl…" at bounding box center [844, 598] width 403 height 325
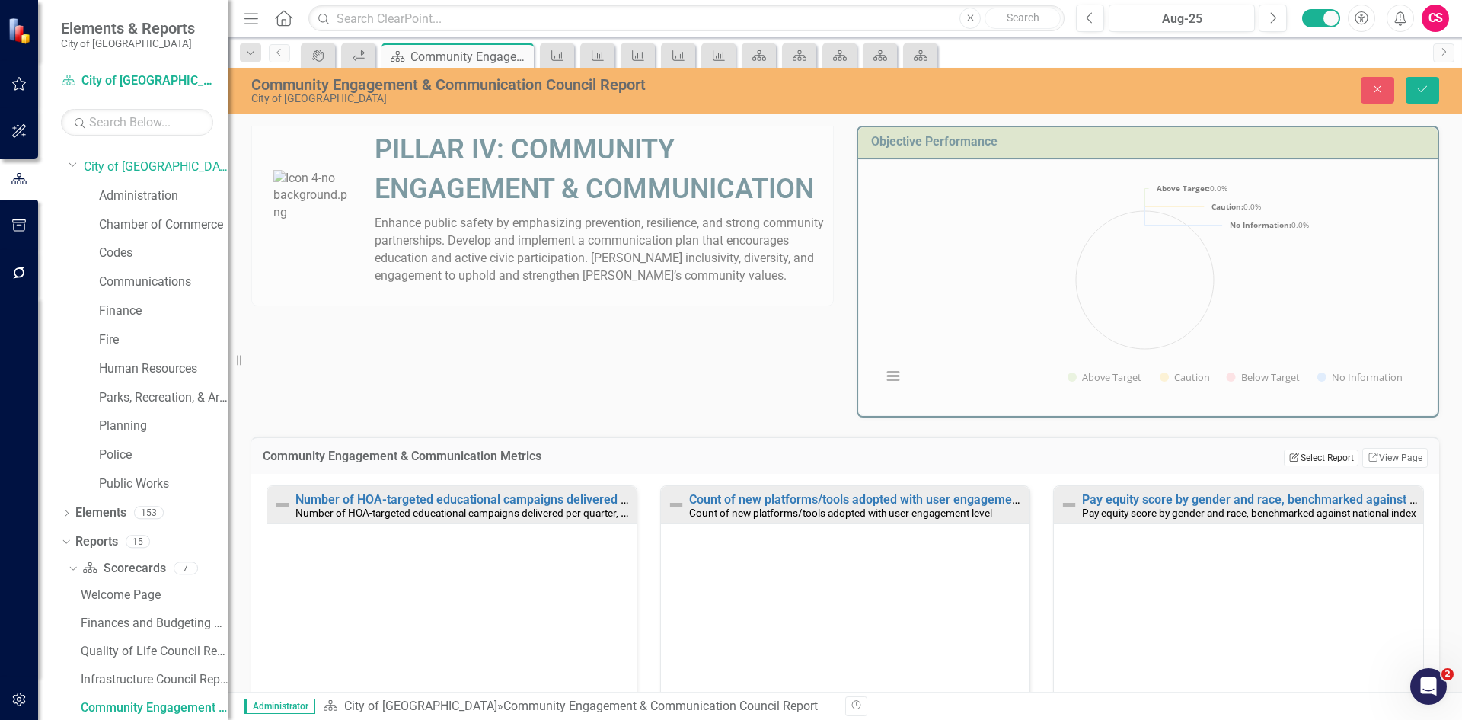
click at [1284, 452] on button "Edit Report Select Report" at bounding box center [1321, 457] width 74 height 17
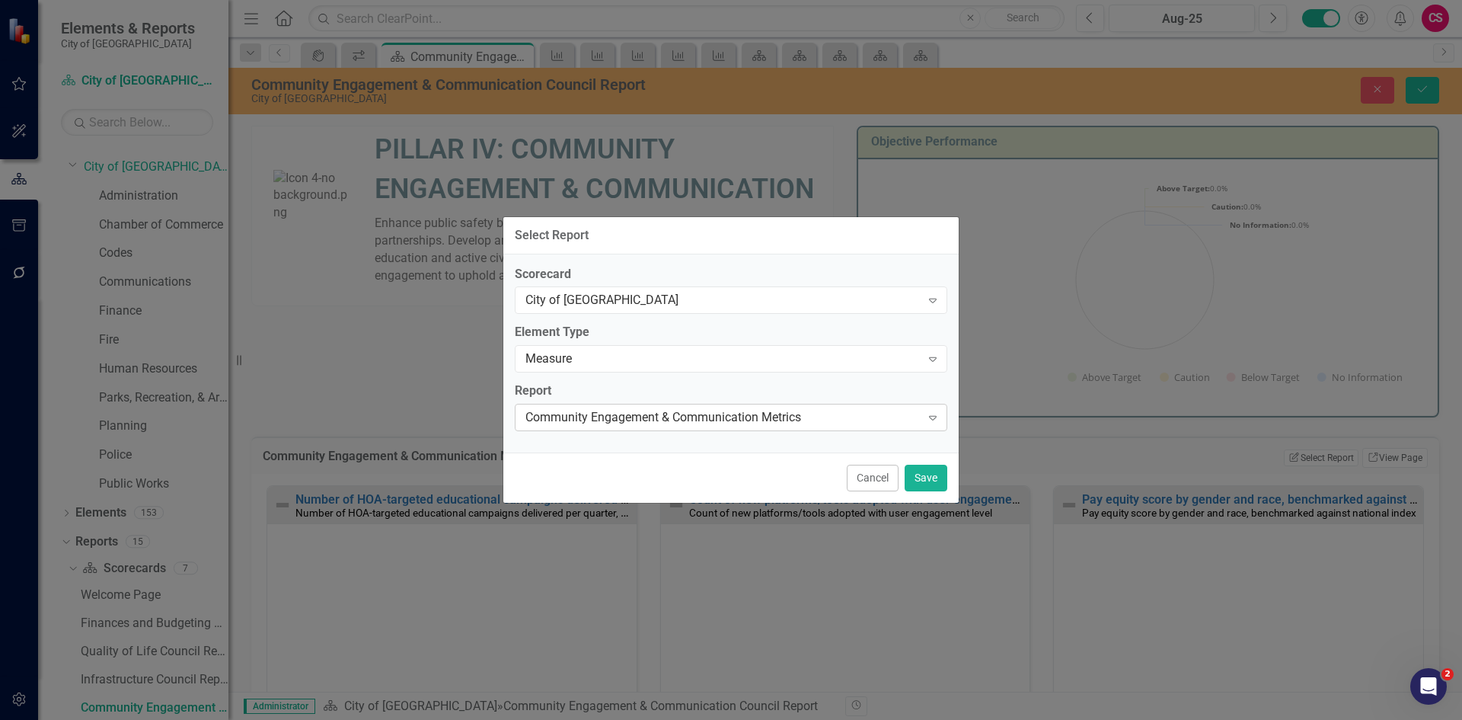
click at [738, 420] on div "Community Engagement & Communication Metrics" at bounding box center [722, 418] width 395 height 18
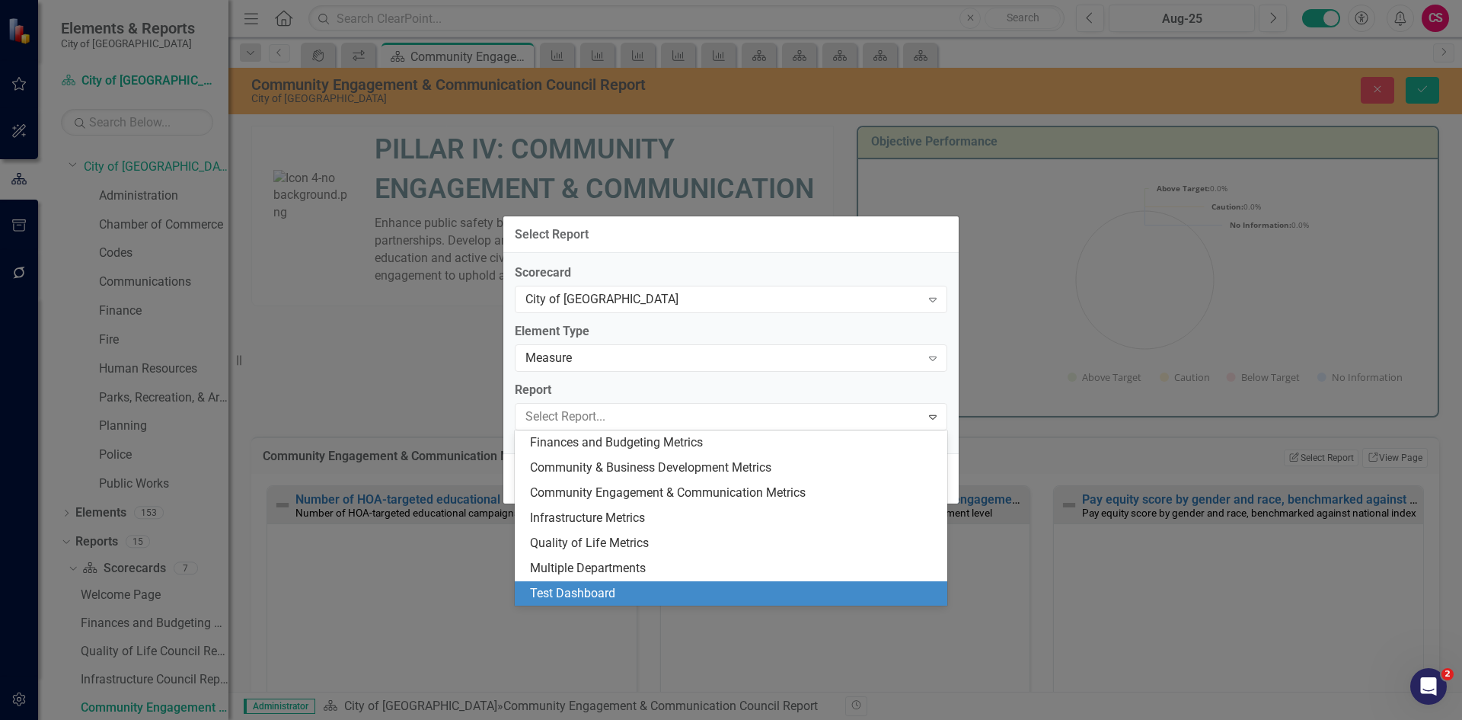
click at [664, 590] on div "Test Dashboard" at bounding box center [734, 594] width 408 height 18
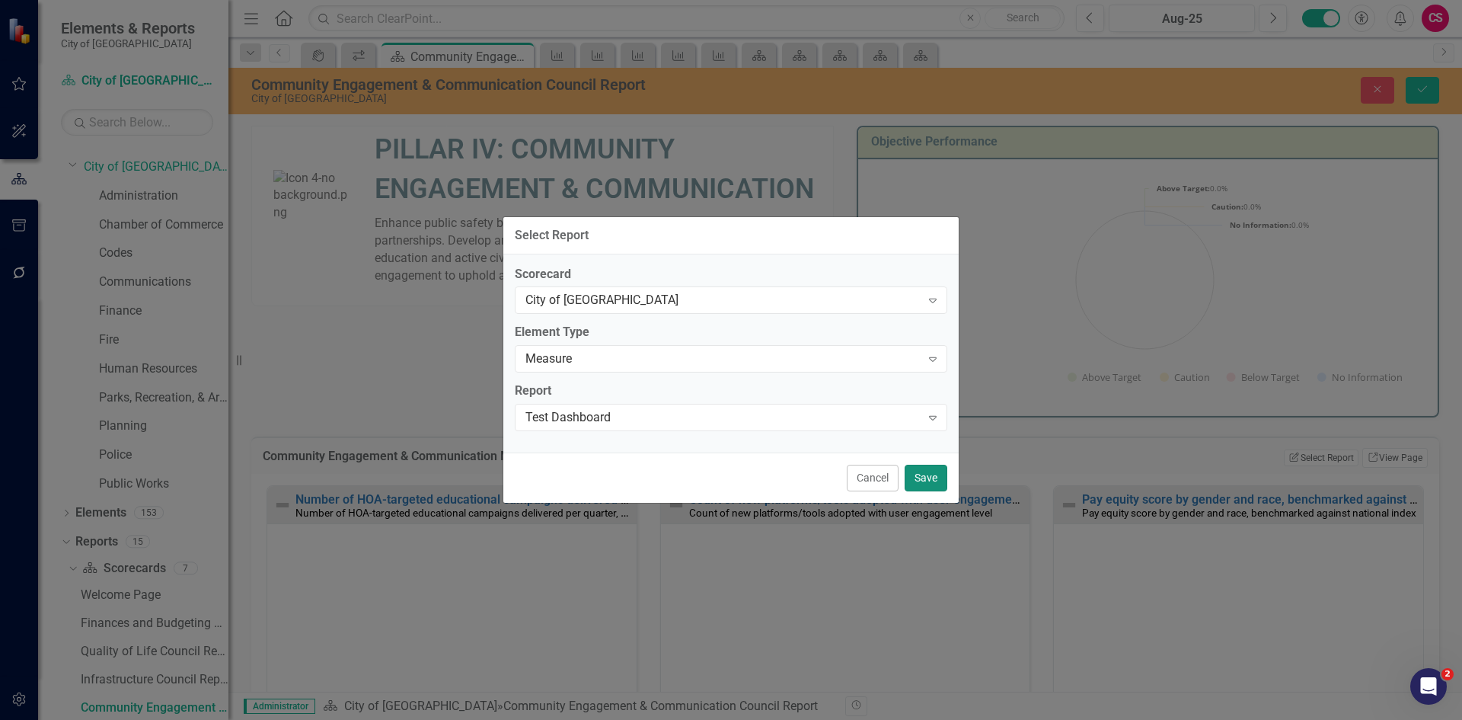
click at [925, 472] on button "Save" at bounding box center [926, 477] width 43 height 27
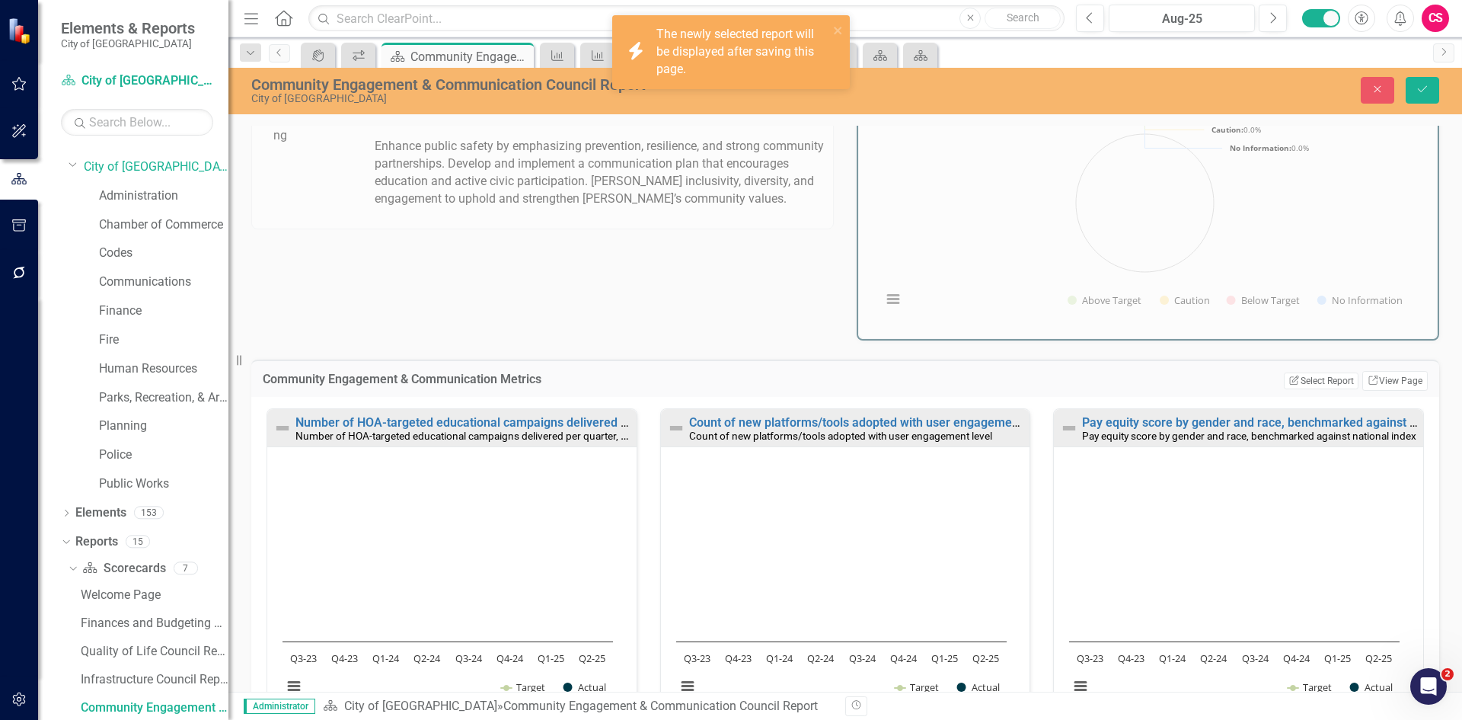
scroll to position [76, 0]
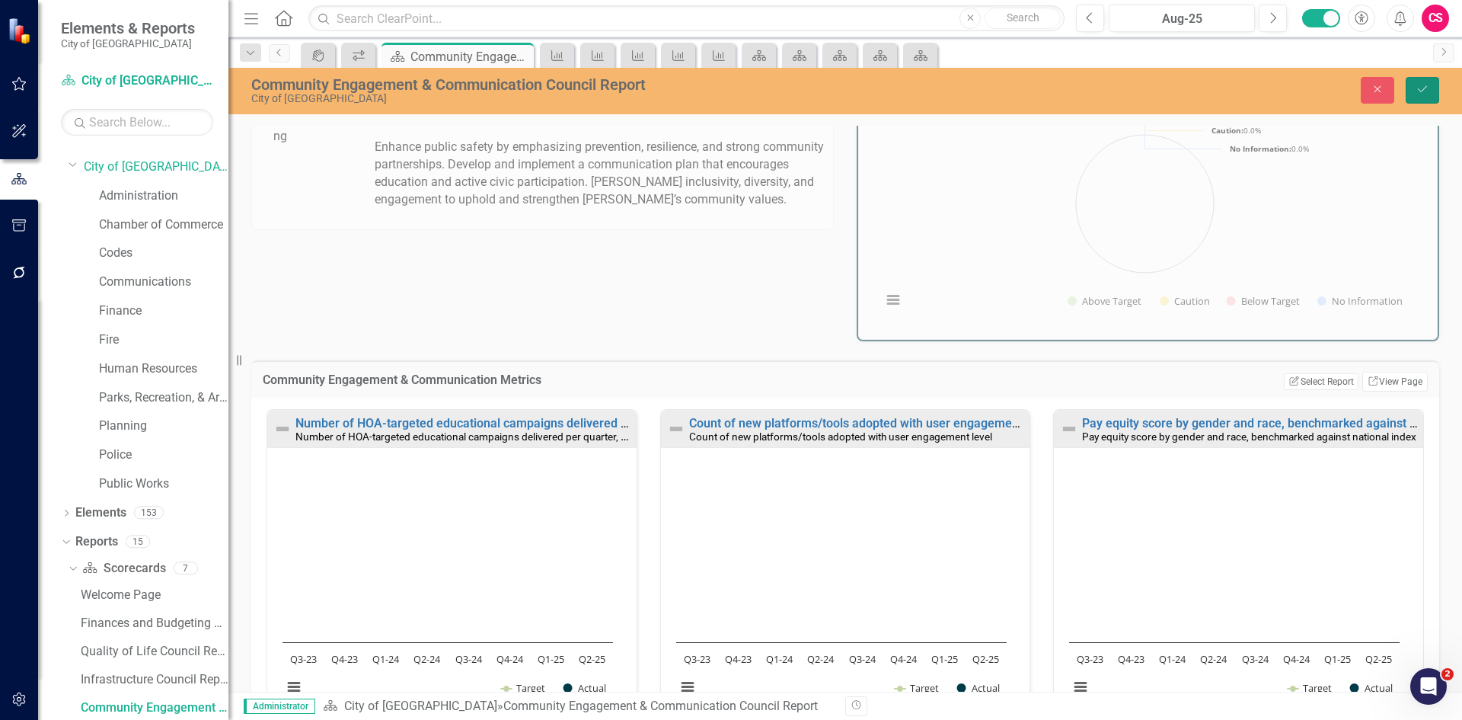
click at [1417, 87] on icon "Save" at bounding box center [1422, 89] width 14 height 11
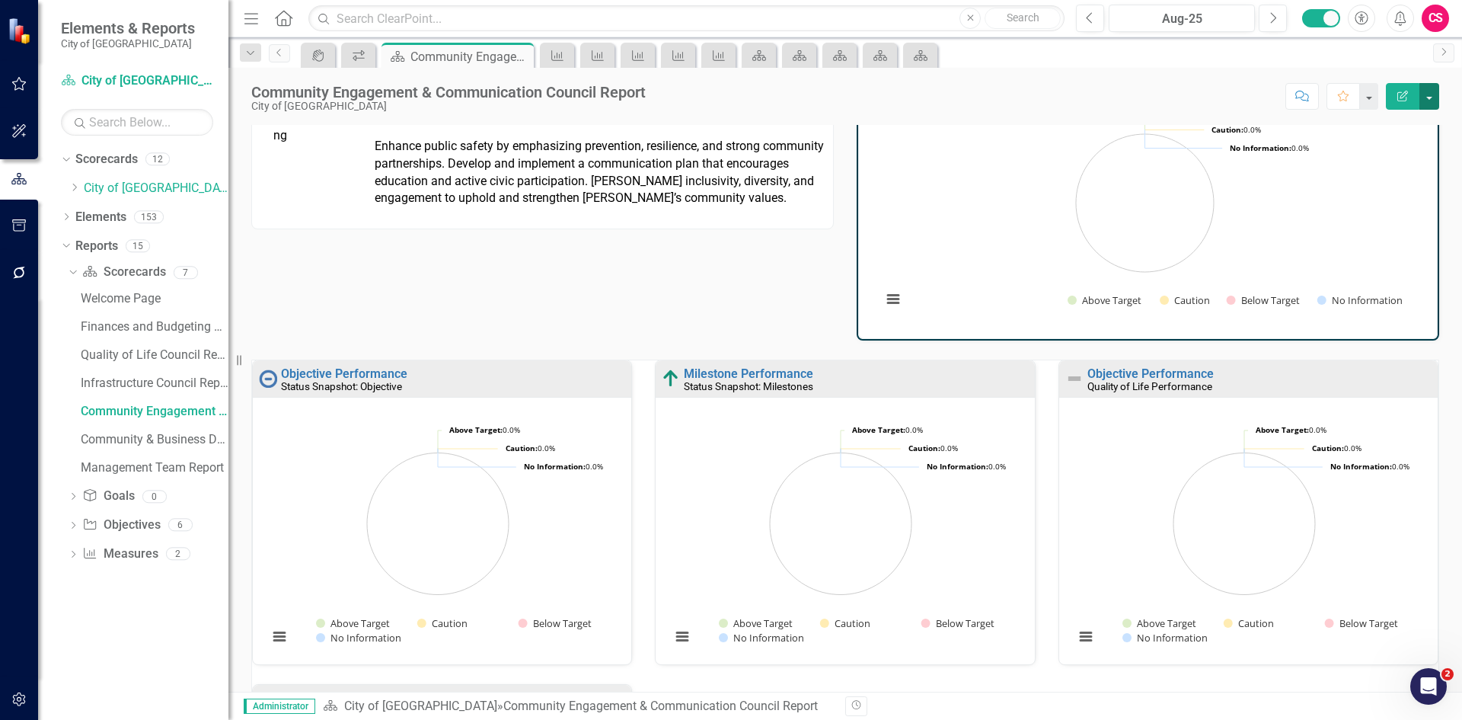
click at [1431, 97] on button "button" at bounding box center [1429, 96] width 20 height 27
click at [1406, 215] on link "PDF Export to PDF" at bounding box center [1376, 213] width 123 height 28
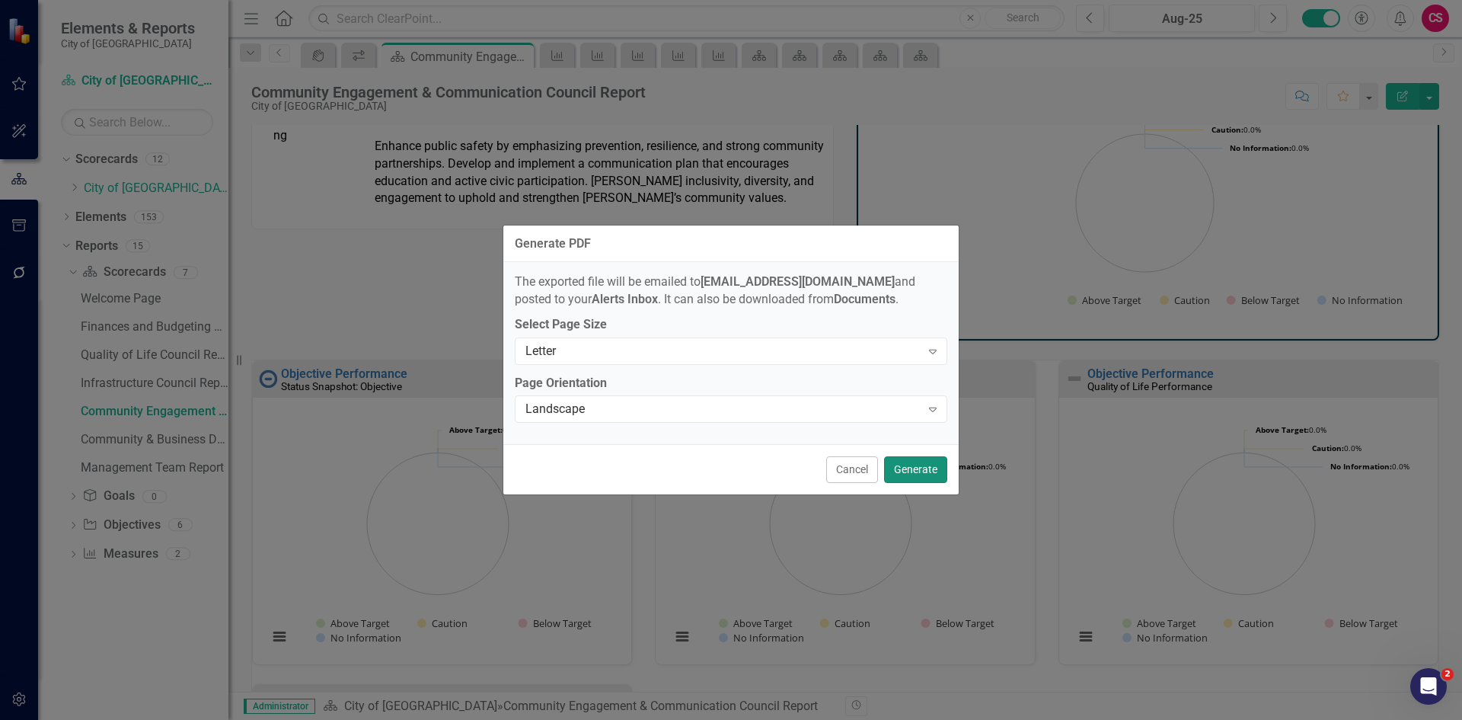
click at [920, 468] on button "Generate" at bounding box center [915, 469] width 63 height 27
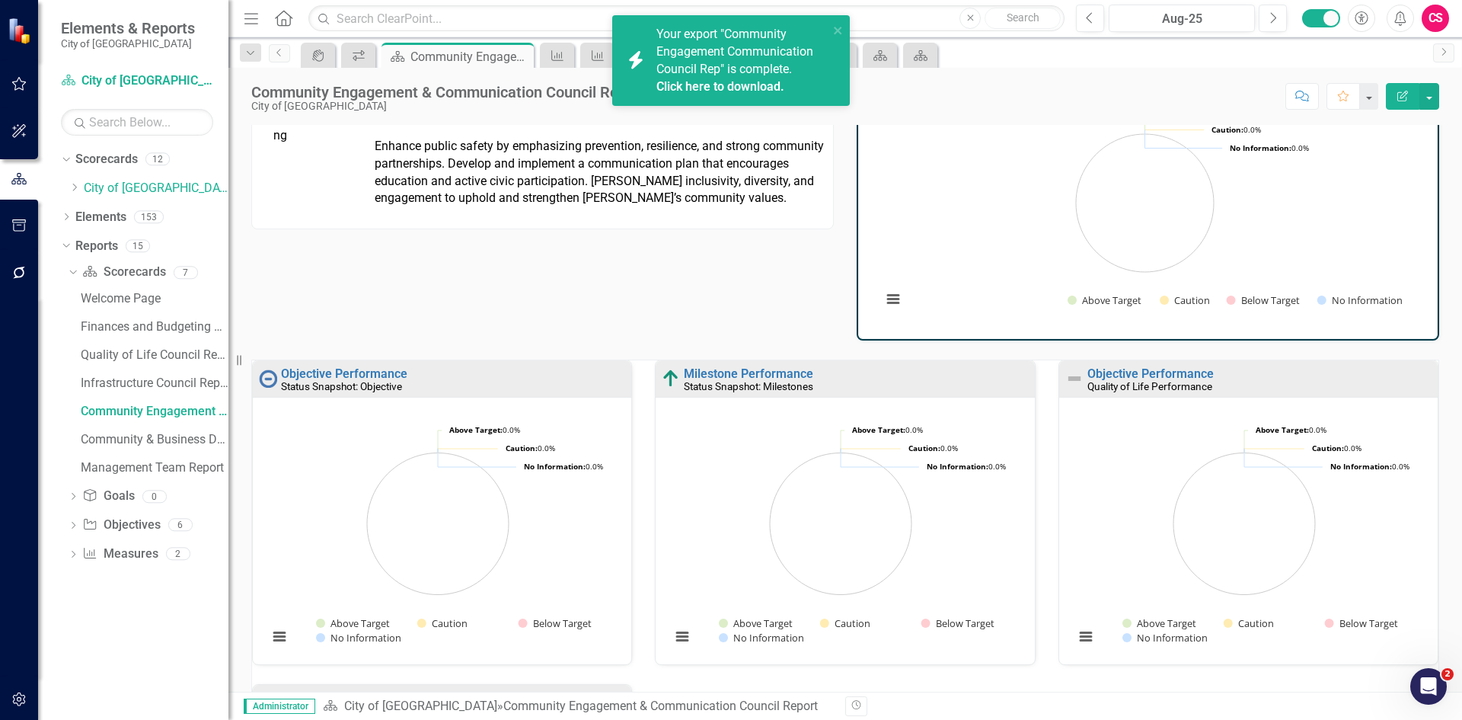
click at [736, 88] on link "Click here to download." at bounding box center [720, 86] width 128 height 14
